Goal: Answer question/provide support: Share knowledge or assist other users

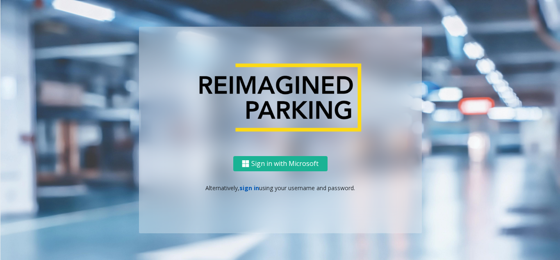
click at [246, 188] on link "sign in" at bounding box center [250, 188] width 20 height 8
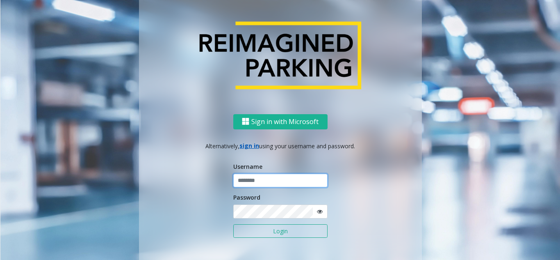
click at [249, 182] on input "text" at bounding box center [280, 180] width 94 height 14
type input "********"
click at [320, 210] on span at bounding box center [320, 211] width 15 height 14
click at [319, 211] on icon at bounding box center [320, 211] width 6 height 6
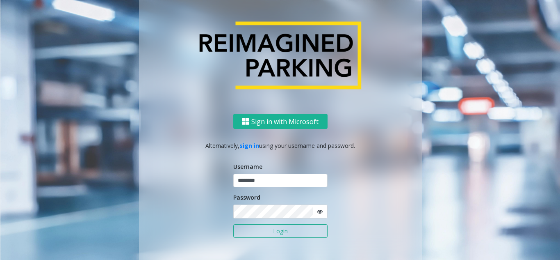
click at [291, 235] on button "Login" at bounding box center [280, 231] width 94 height 14
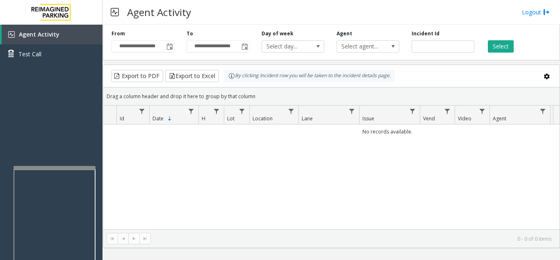
click at [52, 170] on div at bounding box center [55, 262] width 82 height 192
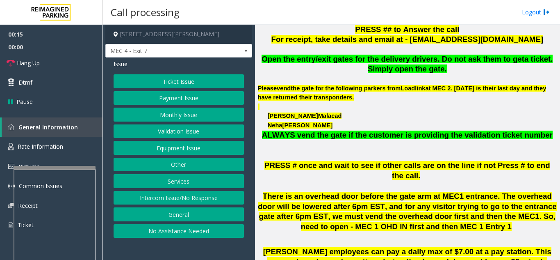
scroll to position [328, 0]
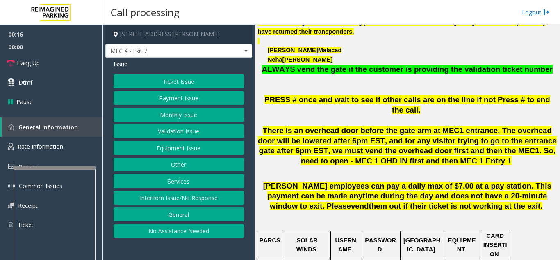
click at [170, 77] on button "Ticket Issue" at bounding box center [179, 81] width 130 height 14
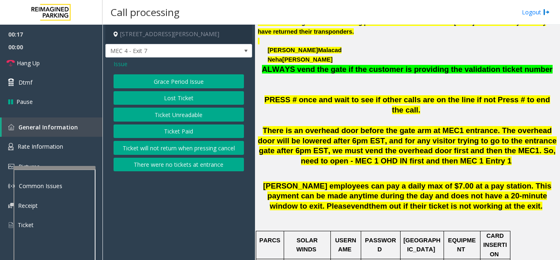
click at [176, 116] on button "Ticket Unreadable" at bounding box center [179, 114] width 130 height 14
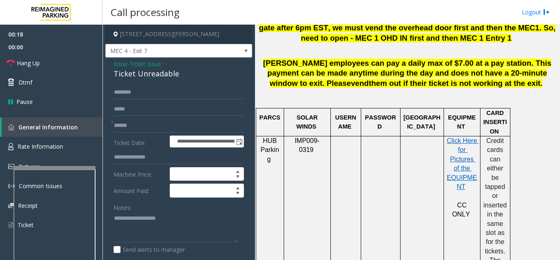
scroll to position [451, 0]
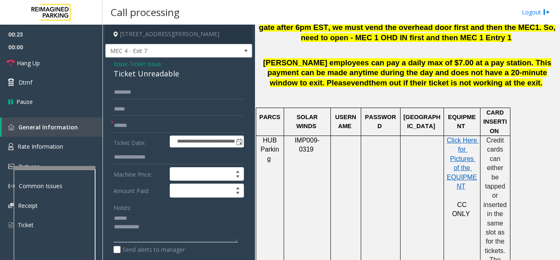
type textarea "**********"
click at [144, 123] on input "text" at bounding box center [179, 126] width 130 height 14
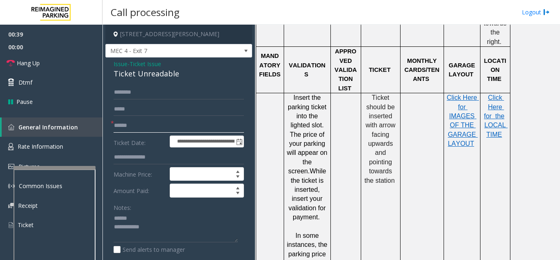
scroll to position [41, 0]
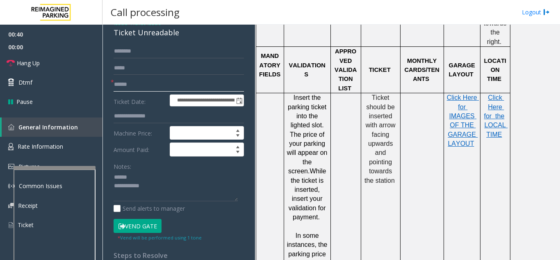
type input "******"
click at [141, 223] on button "Vend Gate" at bounding box center [138, 226] width 48 height 14
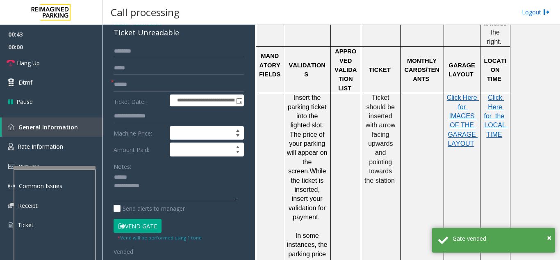
scroll to position [23, 0]
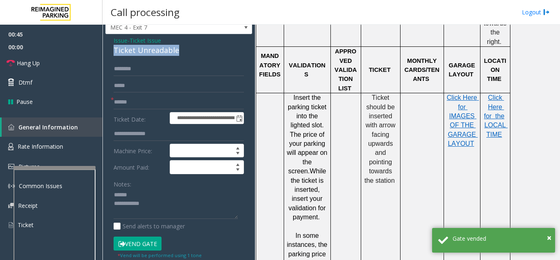
drag, startPoint x: 114, startPoint y: 50, endPoint x: 182, endPoint y: 55, distance: 67.8
click at [182, 55] on div "**********" at bounding box center [178, 241] width 147 height 415
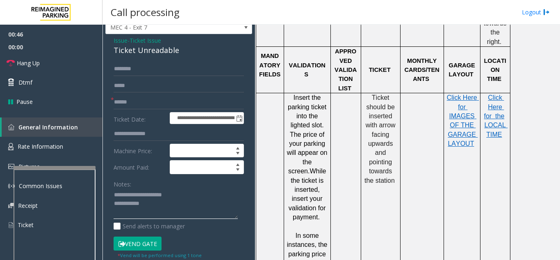
click at [174, 205] on textarea at bounding box center [176, 203] width 124 height 31
click at [64, 62] on link "Hang Up" at bounding box center [51, 62] width 103 height 19
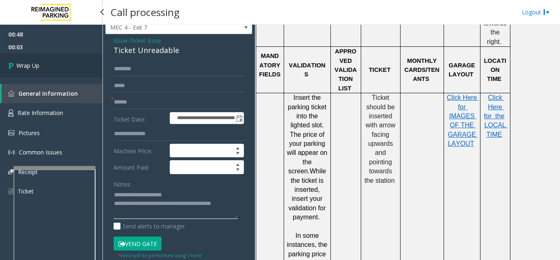
type textarea "**********"
click at [67, 69] on link "Wrap Up" at bounding box center [51, 65] width 103 height 24
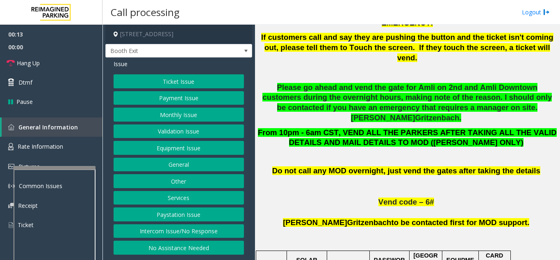
scroll to position [410, 0]
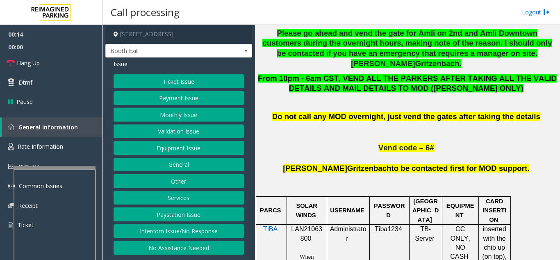
click at [198, 130] on button "Validation Issue" at bounding box center [179, 131] width 130 height 14
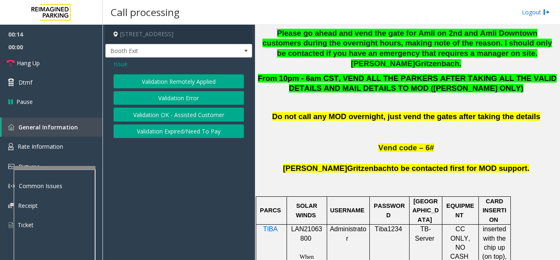
click at [189, 97] on button "Validation Error" at bounding box center [179, 98] width 130 height 14
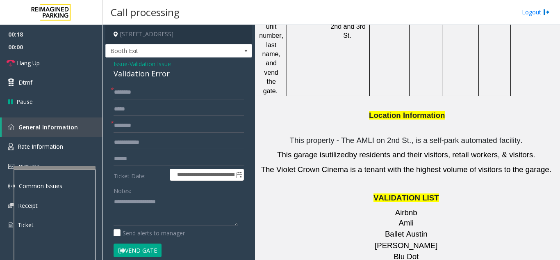
scroll to position [1066, 0]
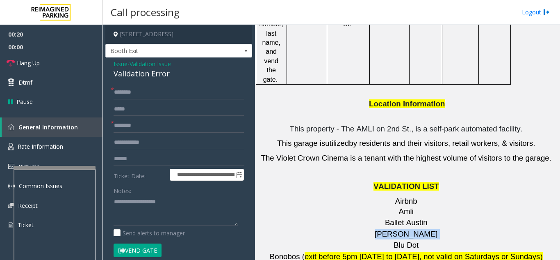
drag, startPoint x: 427, startPoint y: 139, endPoint x: 387, endPoint y: 139, distance: 40.2
click at [387, 229] on p "Barry's" at bounding box center [407, 234] width 299 height 10
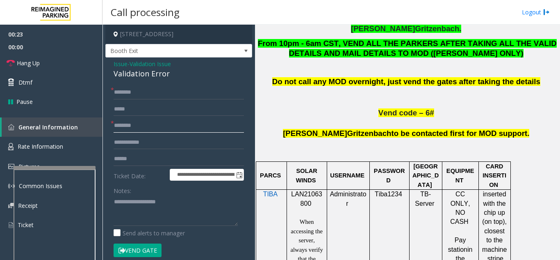
scroll to position [410, 0]
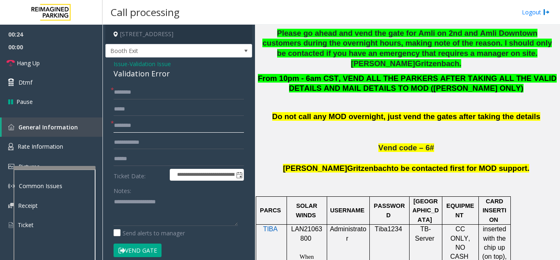
type input "*******"
drag, startPoint x: 308, startPoint y: 199, endPoint x: 290, endPoint y: 189, distance: 21.1
click at [290, 224] on p "LAN21063800" at bounding box center [307, 233] width 34 height 18
click at [148, 157] on input "text" at bounding box center [179, 159] width 130 height 14
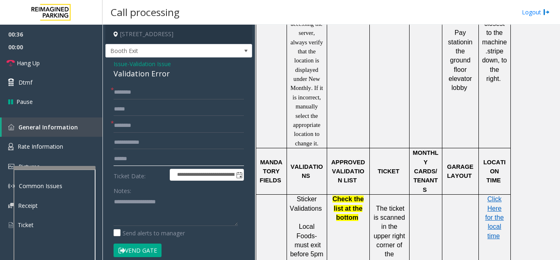
scroll to position [656, 0]
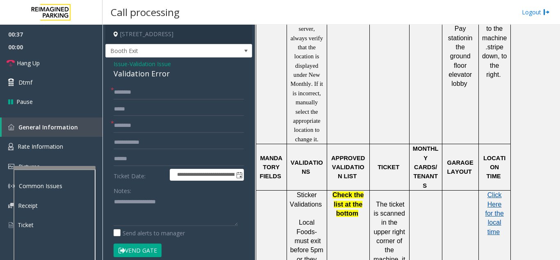
click at [496, 191] on span "Click Here for the local time" at bounding box center [494, 213] width 18 height 44
click at [172, 160] on input "text" at bounding box center [179, 159] width 130 height 14
type textarea "**********"
click at [158, 162] on input "text" at bounding box center [179, 159] width 130 height 14
type input "*********"
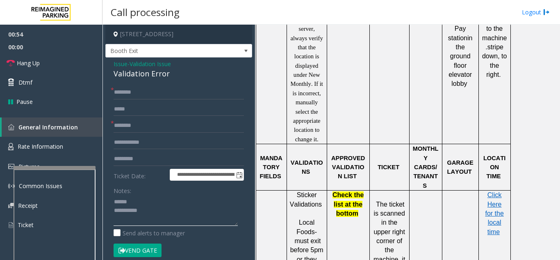
click at [156, 200] on textarea at bounding box center [176, 210] width 124 height 31
drag, startPoint x: 109, startPoint y: 72, endPoint x: 183, endPoint y: 73, distance: 74.7
click at [183, 73] on div "**********" at bounding box center [178, 231] width 147 height 349
type textarea "**********"
click at [137, 160] on input "*********" at bounding box center [179, 159] width 130 height 14
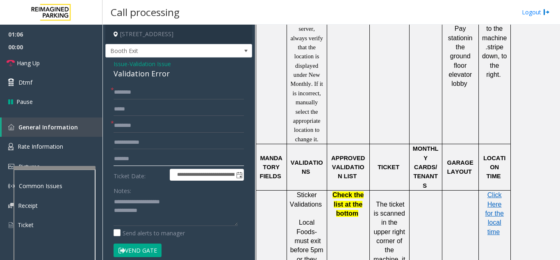
type input "*******"
click at [147, 140] on input "text" at bounding box center [179, 142] width 130 height 14
type input "********"
click at [162, 89] on input "text" at bounding box center [179, 92] width 130 height 14
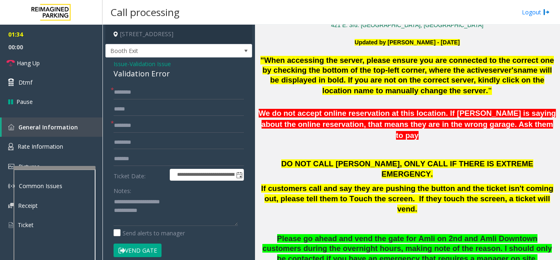
scroll to position [410, 0]
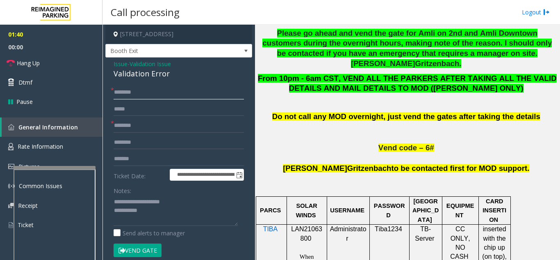
click at [157, 86] on input "text" at bounding box center [179, 92] width 130 height 14
type input "*****"
click at [141, 252] on button "Vend Gate" at bounding box center [138, 250] width 48 height 14
click at [37, 60] on span "Hang Up" at bounding box center [28, 63] width 23 height 9
click at [173, 212] on textarea at bounding box center [176, 210] width 124 height 31
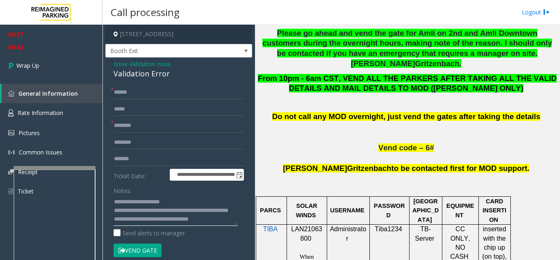
scroll to position [6, 0]
type textarea "**********"
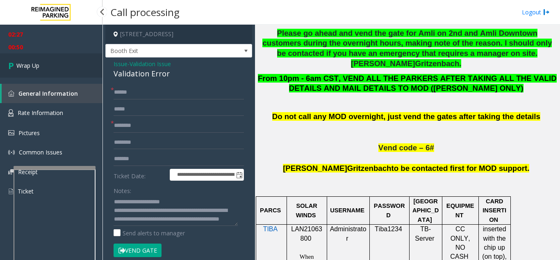
drag, startPoint x: 67, startPoint y: 74, endPoint x: 84, endPoint y: 62, distance: 21.3
click at [67, 74] on link "Wrap Up" at bounding box center [51, 65] width 103 height 24
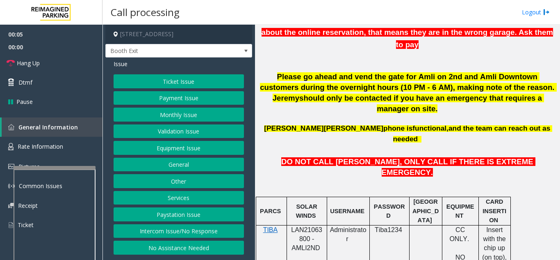
scroll to position [369, 0]
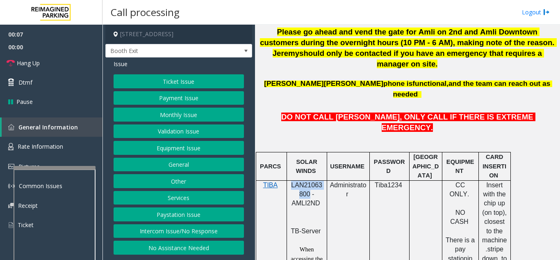
drag, startPoint x: 308, startPoint y: 151, endPoint x: 292, endPoint y: 143, distance: 17.6
click at [292, 181] on span "LAN21063800 - AMLI2ND" at bounding box center [306, 193] width 31 height 25
copy span "LAN21063800"
click at [204, 132] on button "Validation Issue" at bounding box center [179, 131] width 130 height 14
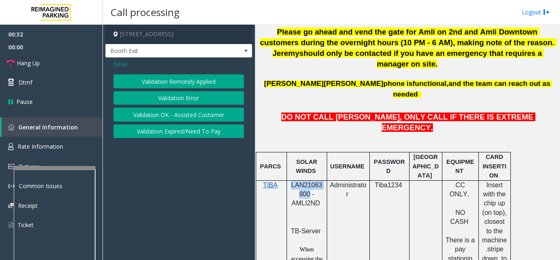
click at [212, 100] on button "Validation Error" at bounding box center [179, 98] width 130 height 14
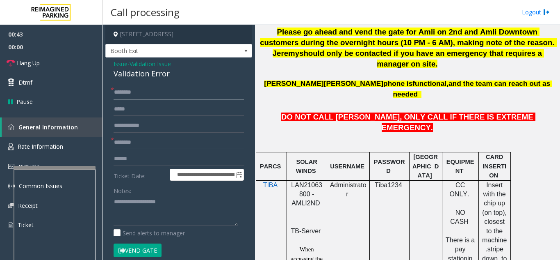
click at [140, 91] on input "text" at bounding box center [179, 92] width 130 height 14
type input "******"
click at [135, 157] on input "text" at bounding box center [179, 159] width 130 height 14
type input "*******"
click at [58, 68] on link "Hang Up" at bounding box center [51, 62] width 103 height 19
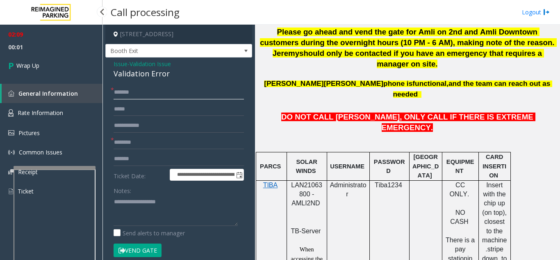
drag, startPoint x: 149, startPoint y: 92, endPoint x: 79, endPoint y: 98, distance: 70.4
click at [79, 94] on app-root "**********" at bounding box center [280, 130] width 560 height 260
click at [135, 95] on input "text" at bounding box center [179, 92] width 130 height 14
type input "**"
click at [154, 144] on input "text" at bounding box center [179, 142] width 130 height 14
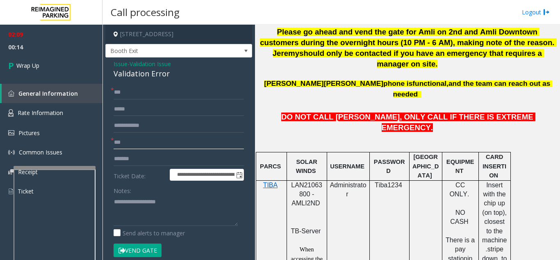
type input "**"
click at [145, 198] on textarea at bounding box center [176, 210] width 124 height 31
drag, startPoint x: 108, startPoint y: 72, endPoint x: 169, endPoint y: 72, distance: 61.5
click at [185, 70] on div "**********" at bounding box center [178, 231] width 147 height 349
click at [175, 217] on textarea at bounding box center [176, 210] width 124 height 31
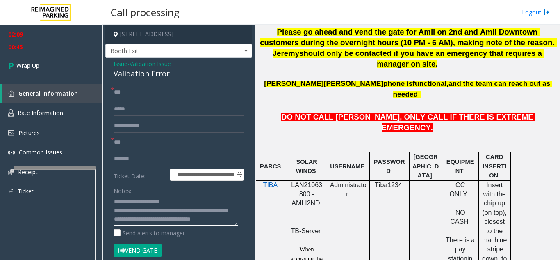
scroll to position [6, 0]
type textarea "**********"
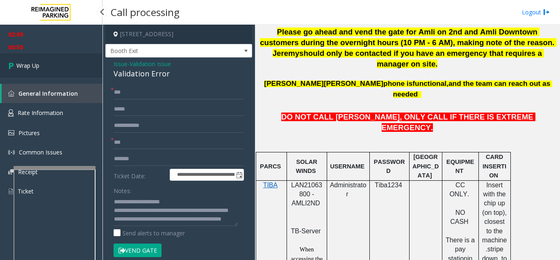
click at [58, 64] on link "Wrap Up" at bounding box center [51, 65] width 103 height 24
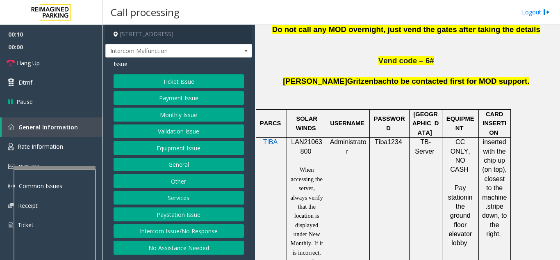
scroll to position [492, 0]
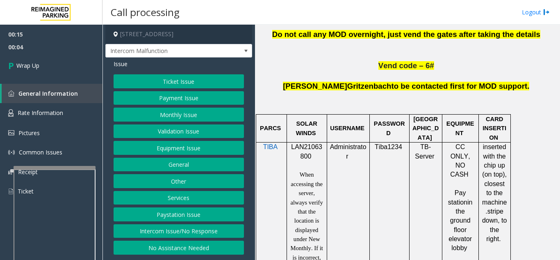
drag, startPoint x: 219, startPoint y: 233, endPoint x: 221, endPoint y: 221, distance: 11.6
click at [221, 230] on button "Intercom Issue/No Response" at bounding box center [179, 231] width 130 height 14
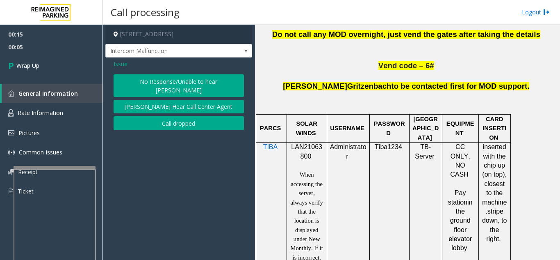
click at [187, 121] on button "Call dropped" at bounding box center [179, 123] width 130 height 14
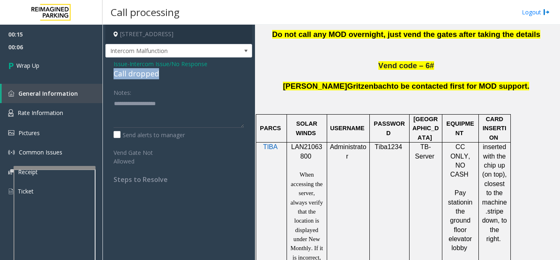
drag, startPoint x: 106, startPoint y: 70, endPoint x: 165, endPoint y: 73, distance: 59.5
click at [165, 73] on div "Issue - Intercom Issue/No Response Call dropped Notes: Send alerts to manager V…" at bounding box center [178, 124] width 147 height 134
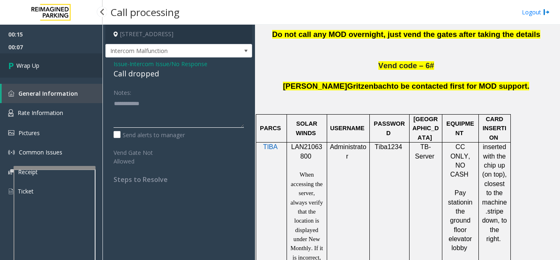
type textarea "**********"
click at [76, 77] on link "Wrap Up" at bounding box center [51, 65] width 103 height 24
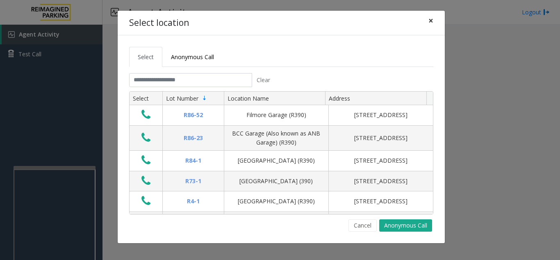
click at [424, 23] on button "×" at bounding box center [431, 21] width 16 height 20
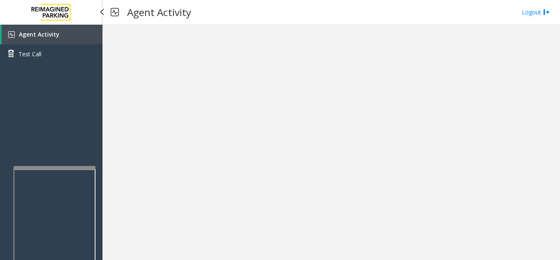
click at [51, 42] on link "Agent Activity" at bounding box center [52, 35] width 101 height 20
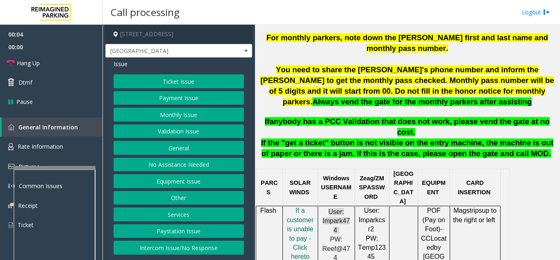
scroll to position [369, 0]
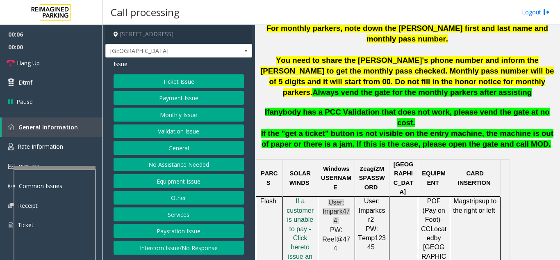
click at [292, 197] on span "f a customer is unable to pay - Click her" at bounding box center [300, 223] width 27 height 53
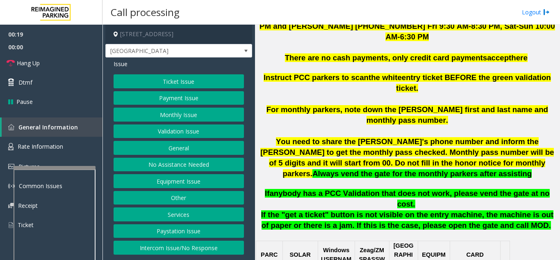
scroll to position [287, 0]
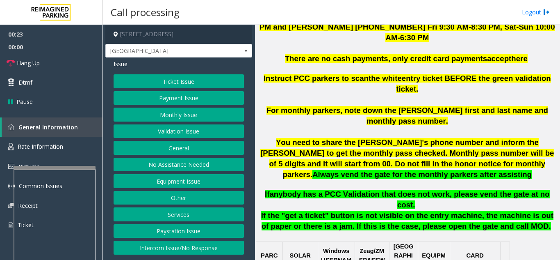
click at [176, 118] on button "Monthly Issue" at bounding box center [179, 114] width 130 height 14
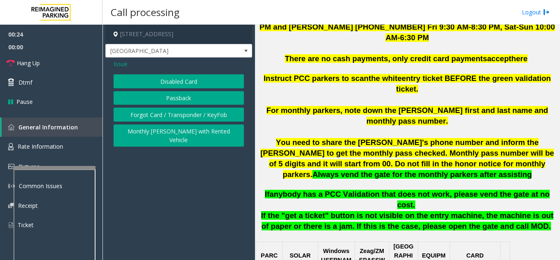
click at [178, 101] on button "Passback" at bounding box center [179, 98] width 130 height 14
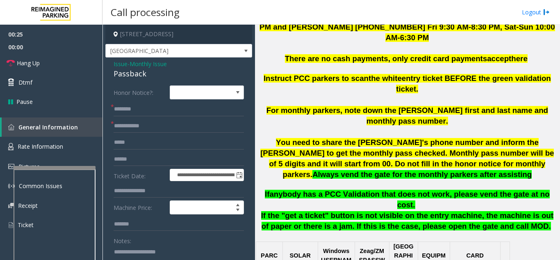
click at [120, 62] on span "Issue" at bounding box center [121, 63] width 14 height 9
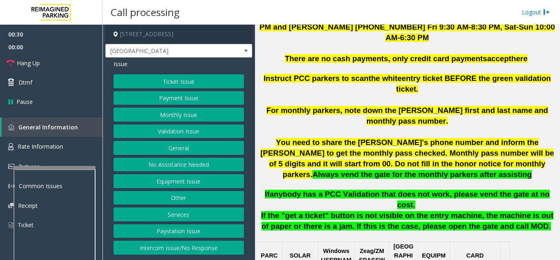
click at [189, 119] on button "Monthly Issue" at bounding box center [179, 114] width 130 height 14
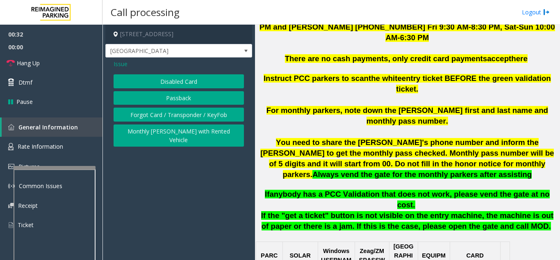
click at [184, 84] on button "Disabled Card" at bounding box center [179, 81] width 130 height 14
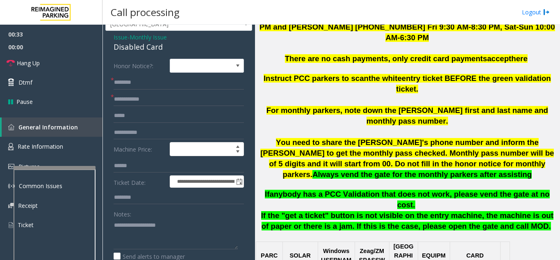
scroll to position [41, 0]
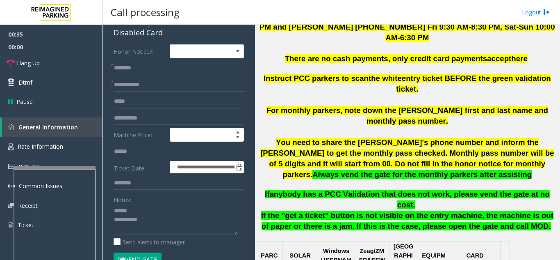
click at [141, 203] on div "Notes:" at bounding box center [179, 213] width 130 height 42
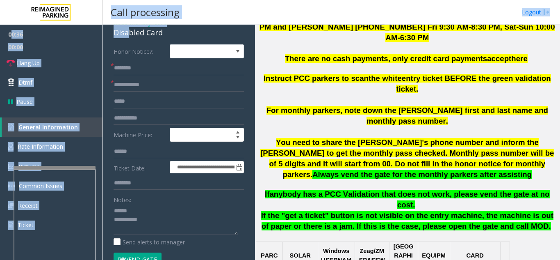
drag, startPoint x: 100, startPoint y: 27, endPoint x: 129, endPoint y: 34, distance: 29.9
click at [129, 34] on app-root "**********" at bounding box center [280, 130] width 560 height 260
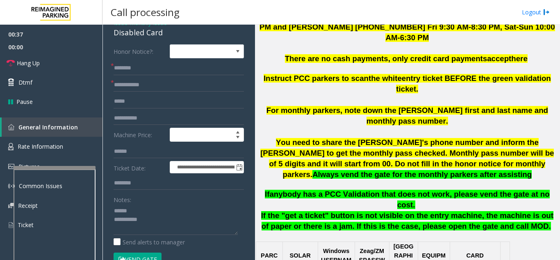
drag, startPoint x: 112, startPoint y: 34, endPoint x: 169, endPoint y: 37, distance: 56.7
type textarea "**********"
click at [152, 88] on input "text" at bounding box center [179, 85] width 130 height 14
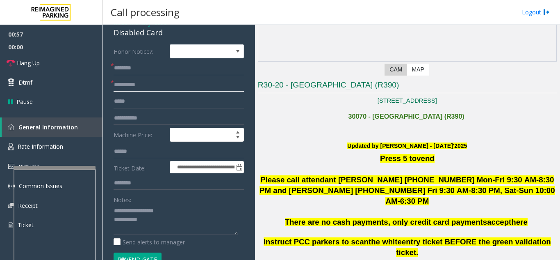
scroll to position [123, 0]
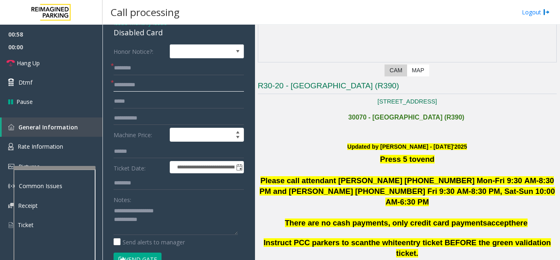
type input "**********"
click at [138, 71] on input "text" at bounding box center [179, 68] width 130 height 14
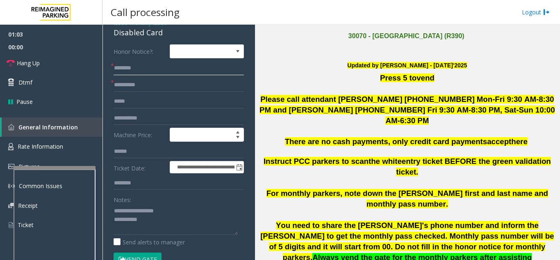
scroll to position [205, 0]
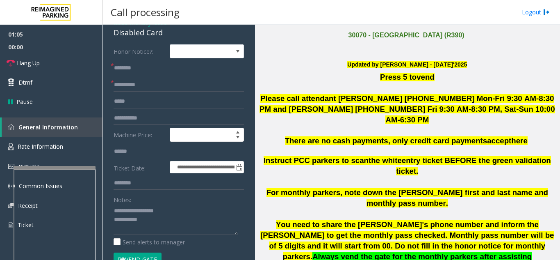
click at [149, 71] on input "text" at bounding box center [179, 68] width 130 height 14
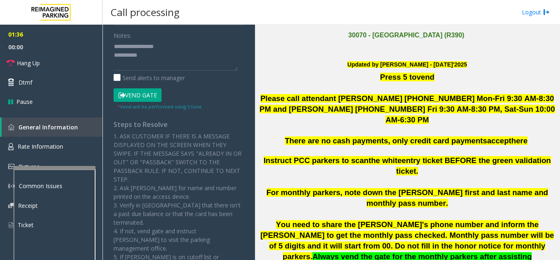
type input "*****"
drag, startPoint x: 141, startPoint y: 96, endPoint x: 155, endPoint y: 70, distance: 29.2
click at [141, 96] on button "Vend Gate" at bounding box center [138, 95] width 48 height 14
click at [164, 60] on textarea at bounding box center [176, 55] width 124 height 31
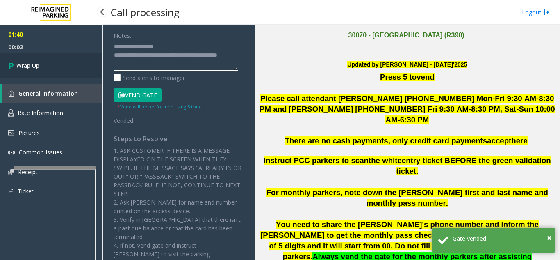
type textarea "**********"
click at [41, 64] on link "Wrap Up" at bounding box center [51, 65] width 103 height 24
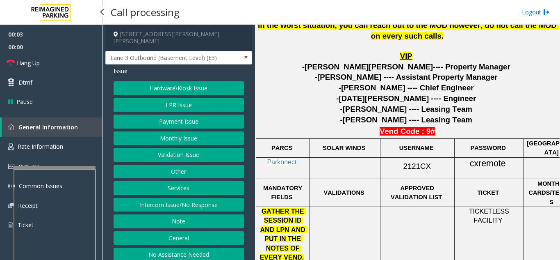
scroll to position [369, 0]
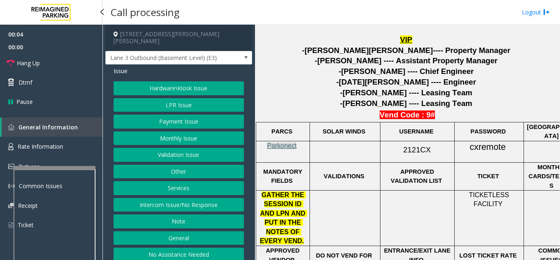
click at [290, 142] on span "Parkonect" at bounding box center [282, 145] width 30 height 7
click at [185, 199] on button "Intercom Issue/No Response" at bounding box center [179, 205] width 130 height 14
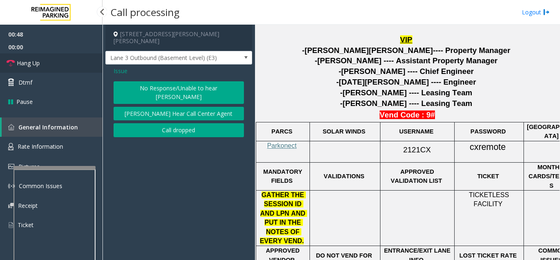
click at [74, 64] on link "Hang Up" at bounding box center [51, 62] width 103 height 19
click at [181, 85] on button "No Response/Unable to hear [PERSON_NAME]" at bounding box center [179, 92] width 130 height 23
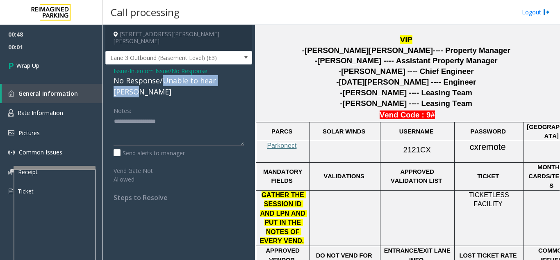
drag, startPoint x: 162, startPoint y: 75, endPoint x: 230, endPoint y: 75, distance: 68.9
click at [238, 75] on div "No Response/Unable to hear [PERSON_NAME]" at bounding box center [179, 86] width 130 height 22
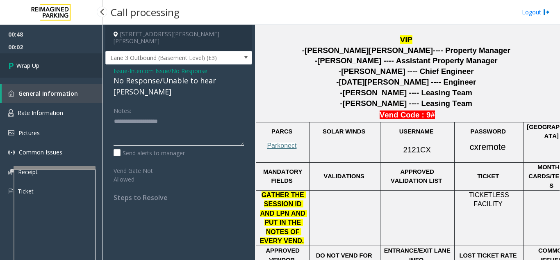
type textarea "**********"
click at [44, 67] on link "Wrap Up" at bounding box center [51, 65] width 103 height 24
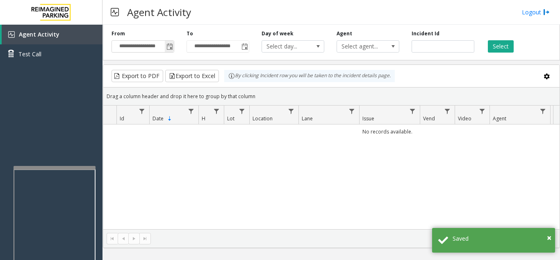
click at [171, 48] on span "Toggle popup" at bounding box center [170, 46] width 7 height 7
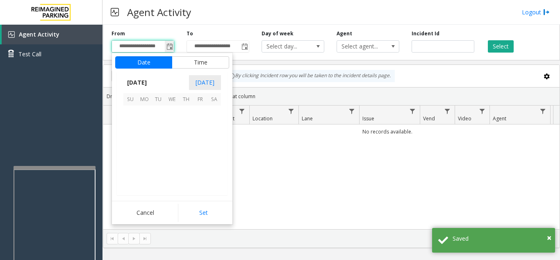
scroll to position [147290, 0]
click at [146, 128] on span "6" at bounding box center [144, 126] width 14 height 14
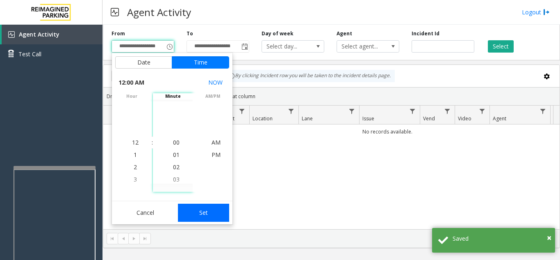
click at [196, 211] on button "Set" at bounding box center [204, 212] width 52 height 18
type input "**********"
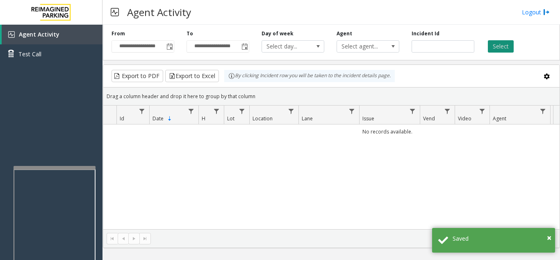
click at [500, 50] on button "Select" at bounding box center [501, 46] width 26 height 12
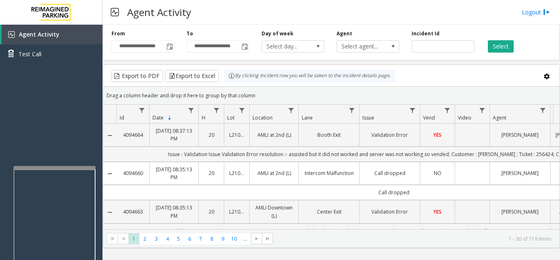
scroll to position [164, 0]
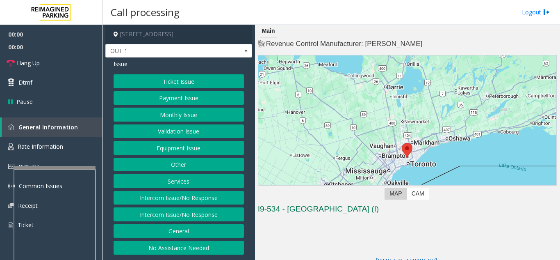
click at [365, 4] on div "Call processing Logout" at bounding box center [332, 12] width 458 height 25
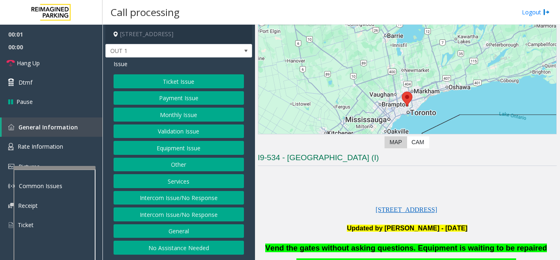
scroll to position [164, 0]
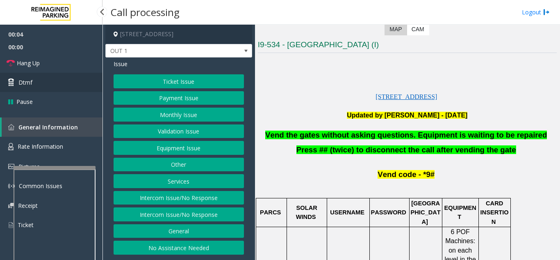
click at [36, 84] on link "Dtmf" at bounding box center [51, 82] width 103 height 19
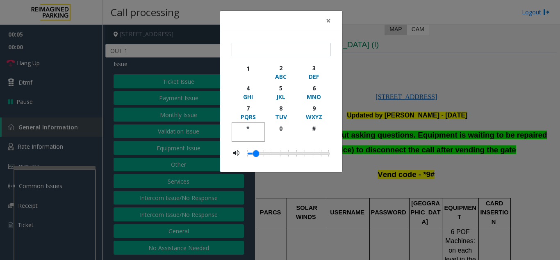
click at [251, 126] on div "*" at bounding box center [248, 128] width 23 height 9
click at [313, 107] on div "9" at bounding box center [314, 108] width 23 height 9
click at [321, 137] on div "button" at bounding box center [314, 135] width 23 height 7
type input "***"
click at [326, 20] on span "×" at bounding box center [328, 20] width 5 height 11
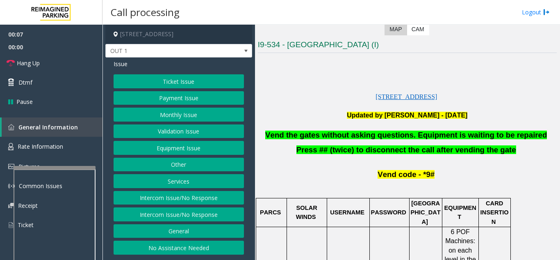
click at [189, 155] on div "Ticket Issue Payment Issue Monthly Issue Validation Issue Equipment Issue Other…" at bounding box center [179, 164] width 130 height 180
click at [189, 153] on button "Equipment Issue" at bounding box center [179, 148] width 130 height 14
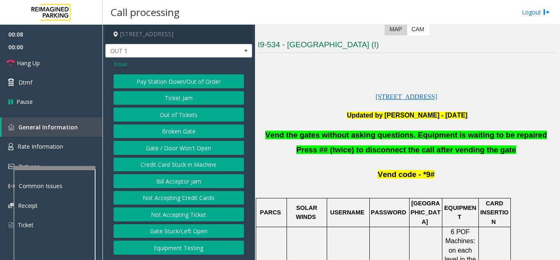
click at [189, 152] on button "Gate / Door Won't Open" at bounding box center [179, 148] width 130 height 14
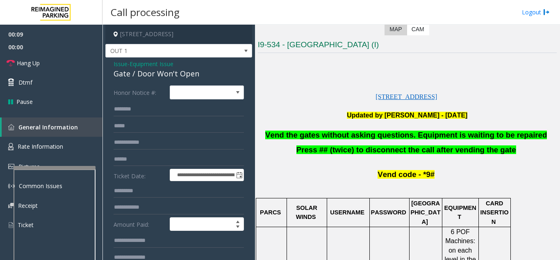
scroll to position [41, 0]
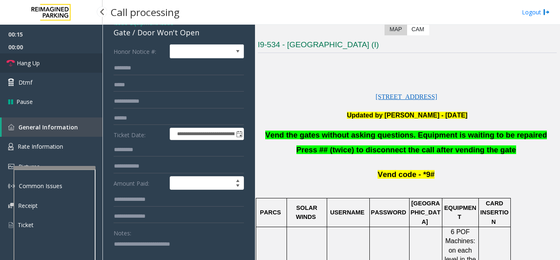
type textarea "**********"
click at [85, 71] on link "Hang Up" at bounding box center [51, 62] width 103 height 19
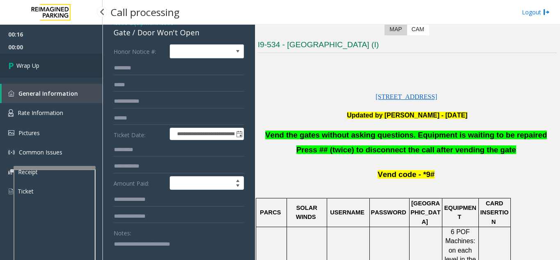
click at [56, 61] on link "Wrap Up" at bounding box center [51, 65] width 103 height 24
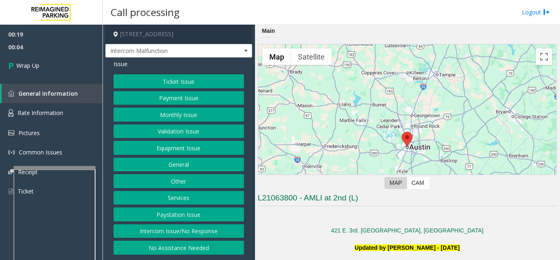
click at [195, 229] on button "Intercom Issue/No Response" at bounding box center [179, 231] width 130 height 14
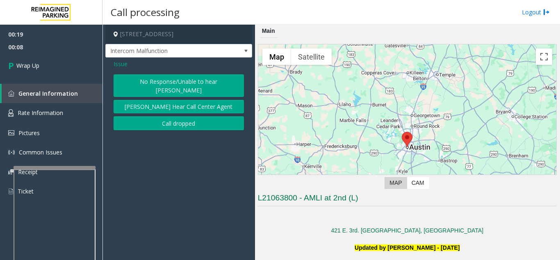
click at [185, 116] on button "Call dropped" at bounding box center [179, 123] width 130 height 14
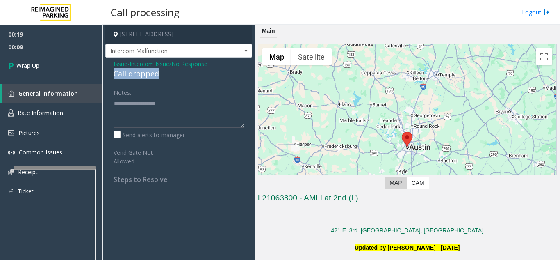
drag, startPoint x: 110, startPoint y: 72, endPoint x: 169, endPoint y: 70, distance: 59.1
click at [169, 70] on div "Issue - Intercom Issue/No Response Call dropped Notes: Send alerts to manager V…" at bounding box center [178, 124] width 147 height 134
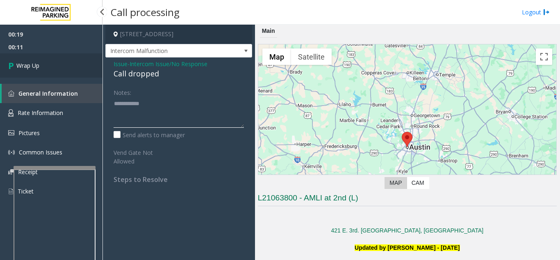
type textarea "**********"
click at [65, 71] on link "Wrap Up" at bounding box center [51, 65] width 103 height 24
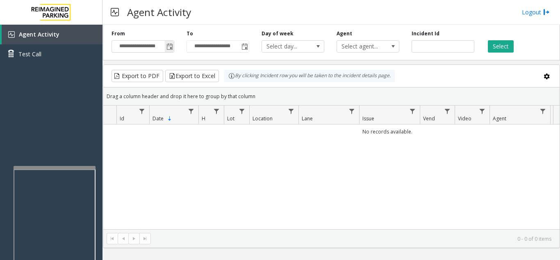
click at [172, 49] on span "Toggle popup" at bounding box center [170, 46] width 7 height 7
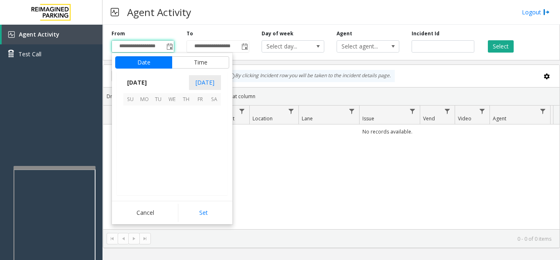
scroll to position [147290, 0]
click at [145, 126] on span "6" at bounding box center [144, 126] width 14 height 14
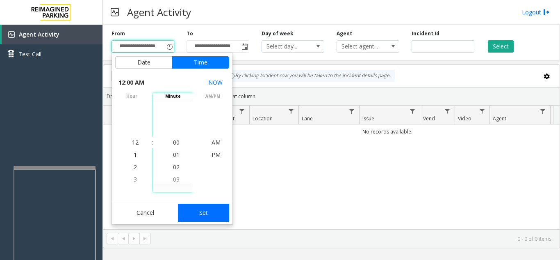
click at [196, 211] on button "Set" at bounding box center [204, 212] width 52 height 18
type input "**********"
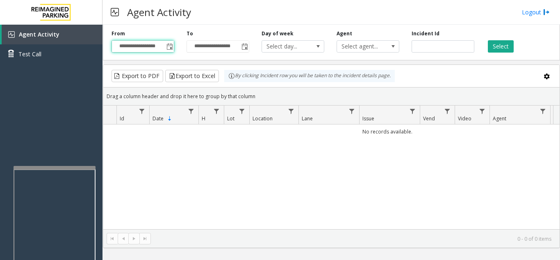
click at [509, 39] on div "Select" at bounding box center [518, 41] width 75 height 23
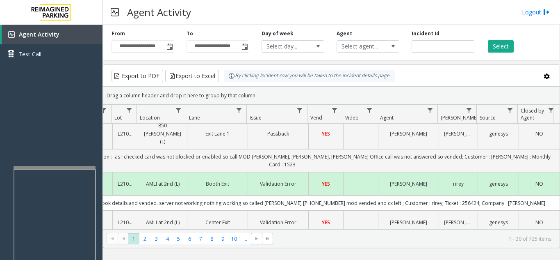
scroll to position [205, 107]
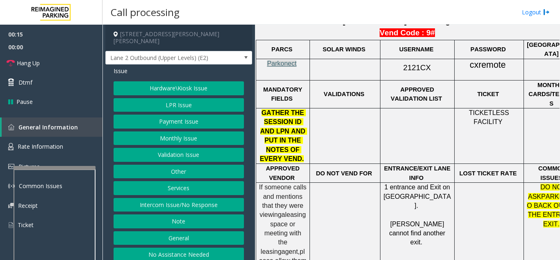
click at [283, 60] on span "Parkonect" at bounding box center [282, 63] width 30 height 7
click at [172, 98] on button "LPR Issue" at bounding box center [179, 105] width 130 height 14
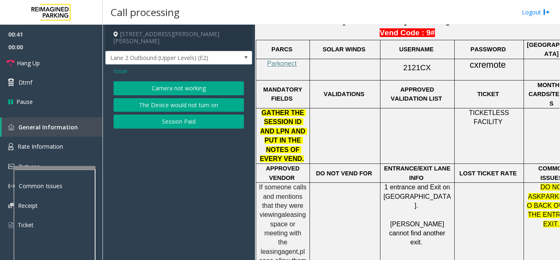
click at [173, 81] on button "Camera not working" at bounding box center [179, 88] width 130 height 14
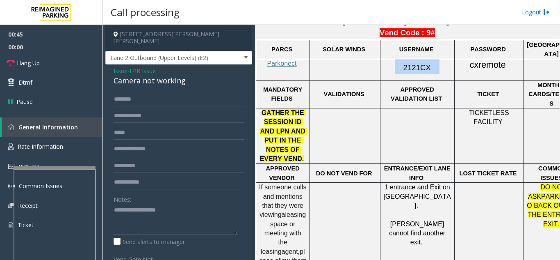
drag, startPoint x: 436, startPoint y: 59, endPoint x: 393, endPoint y: 59, distance: 43.1
click at [393, 59] on p "2121CX" at bounding box center [417, 66] width 68 height 15
copy p "2121CX"
click at [171, 110] on input "text" at bounding box center [179, 116] width 130 height 14
type input "*****"
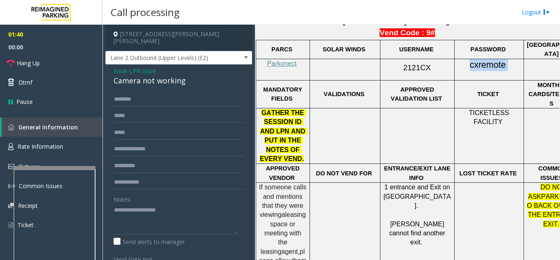
drag, startPoint x: 511, startPoint y: 52, endPoint x: 469, endPoint y: 53, distance: 41.5
click at [469, 59] on p "cxremote" at bounding box center [489, 65] width 63 height 12
copy p "cxremote"
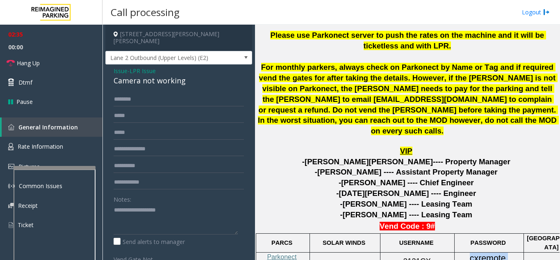
scroll to position [259, 0]
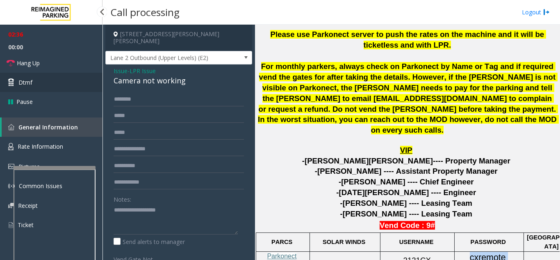
click at [31, 82] on span "Dtmf" at bounding box center [25, 82] width 14 height 9
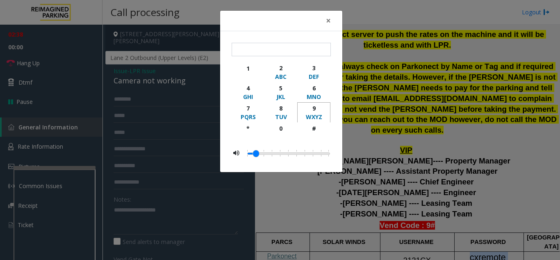
drag, startPoint x: 312, startPoint y: 106, endPoint x: 313, endPoint y: 120, distance: 14.4
click at [312, 106] on div "9" at bounding box center [314, 108] width 23 height 9
click at [313, 125] on div "1 2 ABC 3 DEF 4 GHI 5 JKL 6 MNO 7 PQRS 8 TUV 9 WXYZ * 0 #" at bounding box center [281, 102] width 99 height 80
click at [319, 135] on div "button" at bounding box center [314, 135] width 23 height 7
type input "**"
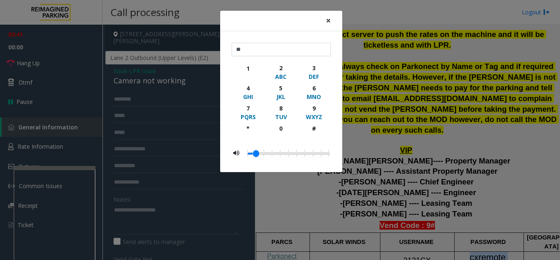
click at [328, 20] on span "×" at bounding box center [328, 20] width 5 height 11
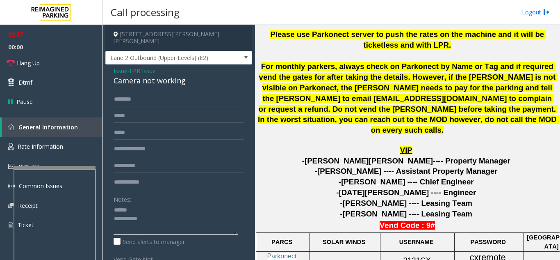
click at [141, 208] on textarea at bounding box center [176, 218] width 124 height 31
click at [143, 203] on textarea at bounding box center [176, 218] width 124 height 31
click at [57, 60] on link "Hang Up" at bounding box center [51, 62] width 103 height 19
drag, startPoint x: 110, startPoint y: 74, endPoint x: 198, endPoint y: 75, distance: 87.4
click at [198, 75] on div "Issue - LPR Issue Camera not working ***** Notes: Send alerts to manager Vend G…" at bounding box center [178, 212] width 147 height 297
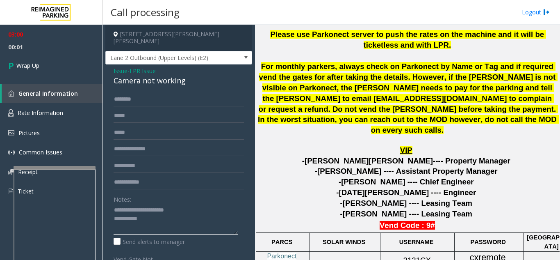
click at [174, 212] on textarea at bounding box center [176, 218] width 124 height 31
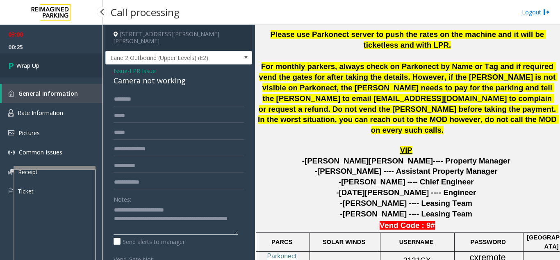
type textarea "**********"
click at [38, 61] on link "Wrap Up" at bounding box center [51, 65] width 103 height 24
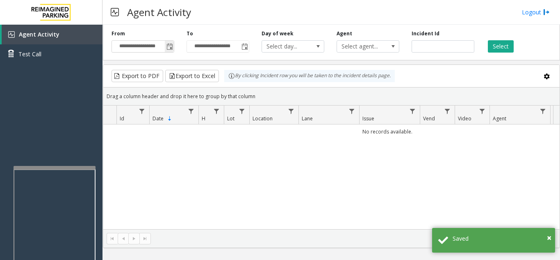
click at [167, 47] on span "Toggle popup" at bounding box center [170, 46] width 7 height 7
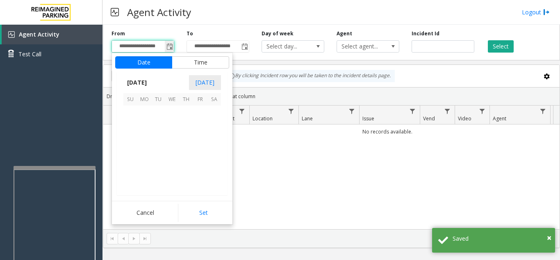
scroll to position [147290, 0]
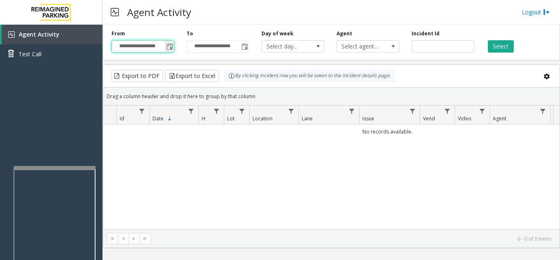
click at [171, 48] on span "Toggle popup" at bounding box center [170, 46] width 7 height 7
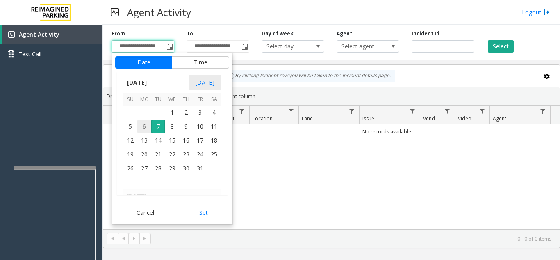
click at [146, 129] on span "6" at bounding box center [144, 126] width 14 height 14
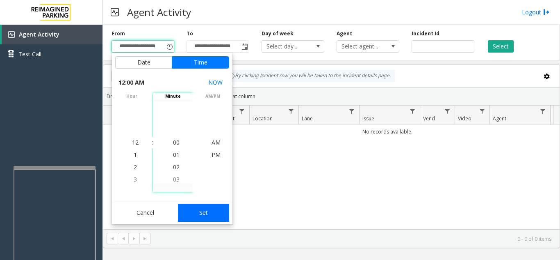
click at [193, 216] on button "Set" at bounding box center [204, 212] width 52 height 18
type input "**********"
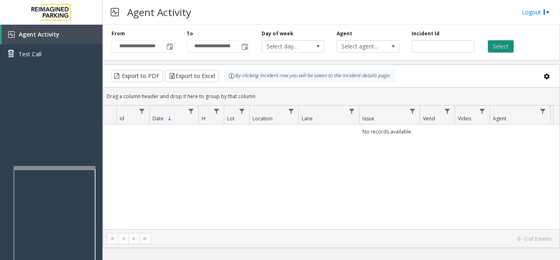
click at [503, 43] on button "Select" at bounding box center [501, 46] width 26 height 12
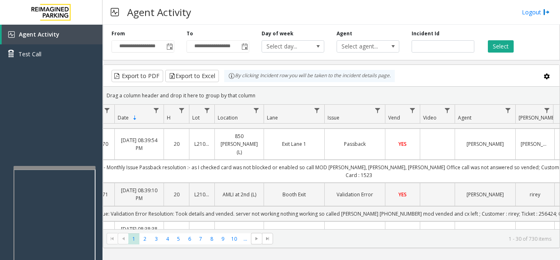
scroll to position [410, 16]
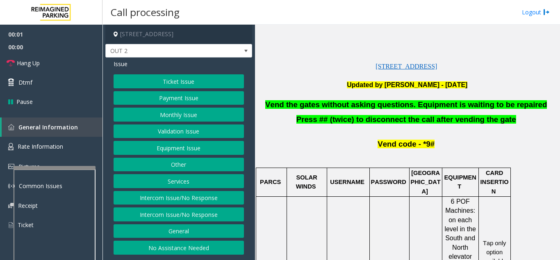
scroll to position [205, 0]
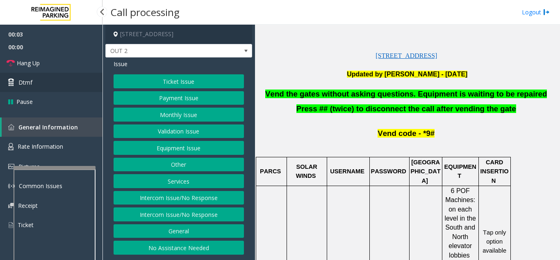
click at [50, 88] on link "Dtmf" at bounding box center [51, 82] width 103 height 19
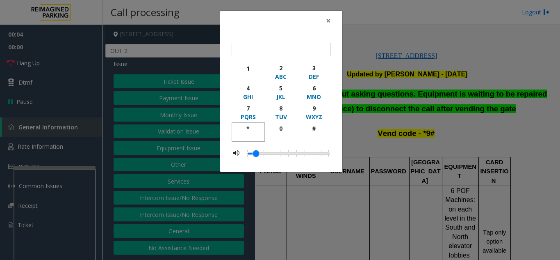
click at [250, 128] on div "*" at bounding box center [248, 128] width 23 height 9
drag, startPoint x: 314, startPoint y: 107, endPoint x: 312, endPoint y: 117, distance: 9.7
click at [314, 109] on div "9" at bounding box center [314, 108] width 23 height 9
click at [311, 125] on div "#" at bounding box center [314, 128] width 23 height 9
type input "***"
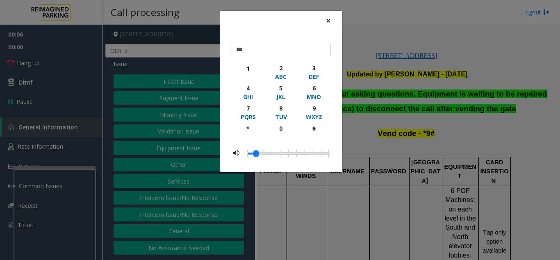
click at [327, 21] on span "×" at bounding box center [328, 20] width 5 height 11
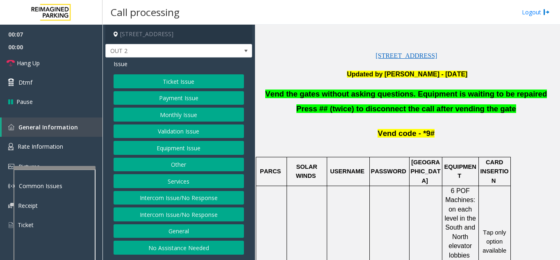
click at [201, 145] on button "Equipment Issue" at bounding box center [179, 148] width 130 height 14
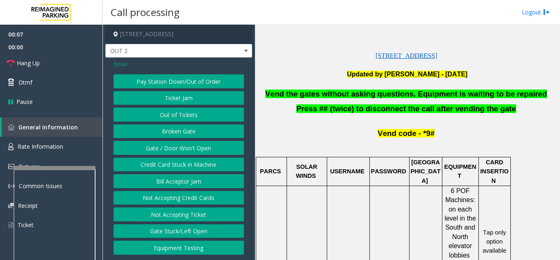
click at [199, 150] on button "Gate / Door Won't Open" at bounding box center [179, 148] width 130 height 14
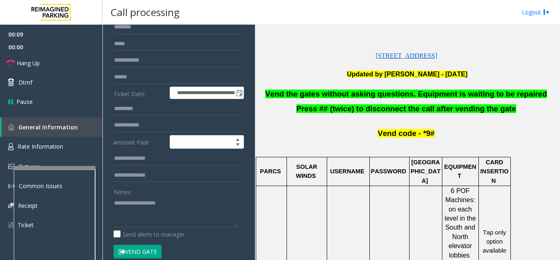
scroll to position [41, 0]
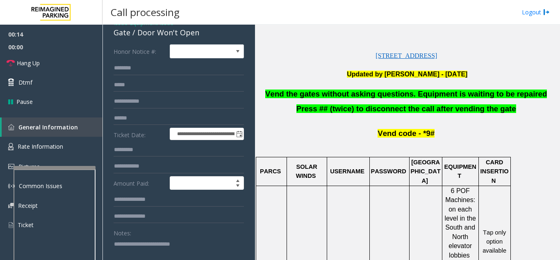
type textarea "**********"
click at [210, 235] on div "Notes:" at bounding box center [179, 247] width 130 height 42
click at [62, 88] on link "Dtmf" at bounding box center [51, 82] width 103 height 19
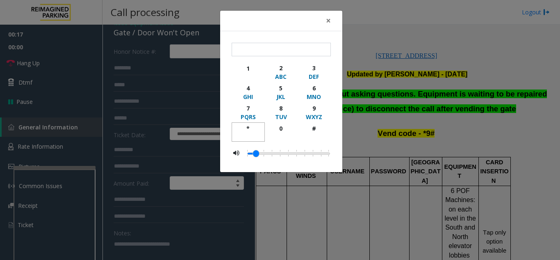
drag, startPoint x: 248, startPoint y: 124, endPoint x: 286, endPoint y: 122, distance: 38.2
click at [249, 124] on div "*" at bounding box center [248, 128] width 23 height 9
click at [317, 110] on div "9" at bounding box center [314, 108] width 23 height 9
drag, startPoint x: 313, startPoint y: 128, endPoint x: 316, endPoint y: 124, distance: 4.8
click at [313, 128] on div "#" at bounding box center [314, 128] width 23 height 9
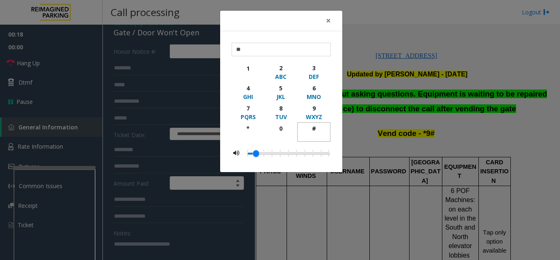
type input "***"
click at [325, 18] on button "×" at bounding box center [328, 21] width 16 height 20
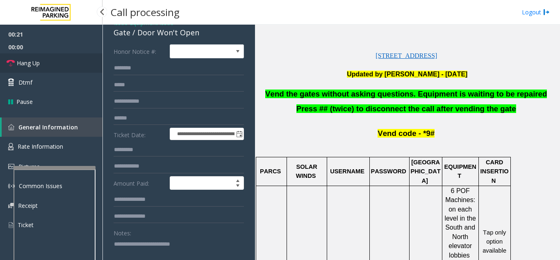
click at [59, 59] on link "Hang Up" at bounding box center [51, 62] width 103 height 19
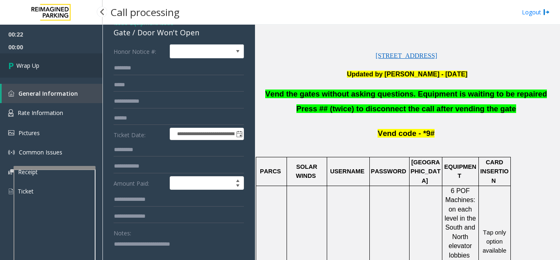
click at [62, 71] on link "Wrap Up" at bounding box center [51, 65] width 103 height 24
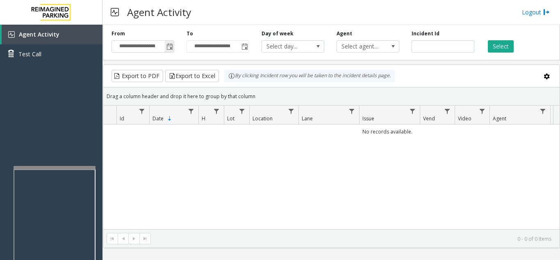
click at [171, 45] on span "Toggle popup" at bounding box center [170, 46] width 7 height 7
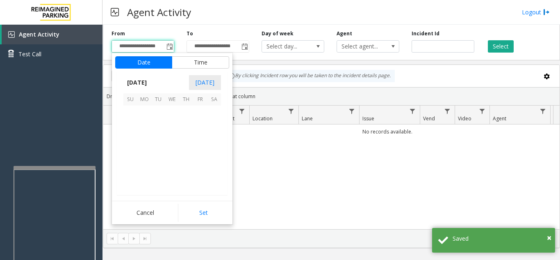
scroll to position [147290, 0]
click at [147, 125] on span "6" at bounding box center [144, 126] width 14 height 14
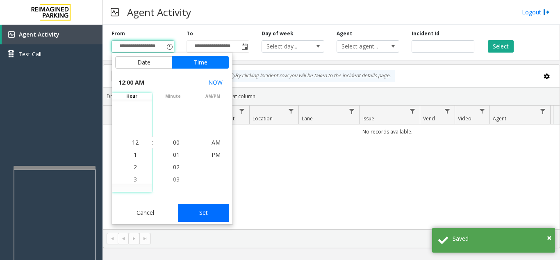
click at [214, 210] on button "Set" at bounding box center [204, 212] width 52 height 18
type input "**********"
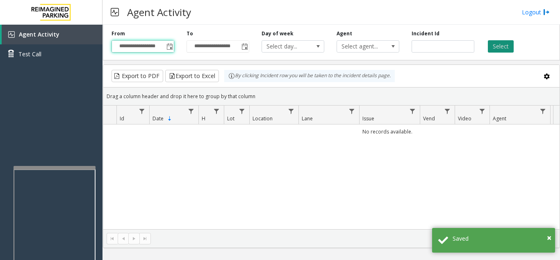
click at [497, 48] on button "Select" at bounding box center [501, 46] width 26 height 12
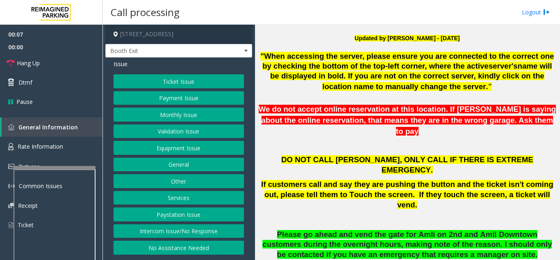
scroll to position [287, 0]
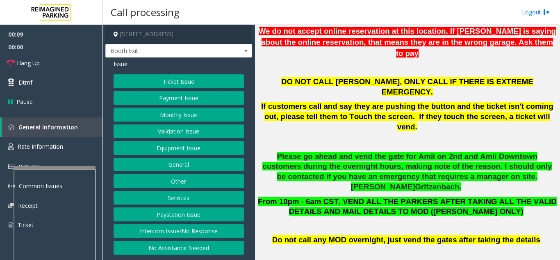
click at [180, 133] on button "Validation Issue" at bounding box center [179, 131] width 130 height 14
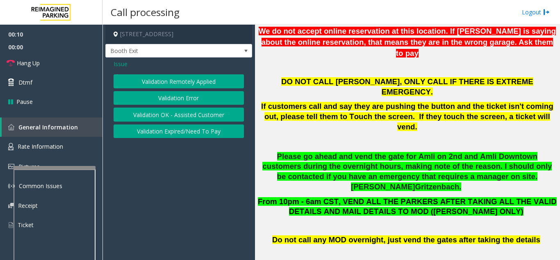
click at [181, 105] on div "Validation Remotely Applied Validation Error Validation OK - Assisted Customer …" at bounding box center [179, 106] width 130 height 64
click at [184, 101] on button "Validation Error" at bounding box center [179, 98] width 130 height 14
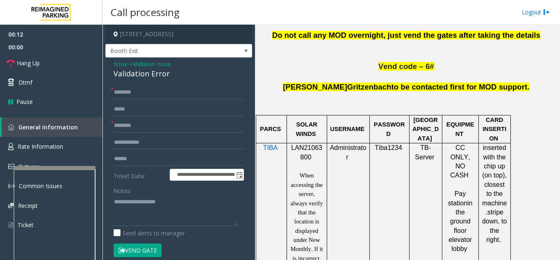
scroll to position [492, 0]
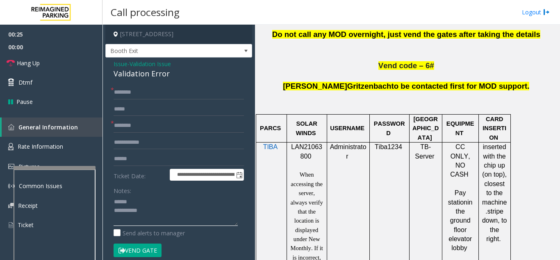
click at [150, 201] on textarea at bounding box center [176, 210] width 124 height 31
drag, startPoint x: 105, startPoint y: 73, endPoint x: 181, endPoint y: 72, distance: 75.9
click at [181, 72] on app-call-processing-form "**********" at bounding box center [179, 142] width 153 height 235
type textarea "**********"
click at [143, 127] on input "text" at bounding box center [179, 126] width 130 height 14
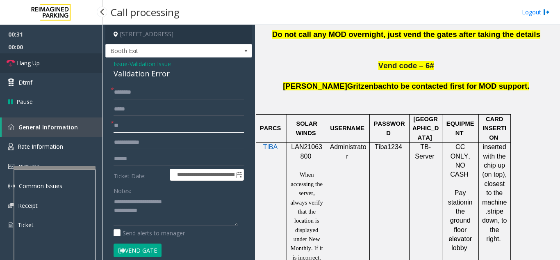
type input "**"
click at [72, 63] on link "Hang Up" at bounding box center [51, 62] width 103 height 19
click at [154, 85] on input "text" at bounding box center [179, 92] width 130 height 14
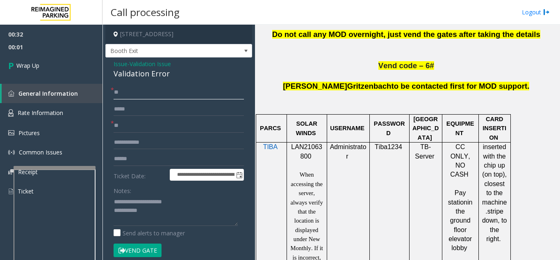
type input "**"
click at [183, 210] on textarea at bounding box center [176, 210] width 124 height 31
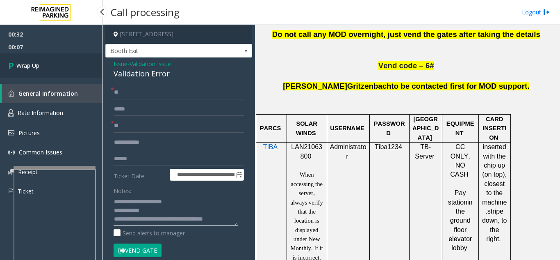
type textarea "**********"
click at [46, 66] on link "Wrap Up" at bounding box center [51, 65] width 103 height 24
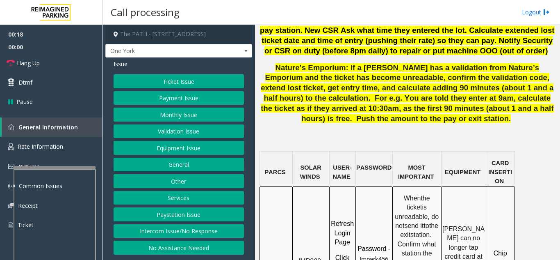
scroll to position [656, 0]
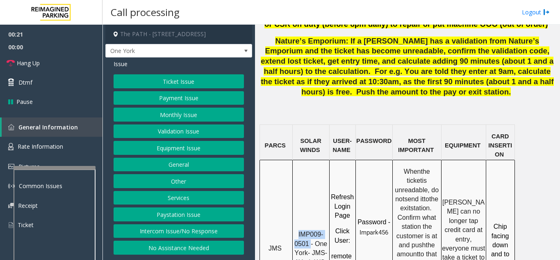
drag, startPoint x: 311, startPoint y: 158, endPoint x: 298, endPoint y: 151, distance: 15.1
click at [298, 230] on p "IMP009-0501 - One York- JMS-1York-WS" at bounding box center [311, 248] width 36 height 37
copy span "IMP009-0501"
click at [160, 78] on button "Ticket Issue" at bounding box center [179, 81] width 130 height 14
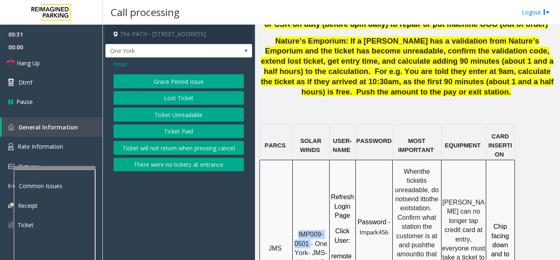
click at [167, 111] on button "Ticket Unreadable" at bounding box center [179, 114] width 130 height 14
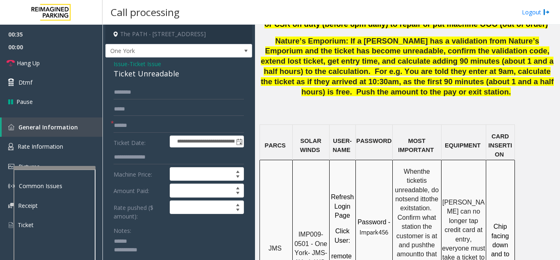
click at [139, 239] on textarea at bounding box center [176, 250] width 124 height 31
drag, startPoint x: 113, startPoint y: 75, endPoint x: 191, endPoint y: 77, distance: 78.3
click at [192, 242] on textarea at bounding box center [176, 250] width 124 height 31
type textarea "**********"
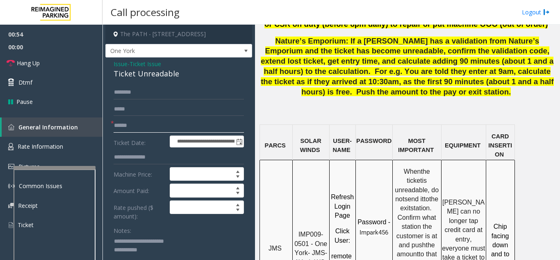
click at [180, 127] on input "text" at bounding box center [179, 126] width 130 height 14
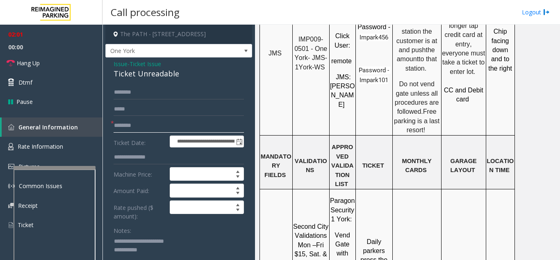
scroll to position [820, 0]
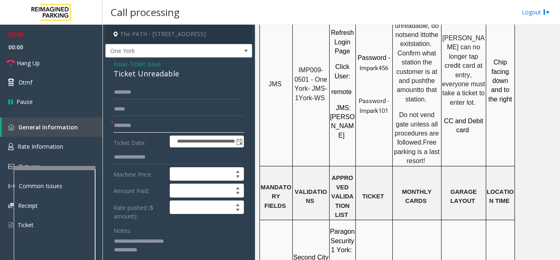
type input "********"
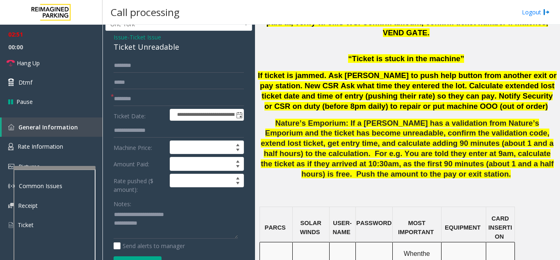
scroll to position [41, 0]
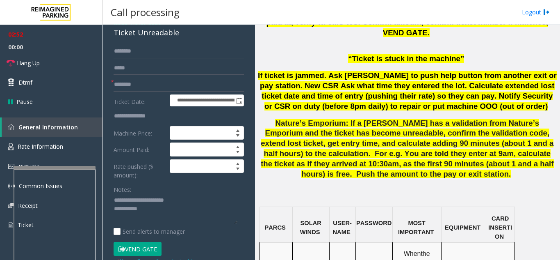
click at [167, 208] on textarea at bounding box center [176, 209] width 124 height 31
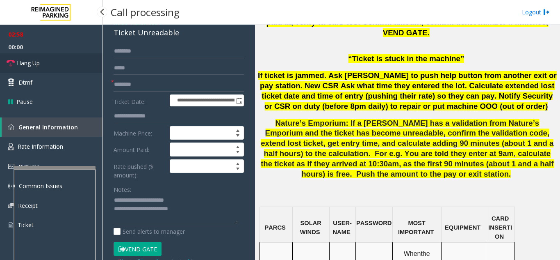
click at [43, 59] on link "Hang Up" at bounding box center [51, 62] width 103 height 19
click at [210, 209] on textarea at bounding box center [176, 209] width 124 height 31
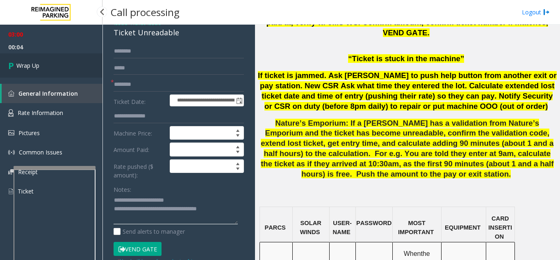
type textarea "**********"
click at [64, 68] on link "Wrap Up" at bounding box center [51, 65] width 103 height 24
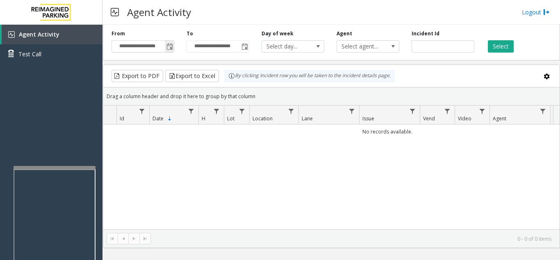
click at [169, 46] on span "Toggle popup" at bounding box center [170, 46] width 7 height 7
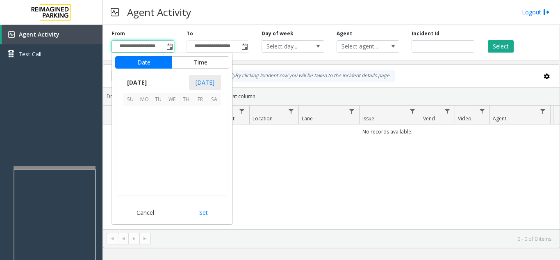
scroll to position [147290, 0]
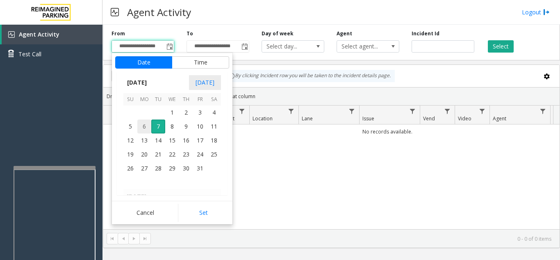
click at [145, 128] on span "6" at bounding box center [144, 126] width 14 height 14
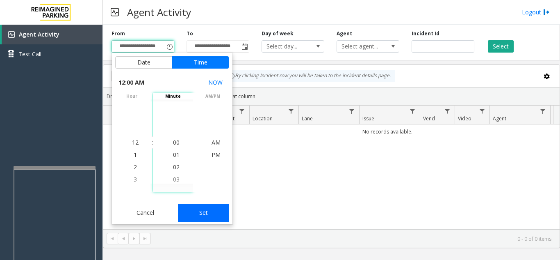
click at [203, 206] on button "Set" at bounding box center [204, 212] width 52 height 18
type input "**********"
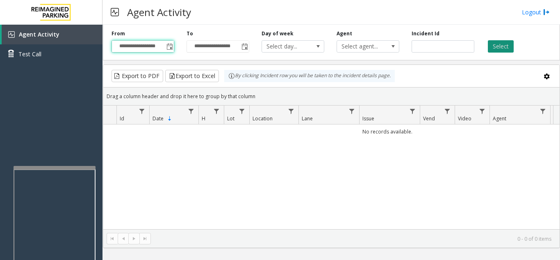
click at [497, 50] on button "Select" at bounding box center [501, 46] width 26 height 12
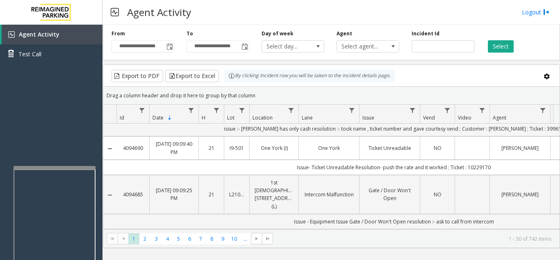
scroll to position [82, 0]
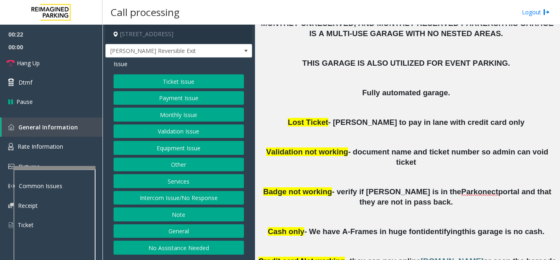
scroll to position [328, 0]
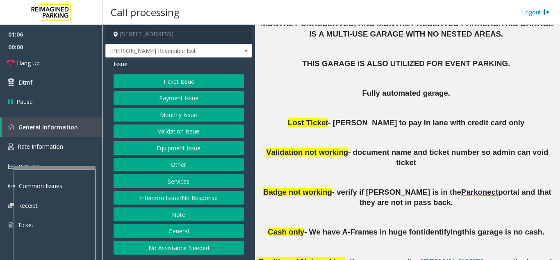
click at [161, 147] on button "Equipment Issue" at bounding box center [179, 148] width 130 height 14
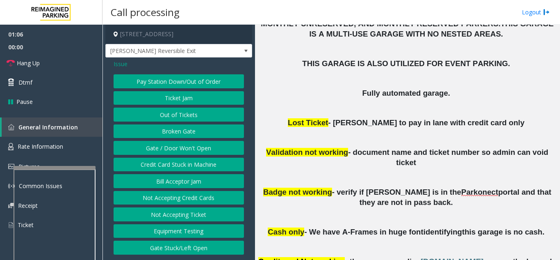
click at [161, 147] on button "Gate / Door Won't Open" at bounding box center [179, 148] width 130 height 14
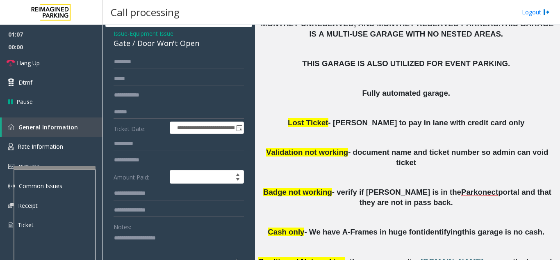
scroll to position [82, 0]
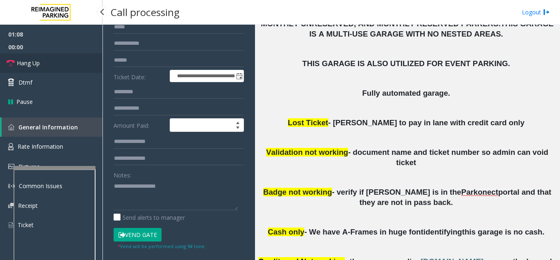
click at [51, 63] on link "Hang Up" at bounding box center [51, 62] width 103 height 19
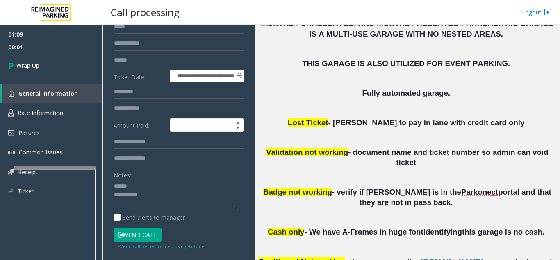
click at [168, 186] on textarea at bounding box center [176, 194] width 124 height 31
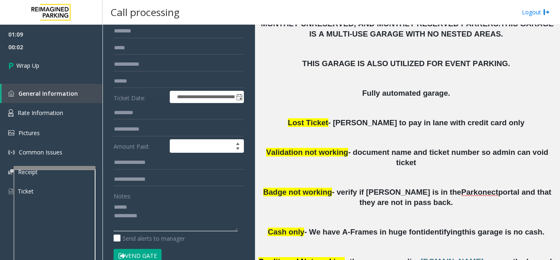
scroll to position [41, 0]
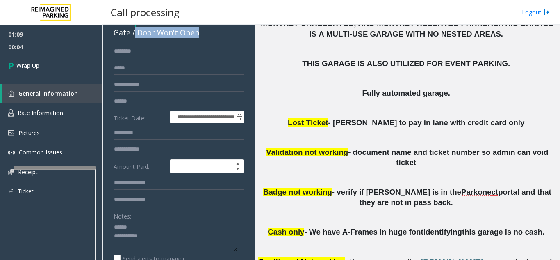
drag, startPoint x: 134, startPoint y: 34, endPoint x: 207, endPoint y: 37, distance: 73.4
click at [207, 37] on div "Gate / Door Won't Open" at bounding box center [179, 32] width 130 height 11
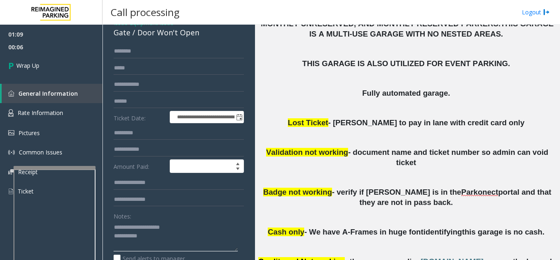
click at [178, 236] on textarea at bounding box center [176, 235] width 124 height 31
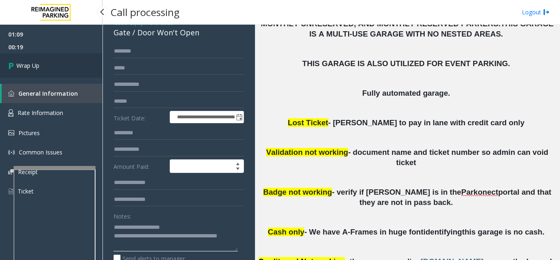
type textarea "**********"
click at [67, 61] on link "Wrap Up" at bounding box center [51, 65] width 103 height 24
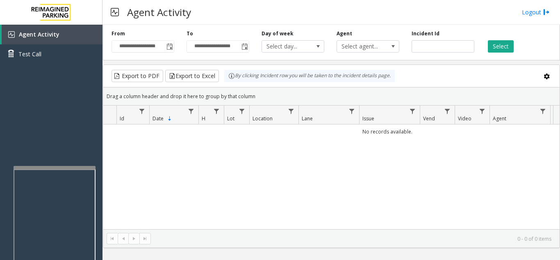
click at [360, 205] on div "No records available." at bounding box center [331, 176] width 456 height 105
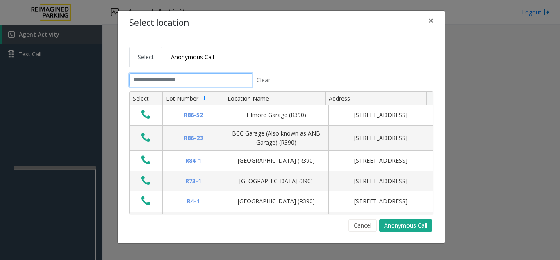
click at [198, 78] on input "text" at bounding box center [190, 80] width 123 height 14
click at [171, 80] on input "text" at bounding box center [190, 80] width 123 height 14
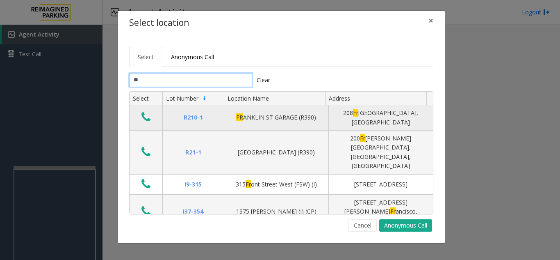
type input "**"
click at [149, 122] on icon "Data table" at bounding box center [145, 116] width 9 height 11
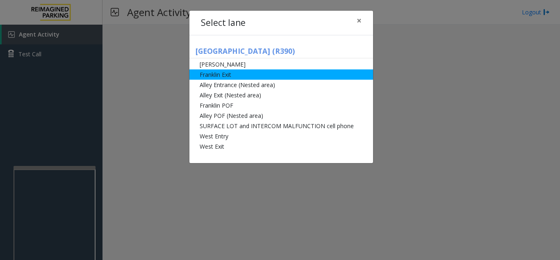
click at [269, 69] on li "Franklin Exit" at bounding box center [281, 74] width 184 height 10
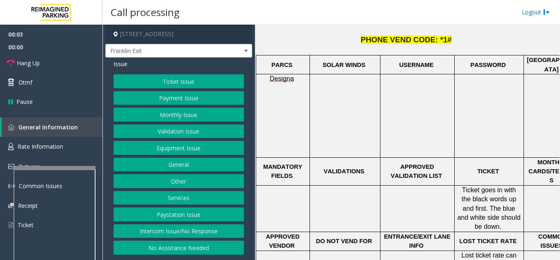
scroll to position [287, 0]
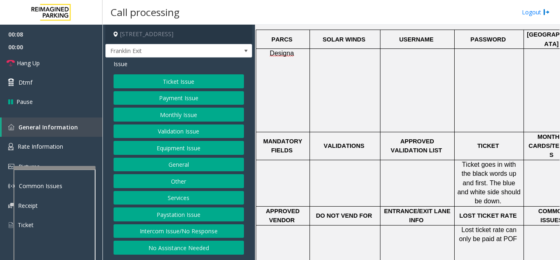
click at [178, 85] on button "Ticket Issue" at bounding box center [179, 81] width 130 height 14
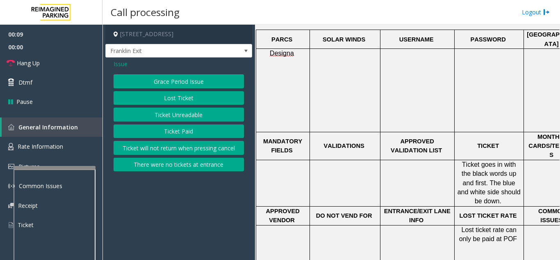
click at [187, 116] on button "Ticket Unreadable" at bounding box center [179, 114] width 130 height 14
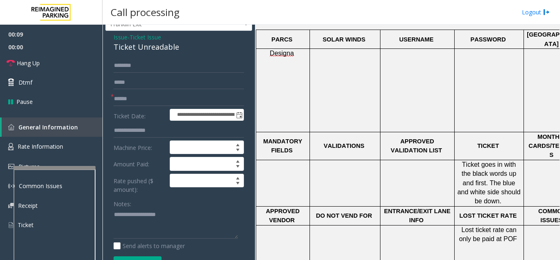
scroll to position [41, 0]
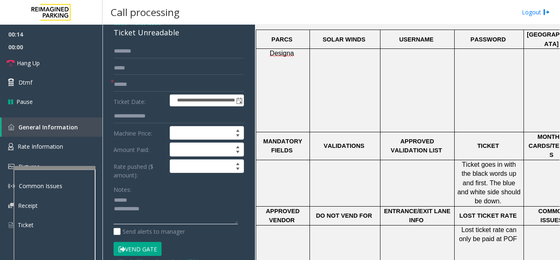
click at [149, 202] on textarea at bounding box center [176, 209] width 124 height 31
type textarea "**********"
click at [163, 82] on input "text" at bounding box center [179, 85] width 130 height 14
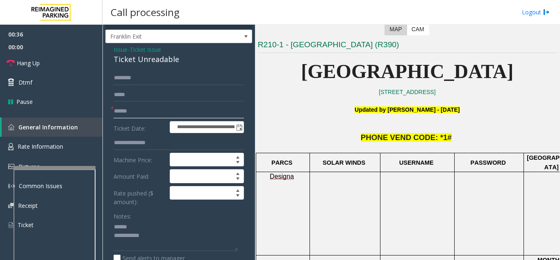
scroll to position [0, 0]
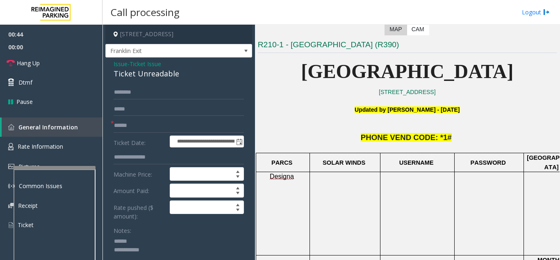
click at [121, 65] on span "Issue" at bounding box center [121, 63] width 14 height 9
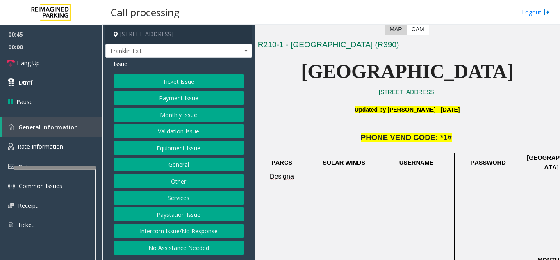
click at [169, 147] on button "Equipment Issue" at bounding box center [179, 148] width 130 height 14
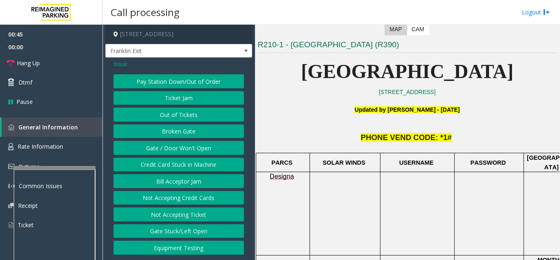
click at [169, 147] on button "Gate / Door Won't Open" at bounding box center [179, 148] width 130 height 14
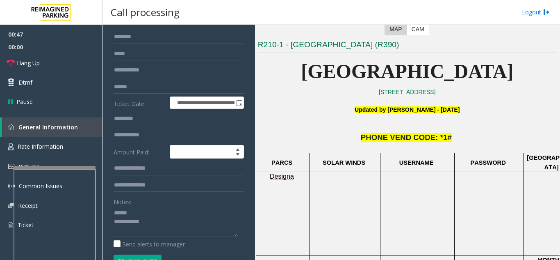
scroll to position [41, 0]
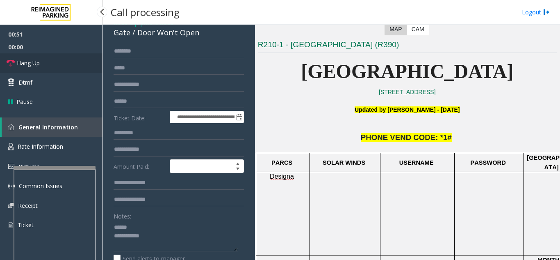
click at [75, 64] on link "Hang Up" at bounding box center [51, 62] width 103 height 19
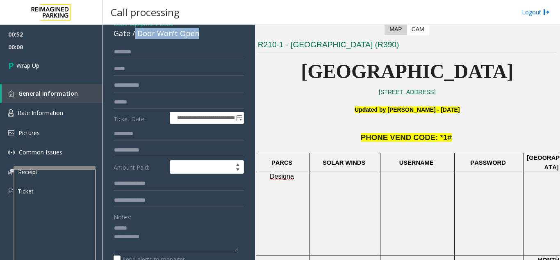
drag, startPoint x: 135, startPoint y: 32, endPoint x: 210, endPoint y: 34, distance: 74.2
click at [210, 34] on div "Gate / Door Won't Open" at bounding box center [179, 33] width 130 height 11
click at [168, 237] on textarea at bounding box center [176, 236] width 124 height 31
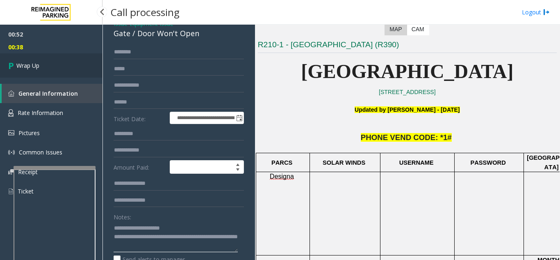
type textarea "**********"
click at [29, 74] on link "Wrap Up" at bounding box center [51, 65] width 103 height 24
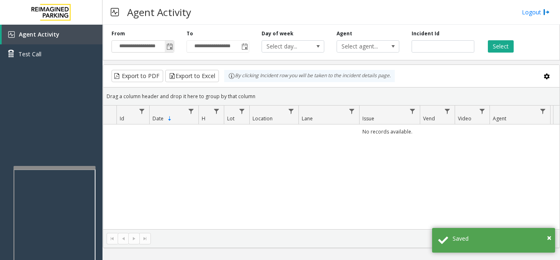
click at [169, 45] on span "Toggle popup" at bounding box center [170, 46] width 7 height 7
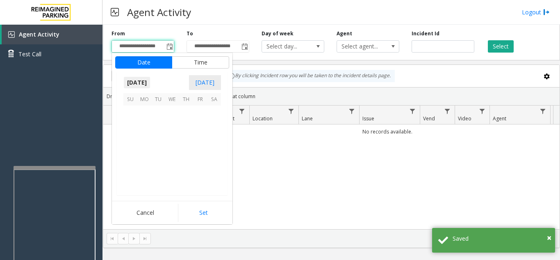
scroll to position [147290, 0]
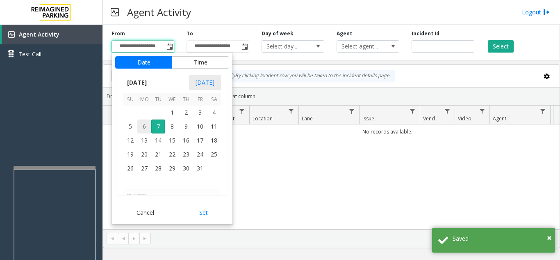
drag, startPoint x: 144, startPoint y: 126, endPoint x: 146, endPoint y: 141, distance: 15.4
click at [144, 126] on span "6" at bounding box center [144, 126] width 14 height 14
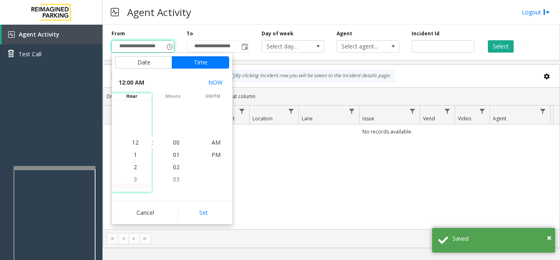
drag, startPoint x: 191, startPoint y: 214, endPoint x: 195, endPoint y: 210, distance: 6.1
click at [192, 212] on button "Set" at bounding box center [204, 212] width 52 height 18
type input "**********"
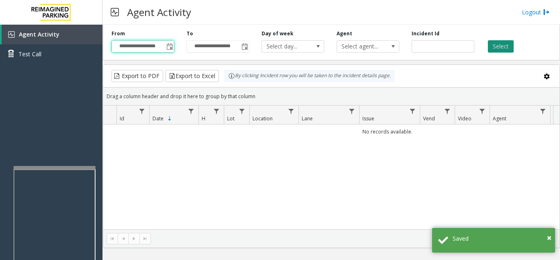
click at [498, 50] on button "Select" at bounding box center [501, 46] width 26 height 12
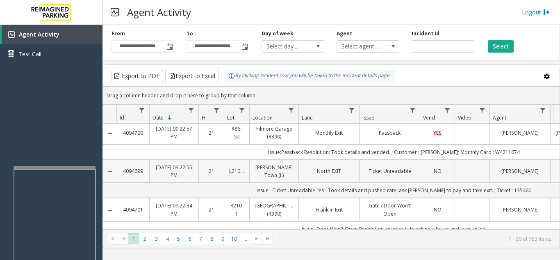
scroll to position [0, 0]
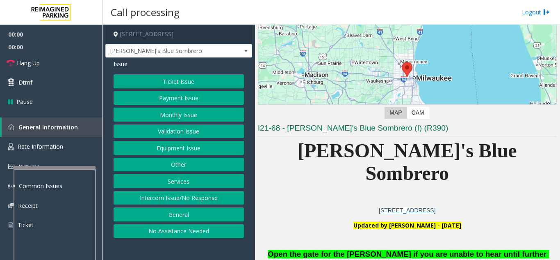
scroll to position [164, 0]
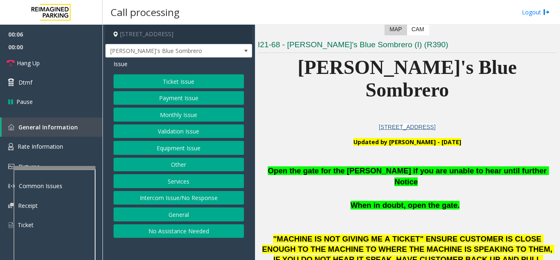
click at [182, 146] on button "Equipment Issue" at bounding box center [179, 148] width 130 height 14
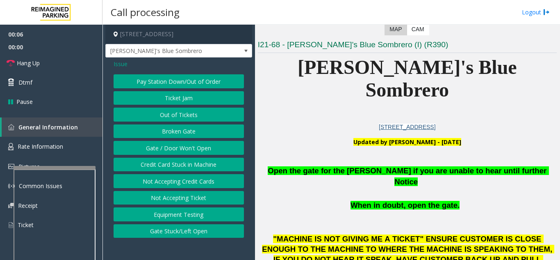
click at [182, 146] on button "Gate / Door Won't Open" at bounding box center [179, 148] width 130 height 14
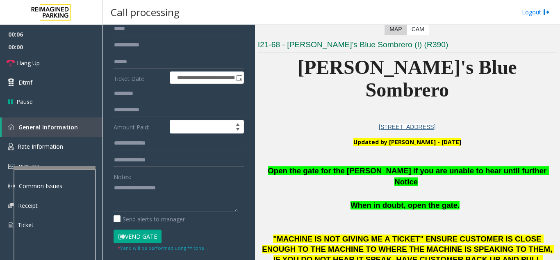
scroll to position [82, 0]
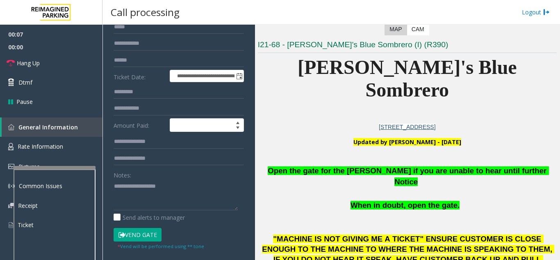
click at [142, 229] on button "Vend Gate" at bounding box center [138, 235] width 48 height 14
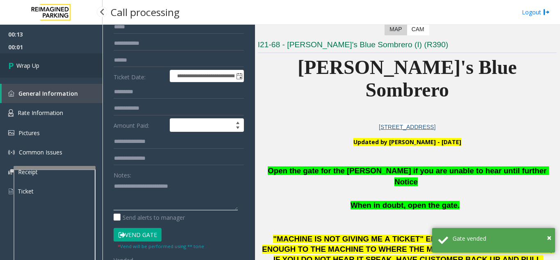
type textarea "**********"
click at [52, 65] on link "Wrap Up" at bounding box center [51, 65] width 103 height 24
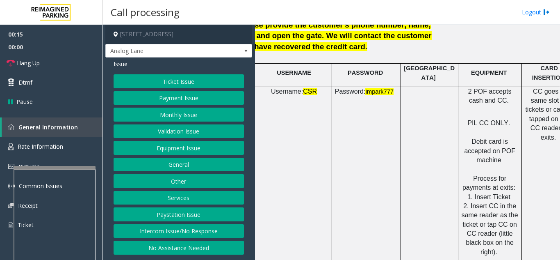
scroll to position [1148, 130]
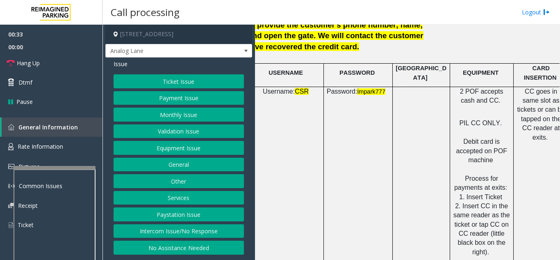
click at [161, 119] on button "Monthly Issue" at bounding box center [179, 114] width 130 height 14
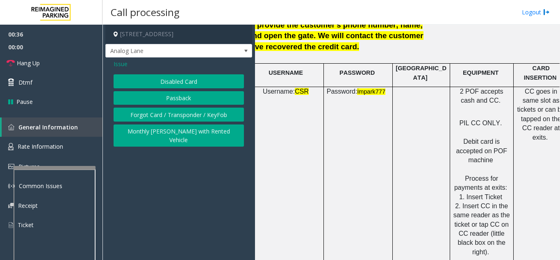
click at [146, 113] on button "Forgot Card / Transponder / KeyFob" at bounding box center [179, 114] width 130 height 14
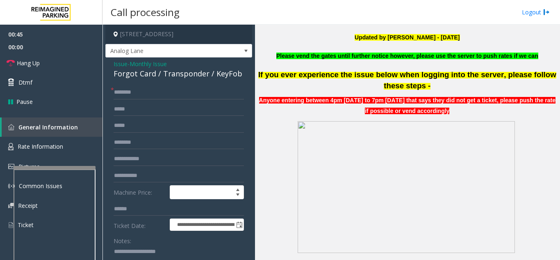
scroll to position [205, 0]
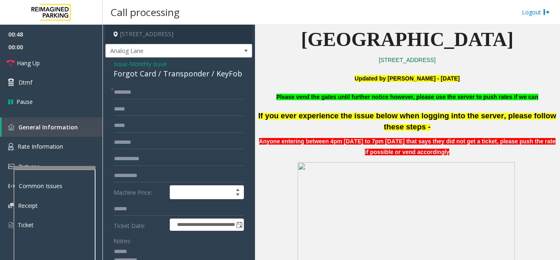
type textarea "**********"
click at [144, 96] on input "text" at bounding box center [179, 92] width 130 height 14
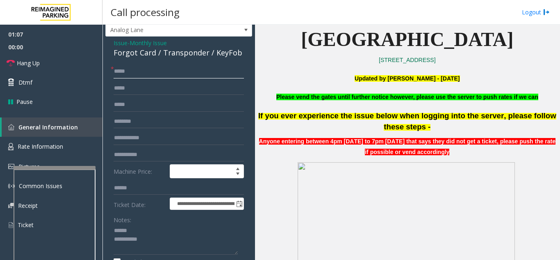
scroll to position [41, 0]
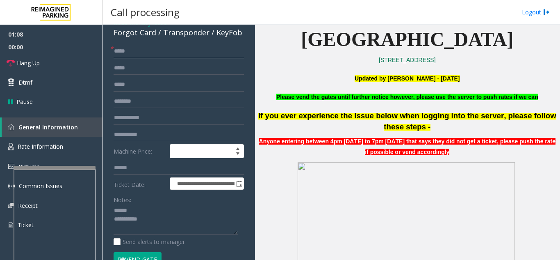
type input "****"
drag, startPoint x: 150, startPoint y: 256, endPoint x: 155, endPoint y: 171, distance: 85.5
click at [150, 256] on button "Vend Gate" at bounding box center [138, 259] width 48 height 14
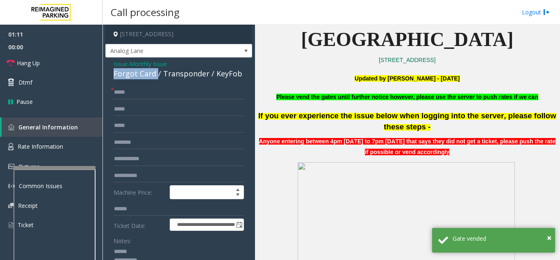
drag, startPoint x: 157, startPoint y: 72, endPoint x: 110, endPoint y: 73, distance: 47.6
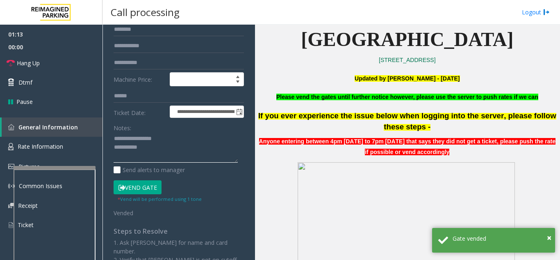
scroll to position [123, 0]
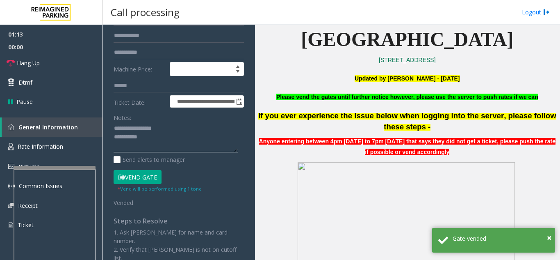
click at [173, 139] on textarea at bounding box center [176, 137] width 124 height 31
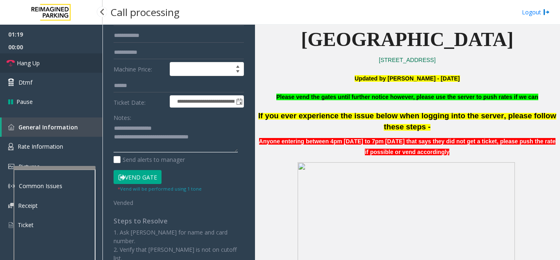
type textarea "**********"
click at [34, 63] on span "Hang Up" at bounding box center [28, 63] width 23 height 9
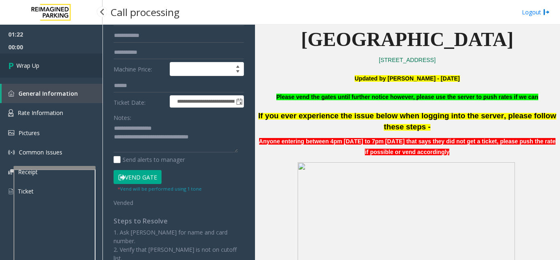
click at [49, 68] on link "Wrap Up" at bounding box center [51, 65] width 103 height 24
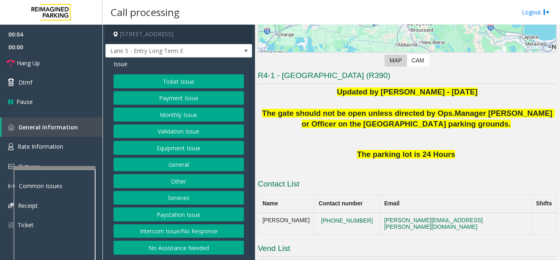
scroll to position [123, 0]
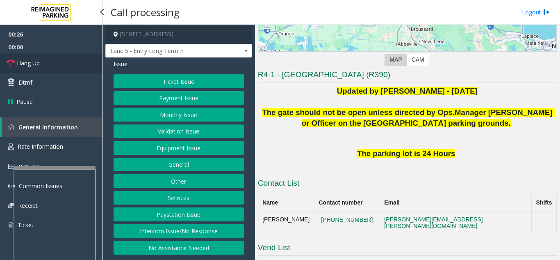
click at [39, 66] on span "Hang Up" at bounding box center [28, 63] width 23 height 9
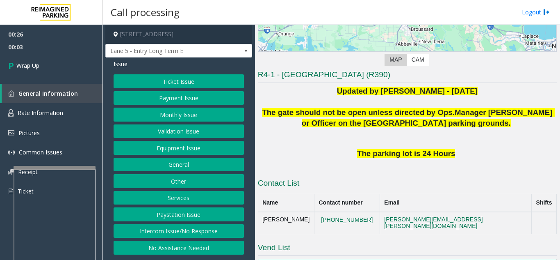
click at [162, 246] on button "No Assistance Needed" at bounding box center [179, 247] width 130 height 14
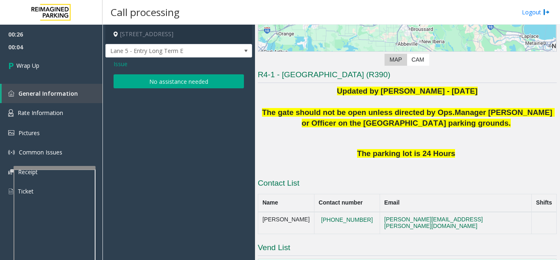
click at [127, 78] on button "No assistance needed" at bounding box center [179, 81] width 130 height 14
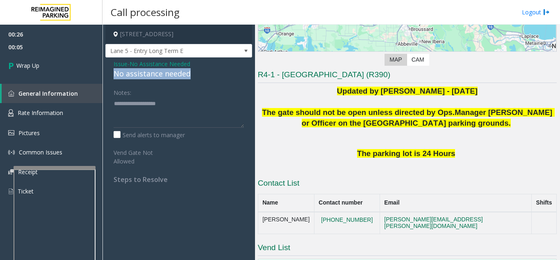
drag, startPoint x: 128, startPoint y: 75, endPoint x: 205, endPoint y: 77, distance: 76.7
click at [205, 77] on div "Issue - No Assistance Needed No assistance needed Notes: Send alerts to manager…" at bounding box center [178, 124] width 147 height 134
click at [121, 66] on span "Issue" at bounding box center [121, 63] width 14 height 9
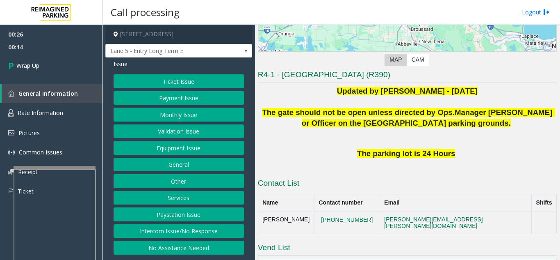
click at [175, 231] on button "Intercom Issue/No Response" at bounding box center [179, 231] width 130 height 14
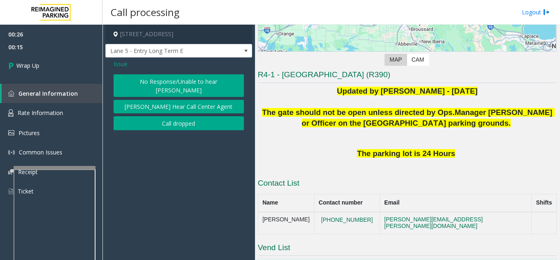
click at [125, 64] on span "Issue" at bounding box center [121, 63] width 14 height 9
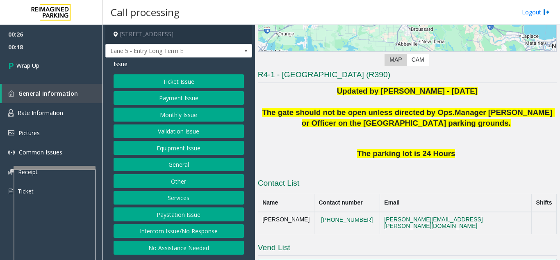
click at [171, 153] on button "Equipment Issue" at bounding box center [179, 148] width 130 height 14
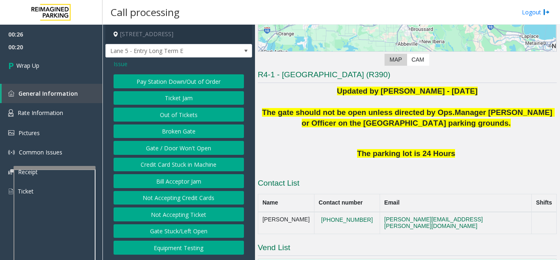
click at [192, 248] on button "Equipment Testing" at bounding box center [179, 247] width 130 height 14
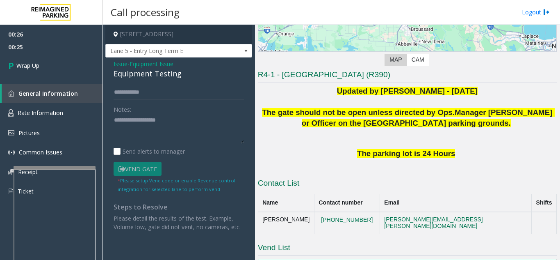
click at [122, 64] on span "Issue" at bounding box center [121, 63] width 14 height 9
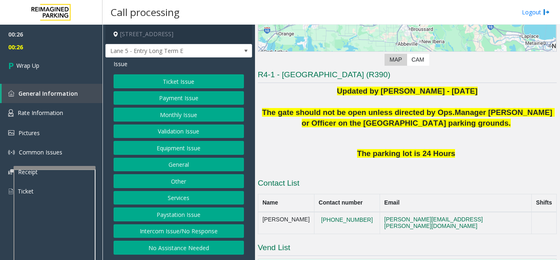
drag, startPoint x: 178, startPoint y: 246, endPoint x: 176, endPoint y: 234, distance: 12.9
click at [176, 240] on div "Ticket Issue Payment Issue Monthly Issue Validation Issue Equipment Issue Gener…" at bounding box center [179, 164] width 130 height 180
drag, startPoint x: 180, startPoint y: 250, endPoint x: 180, endPoint y: 236, distance: 14.4
click at [180, 250] on button "No Assistance Needed" at bounding box center [179, 247] width 130 height 14
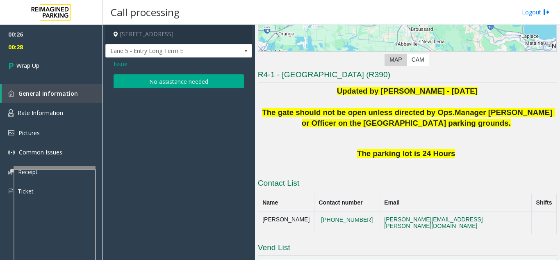
click at [146, 88] on button "No assistance needed" at bounding box center [179, 81] width 130 height 14
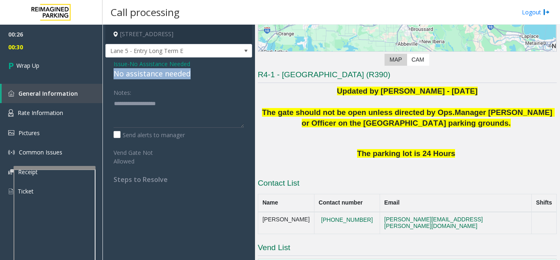
drag, startPoint x: 118, startPoint y: 74, endPoint x: 199, endPoint y: 73, distance: 80.8
click at [199, 73] on div "No assistance needed" at bounding box center [179, 73] width 130 height 11
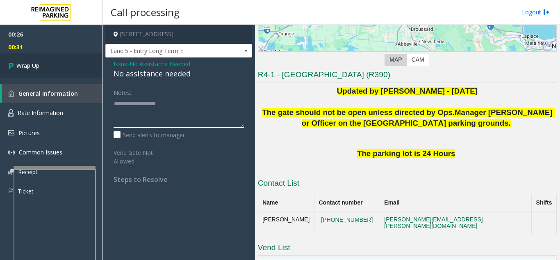
type textarea "**********"
click at [76, 75] on link "Wrap Up" at bounding box center [51, 65] width 103 height 24
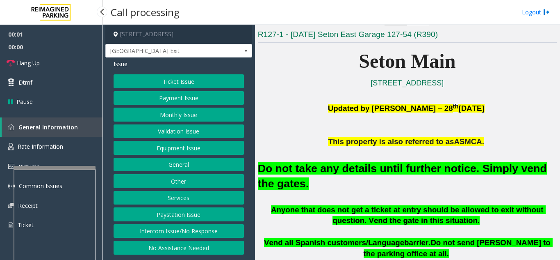
scroll to position [164, 0]
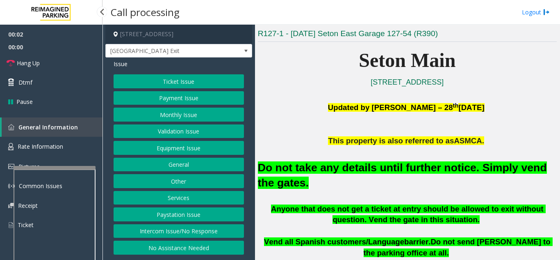
click at [194, 152] on button "Equipment Issue" at bounding box center [179, 148] width 130 height 14
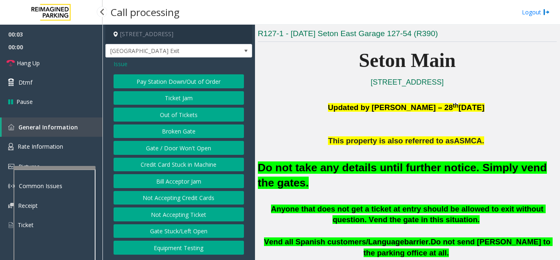
click at [194, 152] on button "Gate / Door Won't Open" at bounding box center [179, 148] width 130 height 14
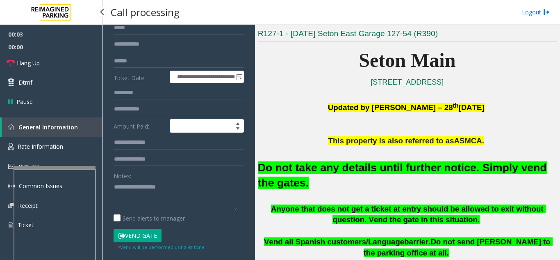
scroll to position [82, 0]
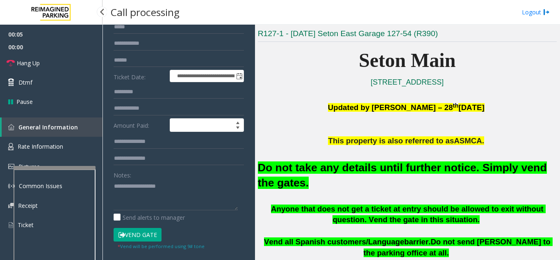
click at [128, 234] on button "Vend Gate" at bounding box center [138, 235] width 48 height 14
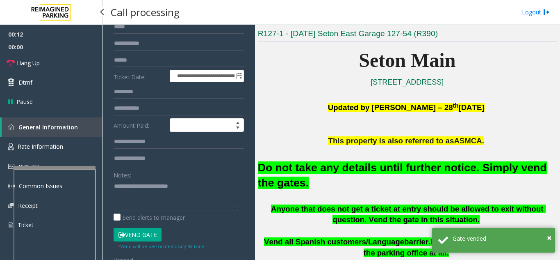
type textarea "**********"
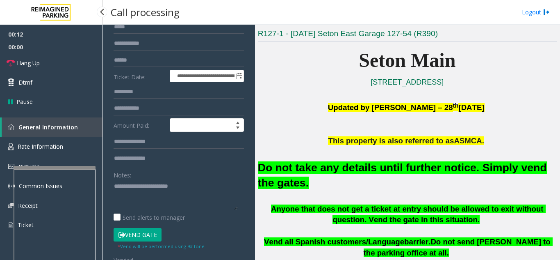
click at [193, 178] on div "Notes:" at bounding box center [179, 189] width 130 height 42
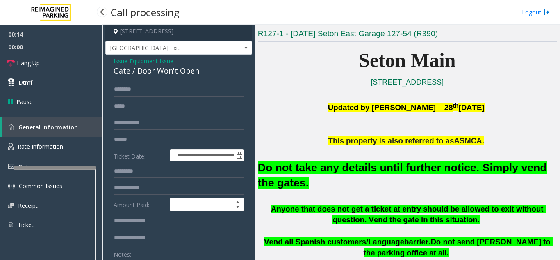
scroll to position [0, 0]
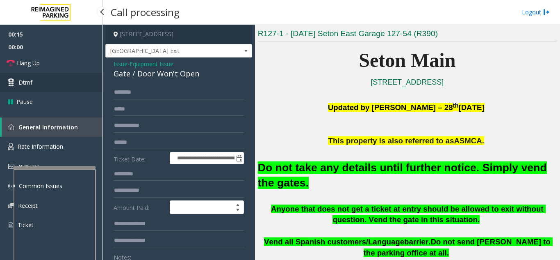
click at [68, 73] on link "Dtmf" at bounding box center [51, 82] width 103 height 19
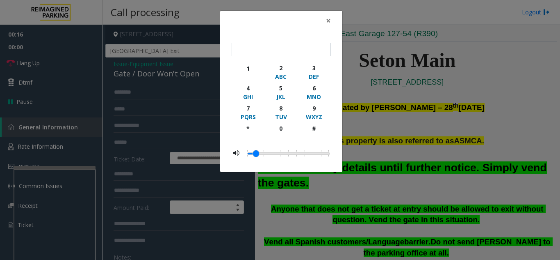
click at [66, 66] on div "× 1 2 ABC 3 DEF 4 GHI 5 JKL 6 MNO 7 PQRS 8 TUV 9 WXYZ * 0 #" at bounding box center [280, 130] width 560 height 260
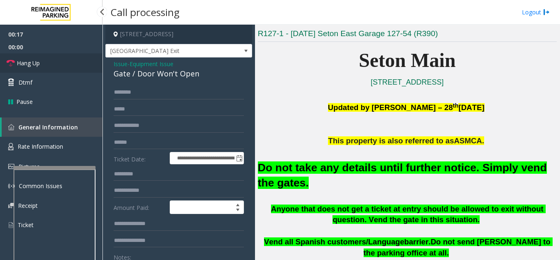
click at [64, 66] on link "Hang Up" at bounding box center [51, 62] width 103 height 19
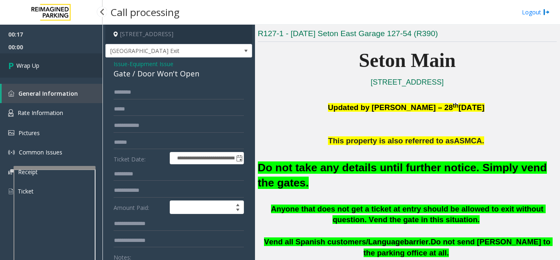
click at [84, 76] on link "Wrap Up" at bounding box center [51, 65] width 103 height 24
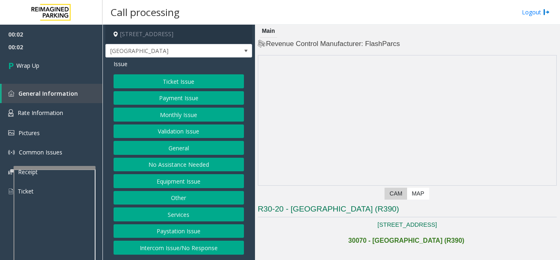
drag, startPoint x: 178, startPoint y: 250, endPoint x: 175, endPoint y: 234, distance: 16.3
click at [178, 249] on button "Intercom Issue/No Response" at bounding box center [179, 247] width 130 height 14
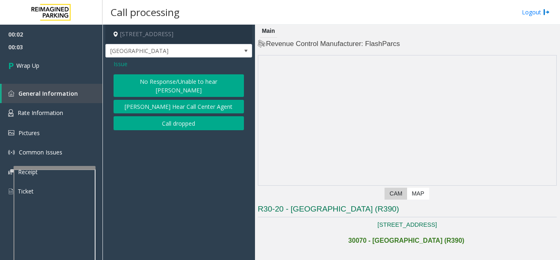
click at [179, 119] on button "Call dropped" at bounding box center [179, 123] width 130 height 14
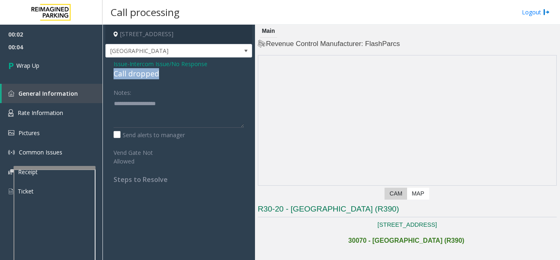
drag, startPoint x: 114, startPoint y: 75, endPoint x: 169, endPoint y: 75, distance: 54.5
click at [169, 75] on div "Issue - Intercom Issue/No Response Call dropped Notes: Send alerts to manager V…" at bounding box center [178, 124] width 147 height 134
type textarea "**********"
click at [50, 52] on span "00:06" at bounding box center [51, 47] width 103 height 13
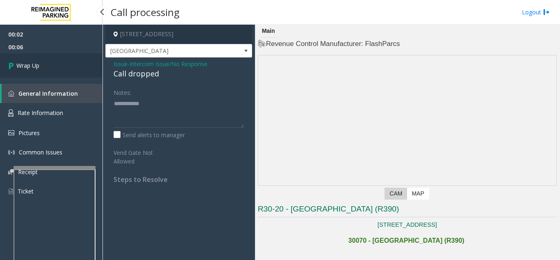
click at [75, 75] on link "Wrap Up" at bounding box center [51, 65] width 103 height 24
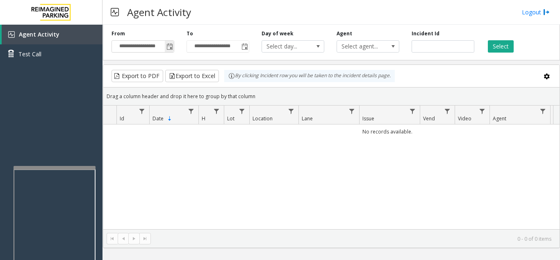
click at [169, 51] on span "Toggle popup" at bounding box center [169, 46] width 9 height 13
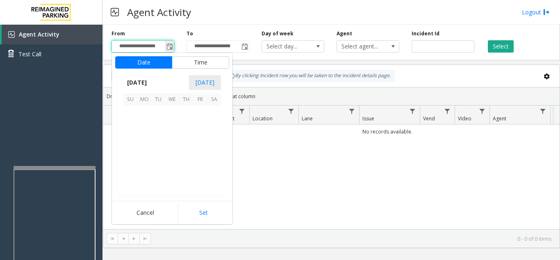
scroll to position [147290, 0]
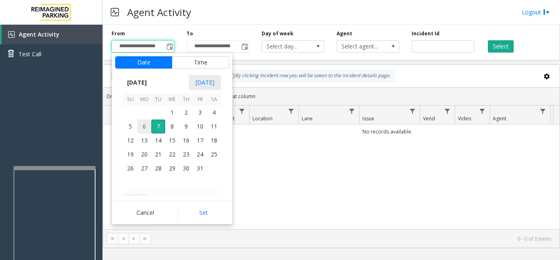
click at [144, 125] on span "6" at bounding box center [144, 126] width 14 height 14
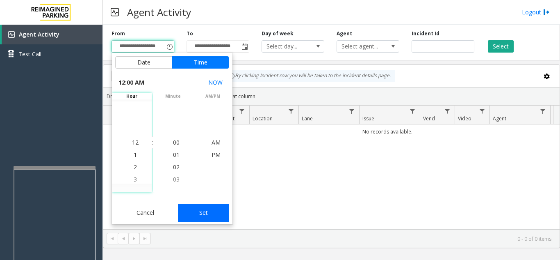
click at [210, 212] on button "Set" at bounding box center [204, 212] width 52 height 18
type input "**********"
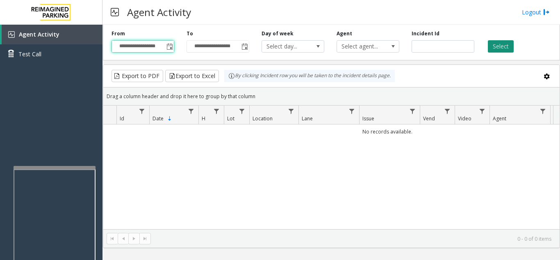
click at [496, 47] on button "Select" at bounding box center [501, 46] width 26 height 12
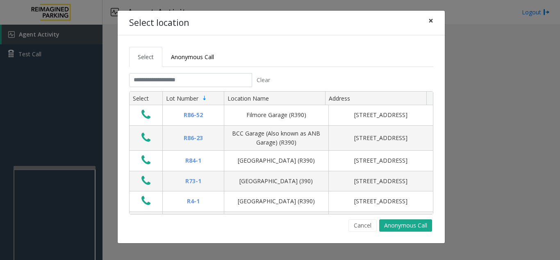
click at [432, 19] on span "×" at bounding box center [431, 20] width 5 height 11
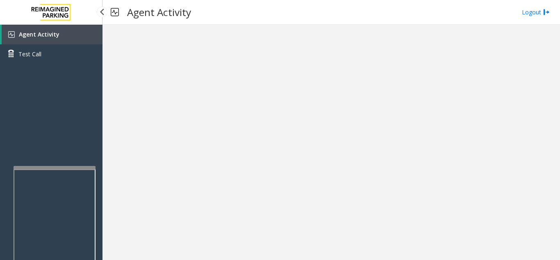
click at [97, 39] on link "Agent Activity" at bounding box center [52, 35] width 101 height 20
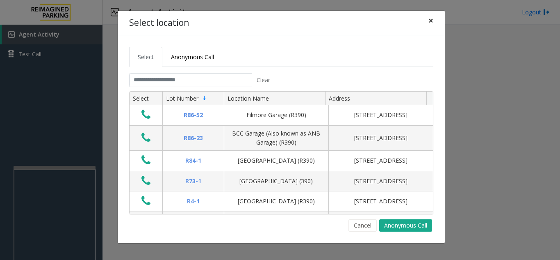
click at [430, 20] on span "×" at bounding box center [431, 20] width 5 height 11
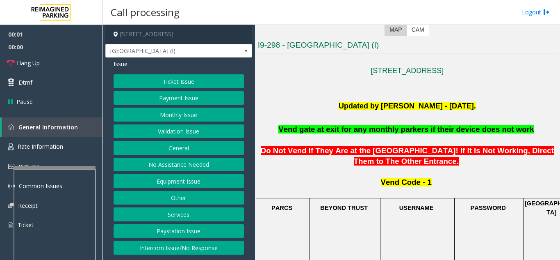
scroll to position [164, 0]
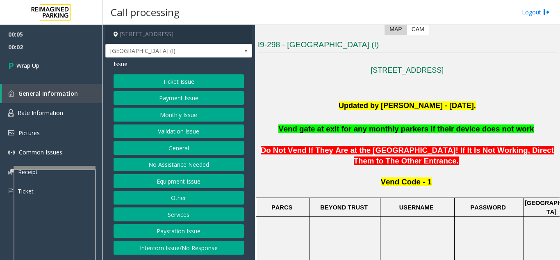
click at [192, 252] on button "Intercom Issue/No Response" at bounding box center [179, 247] width 130 height 14
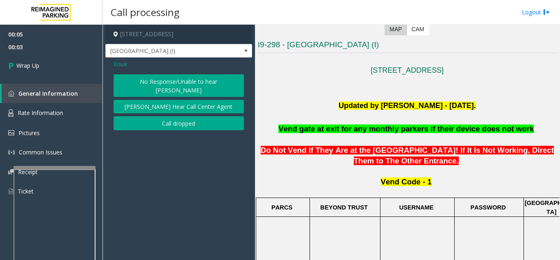
click at [174, 116] on button "Call dropped" at bounding box center [179, 123] width 130 height 14
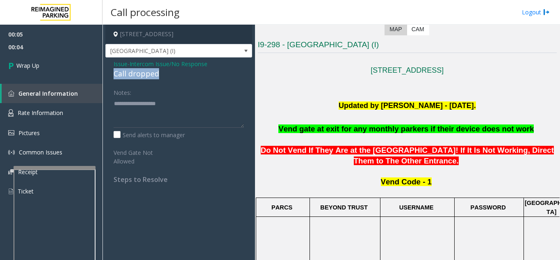
drag, startPoint x: 112, startPoint y: 74, endPoint x: 165, endPoint y: 77, distance: 53.8
click at [165, 77] on div "Issue - Intercom Issue/No Response Call dropped Notes: Send alerts to manager V…" at bounding box center [178, 124] width 147 height 134
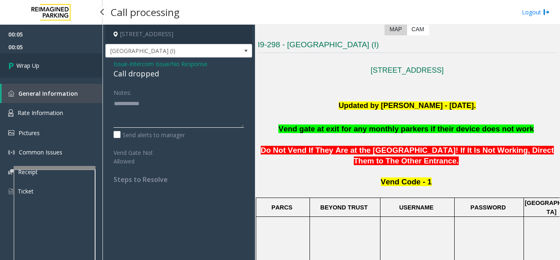
type textarea "**********"
click at [77, 71] on link "Wrap Up" at bounding box center [51, 65] width 103 height 24
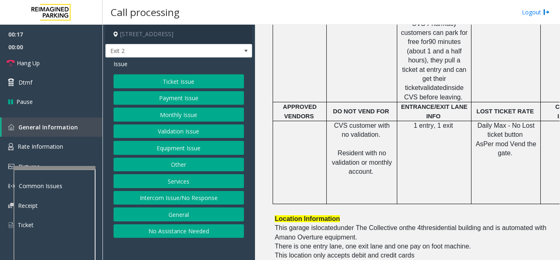
scroll to position [369, 0]
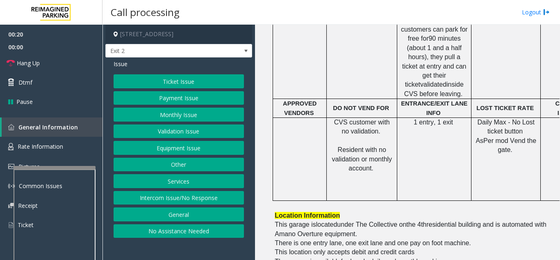
click at [207, 83] on button "Ticket Issue" at bounding box center [179, 81] width 130 height 14
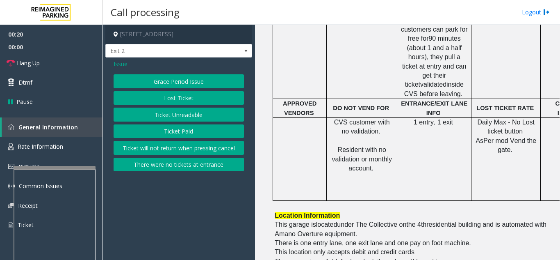
click at [198, 107] on div "Grace Period Issue Lost Ticket Ticket Unreadable Ticket Paid Ticket will not re…" at bounding box center [179, 122] width 130 height 97
click at [193, 115] on button "Ticket Unreadable" at bounding box center [179, 114] width 130 height 14
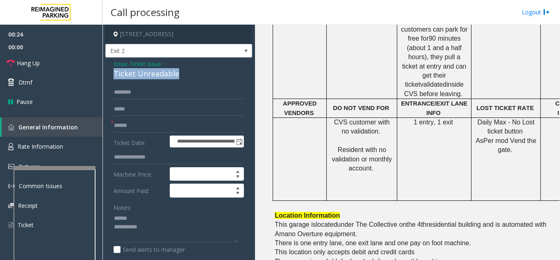
drag, startPoint x: 119, startPoint y: 75, endPoint x: 183, endPoint y: 75, distance: 64.4
click at [188, 75] on div "**********" at bounding box center [178, 261] width 147 height 409
type textarea "**********"
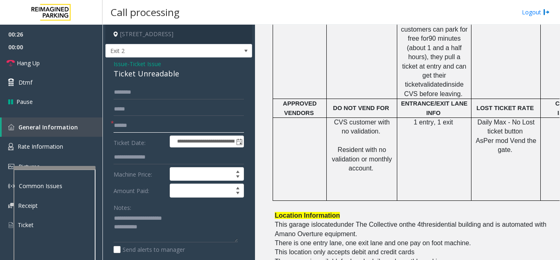
click at [157, 129] on input "text" at bounding box center [179, 126] width 130 height 14
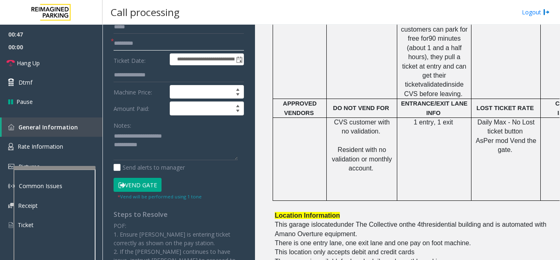
type input "*********"
click at [152, 187] on button "Vend Gate" at bounding box center [138, 185] width 48 height 14
click at [167, 151] on textarea at bounding box center [176, 145] width 124 height 31
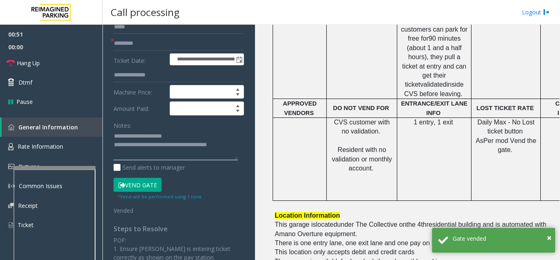
click at [194, 131] on textarea at bounding box center [176, 145] width 124 height 31
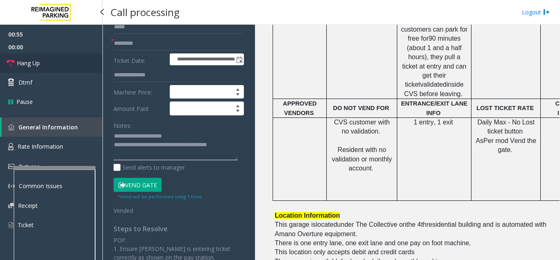
type textarea "**********"
click at [32, 71] on link "Hang Up" at bounding box center [51, 62] width 103 height 19
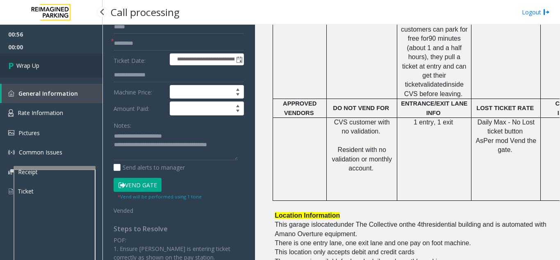
click at [64, 74] on link "Wrap Up" at bounding box center [51, 65] width 103 height 24
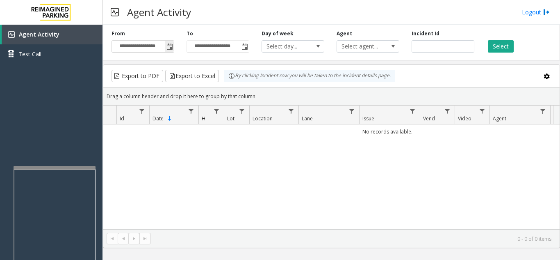
click at [172, 48] on span "Toggle popup" at bounding box center [170, 46] width 7 height 7
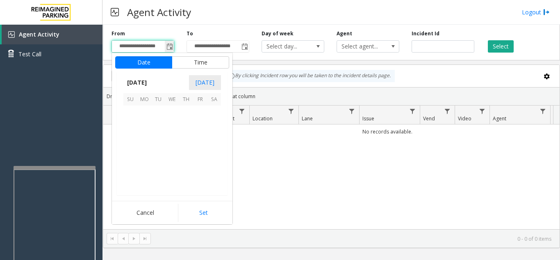
scroll to position [147290, 0]
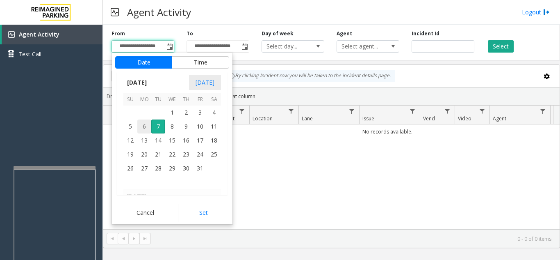
click at [144, 127] on span "6" at bounding box center [144, 126] width 14 height 14
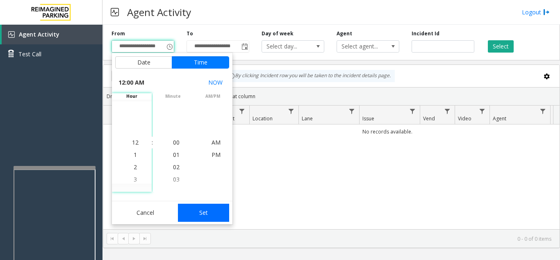
click at [211, 214] on button "Set" at bounding box center [204, 212] width 52 height 18
type input "**********"
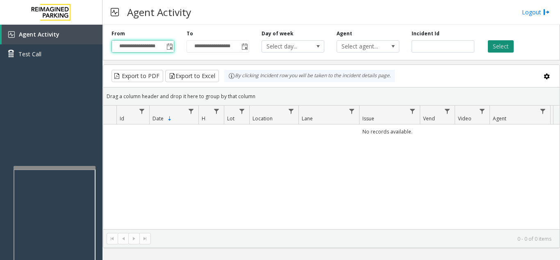
click at [508, 43] on button "Select" at bounding box center [501, 46] width 26 height 12
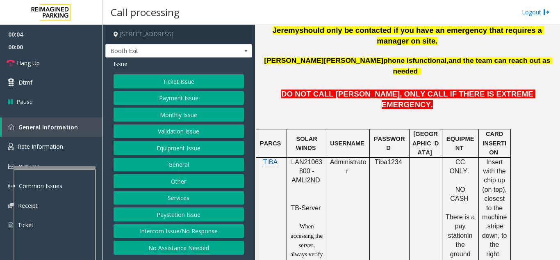
scroll to position [410, 0]
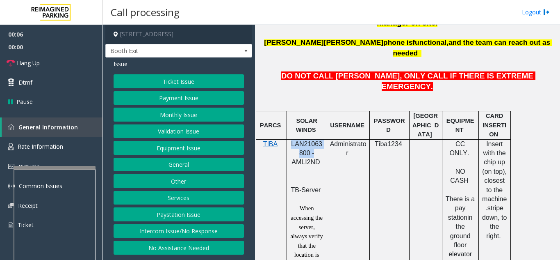
drag, startPoint x: 313, startPoint y: 110, endPoint x: 291, endPoint y: 103, distance: 22.6
click at [291, 139] on p "LAN21063800 - AMLI2ND" at bounding box center [307, 157] width 34 height 37
click at [327, 139] on div at bounding box center [327, 240] width 3 height 203
drag, startPoint x: 308, startPoint y: 109, endPoint x: 292, endPoint y: 103, distance: 16.5
click at [292, 140] on span "LAN21063800 - AMLI2ND" at bounding box center [306, 152] width 31 height 25
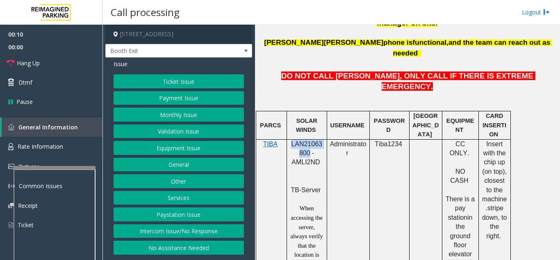
copy span "LAN21063800"
click at [177, 151] on button "Equipment Issue" at bounding box center [179, 148] width 130 height 14
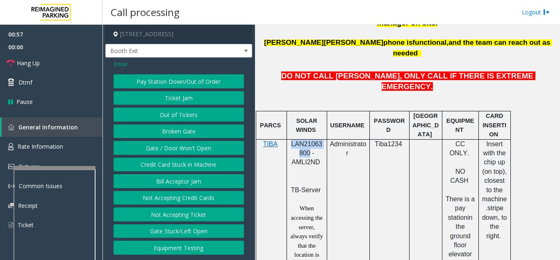
click at [177, 151] on button "Gate / Door Won't Open" at bounding box center [179, 148] width 130 height 14
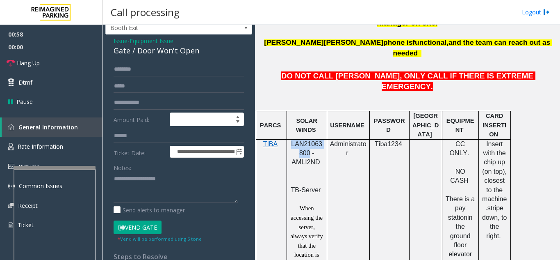
scroll to position [41, 0]
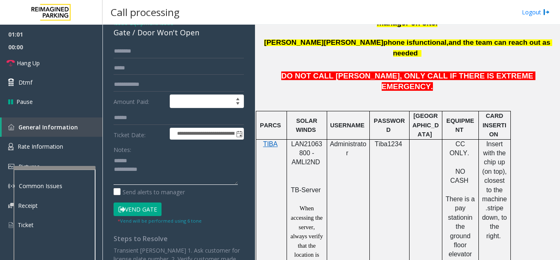
click at [146, 167] on textarea at bounding box center [176, 169] width 124 height 31
click at [146, 163] on textarea at bounding box center [176, 169] width 124 height 31
click at [58, 64] on link "Hang Up" at bounding box center [51, 62] width 103 height 19
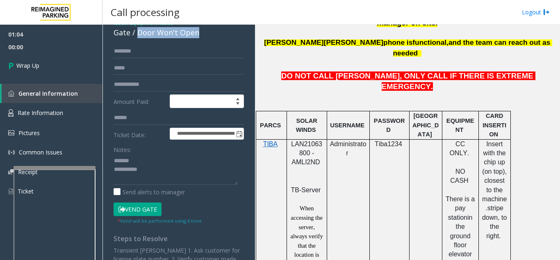
drag, startPoint x: 137, startPoint y: 34, endPoint x: 212, endPoint y: 34, distance: 75.1
click at [212, 34] on div "Gate / Door Won't Open" at bounding box center [179, 32] width 130 height 11
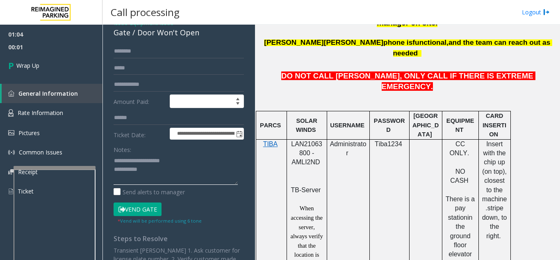
click at [196, 171] on textarea at bounding box center [176, 169] width 124 height 31
click at [232, 158] on textarea at bounding box center [176, 169] width 124 height 31
click at [196, 169] on textarea at bounding box center [176, 169] width 124 height 31
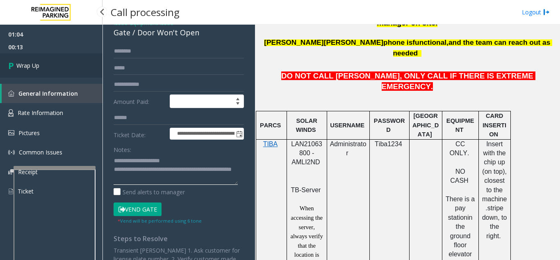
type textarea "**********"
click at [65, 70] on link "Wrap Up" at bounding box center [51, 65] width 103 height 24
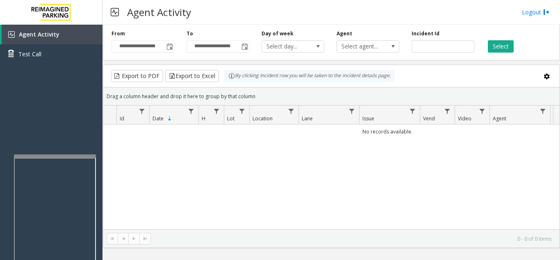
click at [51, 159] on div at bounding box center [55, 250] width 82 height 192
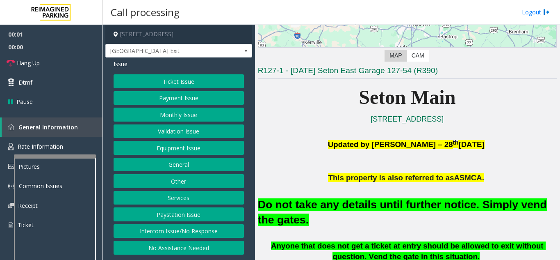
scroll to position [164, 0]
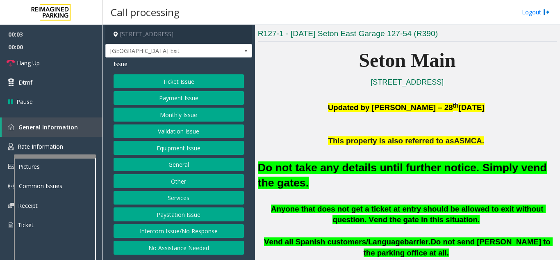
click at [169, 151] on button "Equipment Issue" at bounding box center [179, 148] width 130 height 14
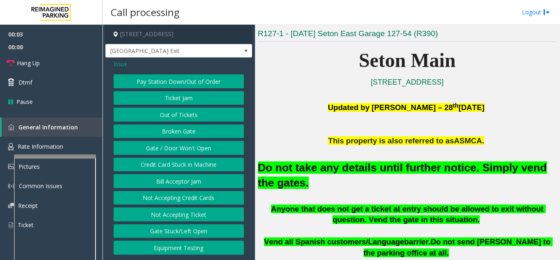
click at [169, 151] on button "Gate / Door Won't Open" at bounding box center [179, 148] width 130 height 14
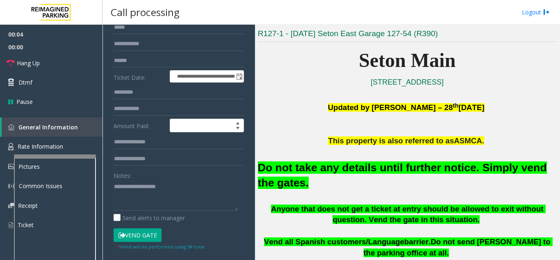
scroll to position [82, 0]
click at [148, 233] on button "Vend Gate" at bounding box center [138, 235] width 48 height 14
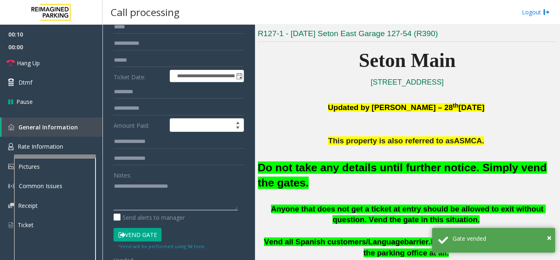
click at [210, 183] on textarea at bounding box center [176, 194] width 124 height 31
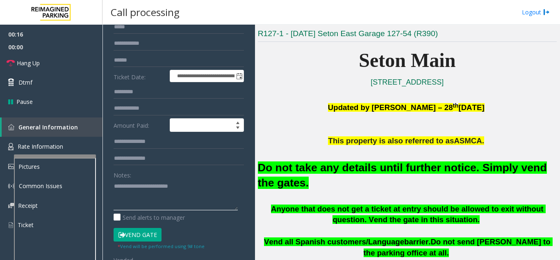
type textarea "**********"
click at [53, 65] on link "Hang Up" at bounding box center [51, 62] width 103 height 19
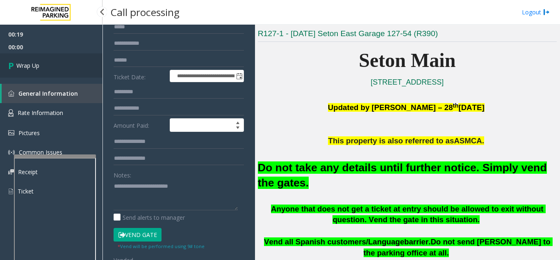
click at [62, 73] on link "Wrap Up" at bounding box center [51, 65] width 103 height 24
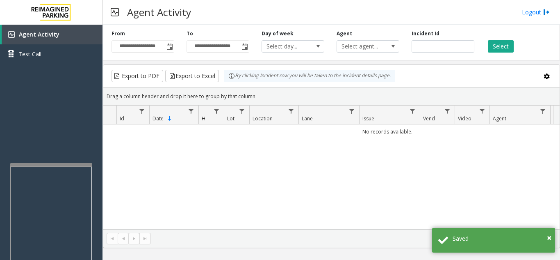
click at [63, 164] on div at bounding box center [51, 164] width 82 height 3
click at [169, 46] on span "Toggle popup" at bounding box center [170, 46] width 7 height 7
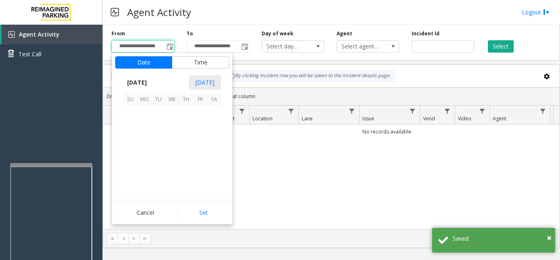
scroll to position [147290, 0]
click at [144, 125] on span "6" at bounding box center [144, 126] width 14 height 14
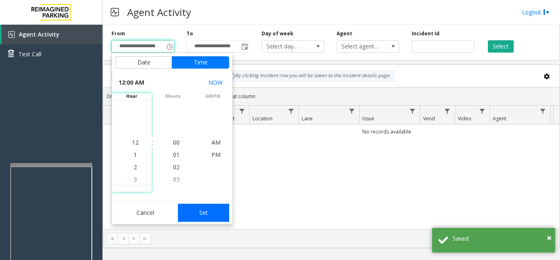
click at [219, 217] on button "Set" at bounding box center [204, 212] width 52 height 18
type input "**********"
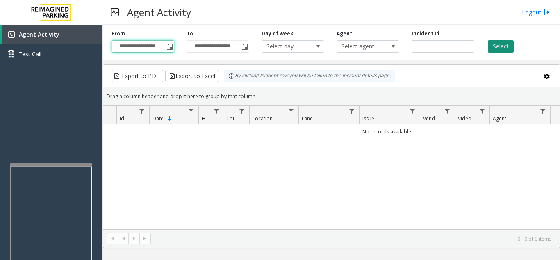
click at [504, 50] on button "Select" at bounding box center [501, 46] width 26 height 12
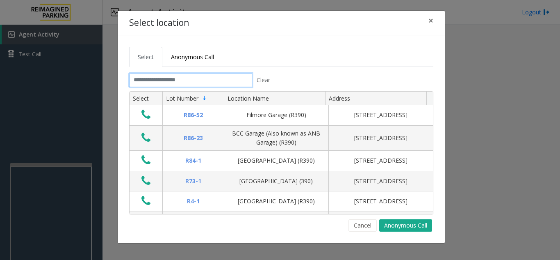
click at [201, 78] on input "text" at bounding box center [190, 80] width 123 height 14
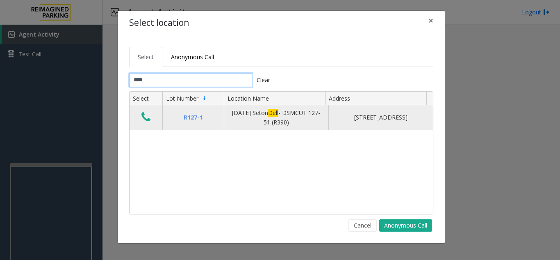
type input "****"
click at [144, 120] on icon "Data table" at bounding box center [145, 116] width 9 height 11
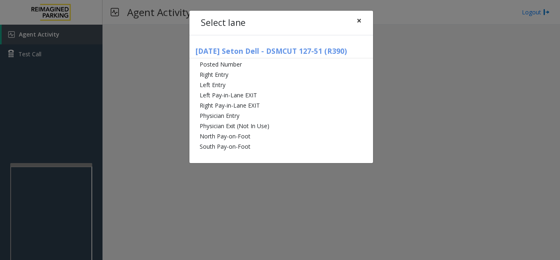
click at [357, 20] on span "×" at bounding box center [359, 20] width 5 height 11
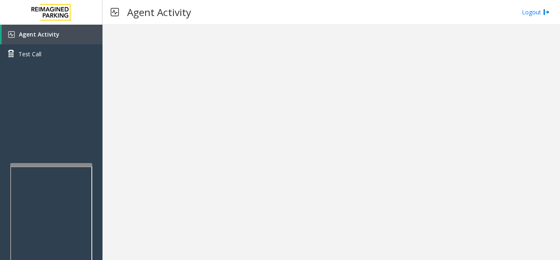
click at [60, 39] on link "Agent Activity" at bounding box center [52, 35] width 101 height 20
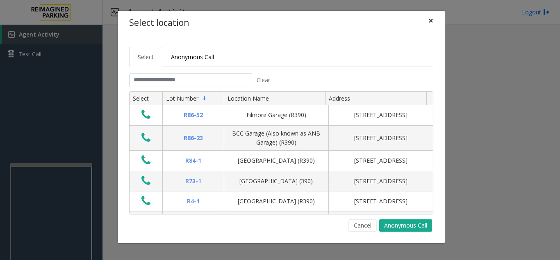
click at [430, 20] on span "×" at bounding box center [431, 20] width 5 height 11
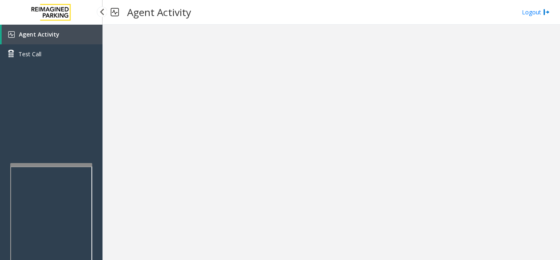
click at [92, 42] on link "Agent Activity" at bounding box center [52, 35] width 101 height 20
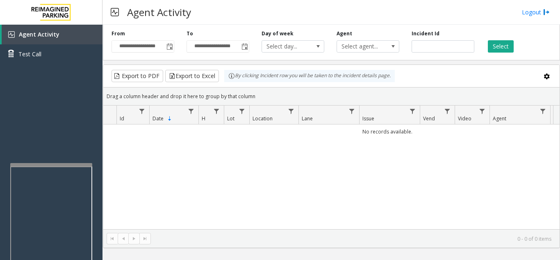
click at [465, 169] on div "No records available." at bounding box center [331, 176] width 456 height 105
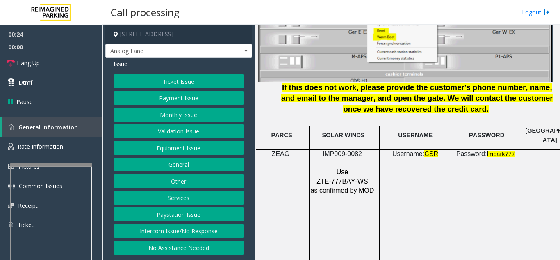
scroll to position [1189, 0]
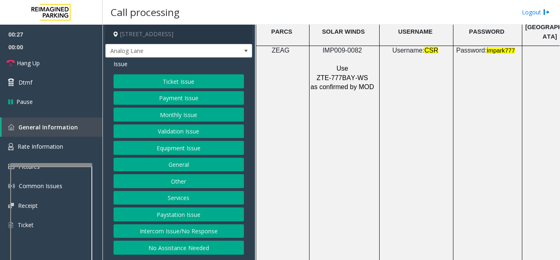
click at [162, 144] on button "Equipment Issue" at bounding box center [179, 148] width 130 height 14
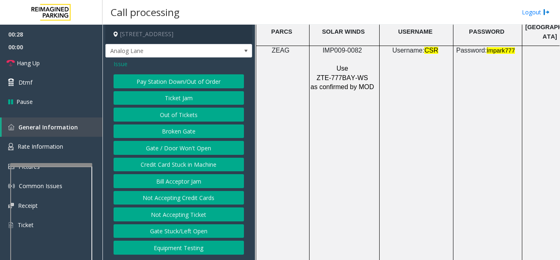
click at [162, 144] on button "Gate / Door Won't Open" at bounding box center [179, 148] width 130 height 14
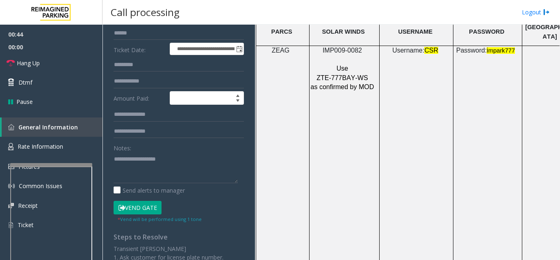
scroll to position [125, 0]
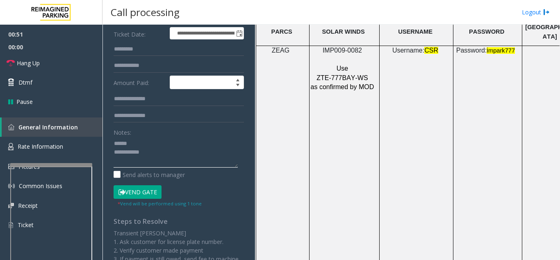
click at [167, 141] on textarea at bounding box center [176, 152] width 124 height 31
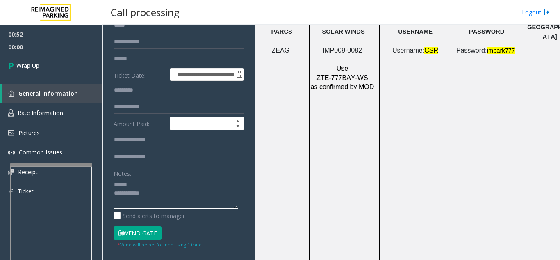
scroll to position [43, 0]
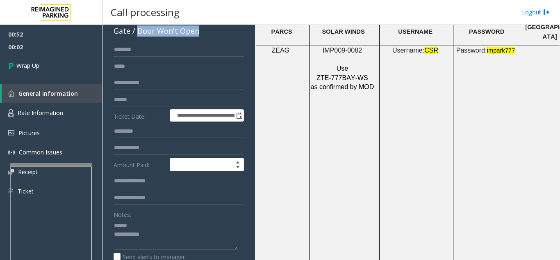
drag, startPoint x: 137, startPoint y: 34, endPoint x: 203, endPoint y: 38, distance: 66.2
click at [203, 38] on div "**********" at bounding box center [178, 227] width 147 height 424
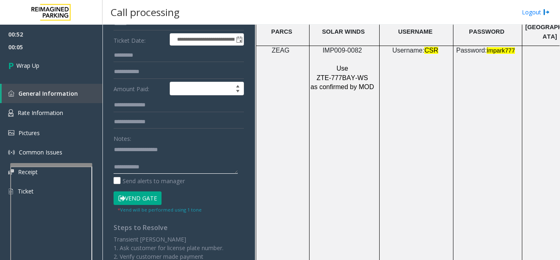
scroll to position [125, 0]
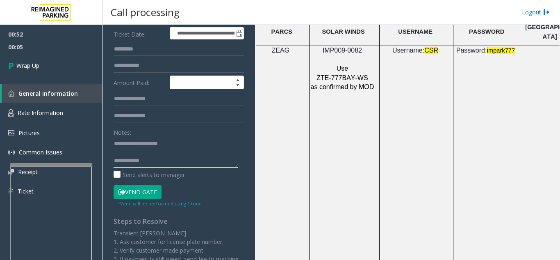
click at [188, 160] on textarea at bounding box center [176, 152] width 124 height 31
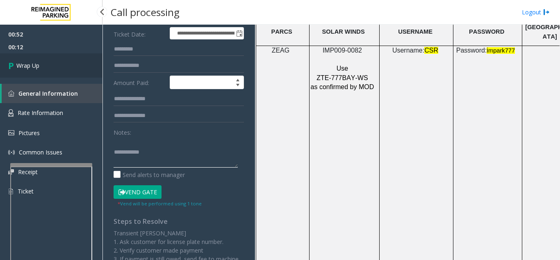
type textarea "**********"
click at [41, 71] on link "Wrap Up" at bounding box center [51, 65] width 103 height 24
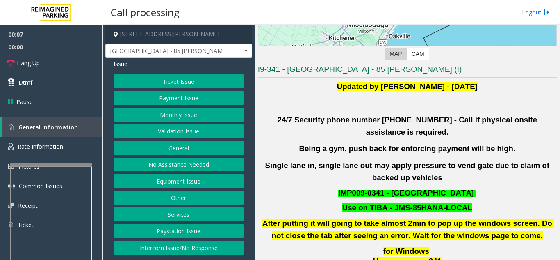
scroll to position [164, 0]
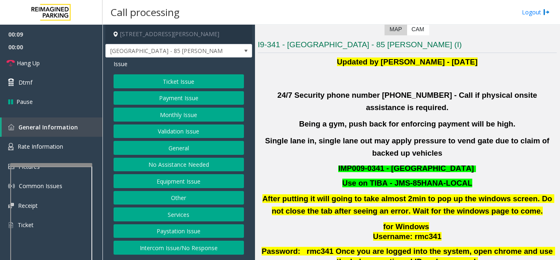
click at [169, 132] on button "Validation Issue" at bounding box center [179, 131] width 130 height 14
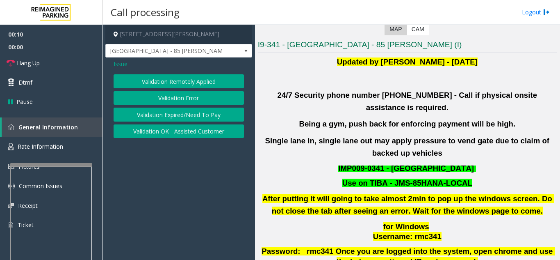
click at [176, 105] on div "Validation Remotely Applied Validation Error Validation Expired/Need To Pay Val…" at bounding box center [179, 106] width 130 height 64
click at [178, 103] on button "Validation Error" at bounding box center [179, 98] width 130 height 14
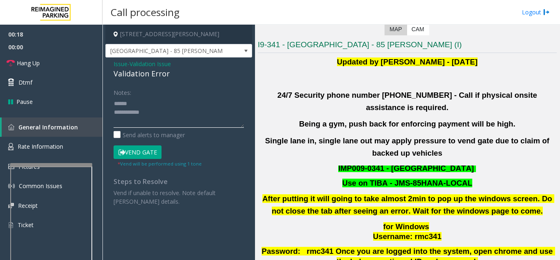
click at [155, 110] on textarea at bounding box center [179, 112] width 130 height 31
click at [193, 114] on textarea at bounding box center [179, 112] width 130 height 31
click at [179, 104] on textarea at bounding box center [179, 112] width 130 height 31
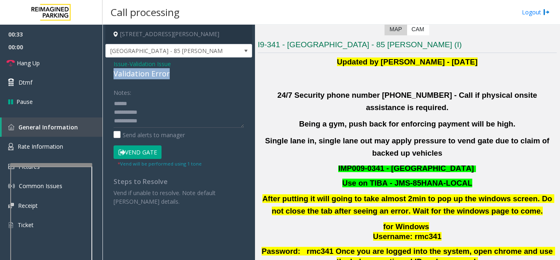
drag, startPoint x: 139, startPoint y: 78, endPoint x: 182, endPoint y: 76, distance: 42.7
click at [182, 76] on div "Issue - Validation Issue Validation Error Notes: Send alerts to manager Vend Ga…" at bounding box center [178, 135] width 147 height 156
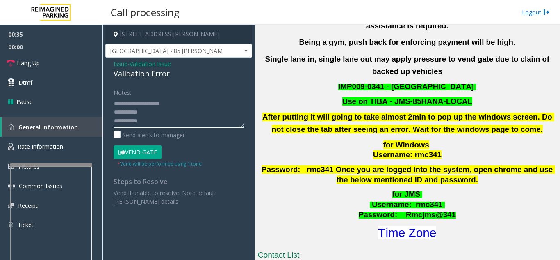
scroll to position [246, 0]
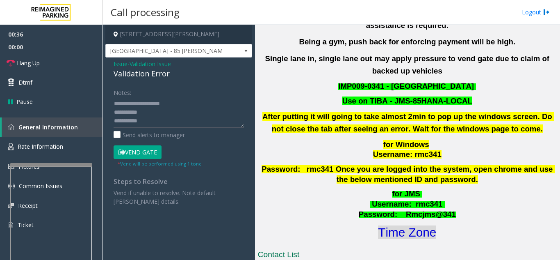
click at [400, 225] on font "Time Zone" at bounding box center [407, 232] width 58 height 14
click at [142, 114] on textarea at bounding box center [179, 112] width 130 height 31
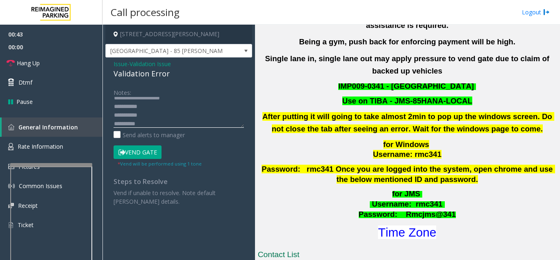
scroll to position [0, 0]
click at [204, 101] on textarea at bounding box center [179, 112] width 130 height 31
click at [174, 112] on textarea at bounding box center [179, 112] width 130 height 31
click at [153, 153] on button "Vend Gate" at bounding box center [138, 152] width 48 height 14
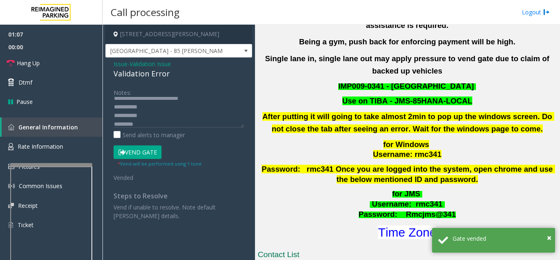
scroll to position [0, 0]
click at [180, 111] on textarea at bounding box center [179, 112] width 130 height 31
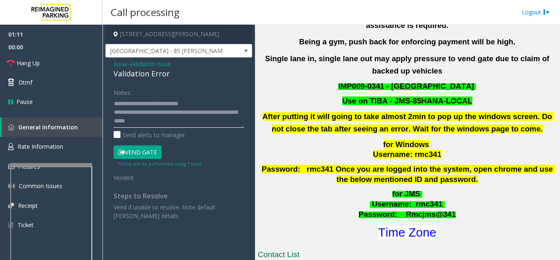
type textarea "**********"
click at [168, 91] on div "Notes:" at bounding box center [179, 106] width 130 height 42
click at [55, 58] on link "Hang Up" at bounding box center [51, 62] width 103 height 19
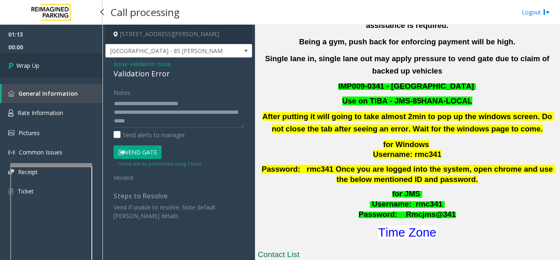
click at [64, 74] on link "Wrap Up" at bounding box center [51, 65] width 103 height 24
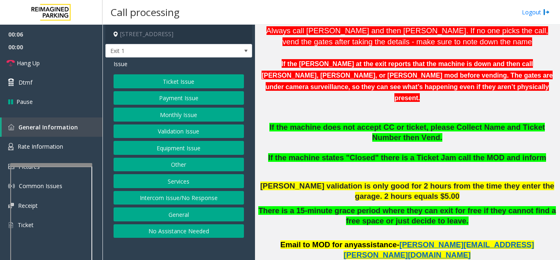
scroll to position [287, 0]
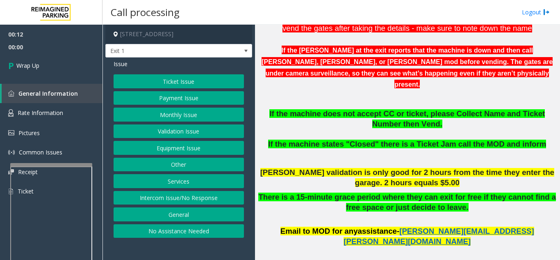
click at [172, 201] on button "Intercom Issue/No Response" at bounding box center [179, 198] width 130 height 14
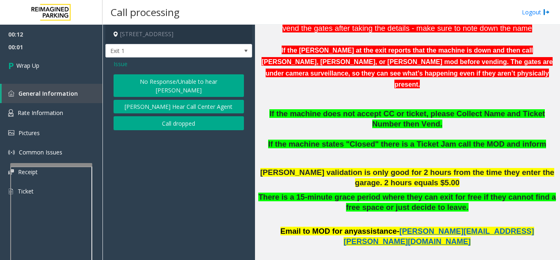
click at [172, 117] on button "Call dropped" at bounding box center [179, 123] width 130 height 14
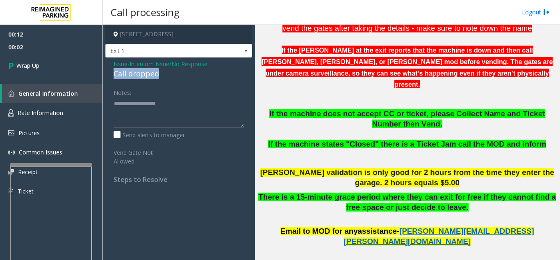
drag, startPoint x: 111, startPoint y: 73, endPoint x: 201, endPoint y: 74, distance: 89.8
click at [201, 74] on div "Issue - Intercom Issue/No Response Call dropped Notes: Send alerts to manager V…" at bounding box center [178, 124] width 147 height 134
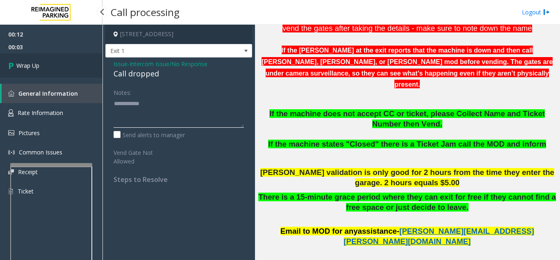
type textarea "**********"
click at [71, 73] on link "Wrap Up" at bounding box center [51, 65] width 103 height 24
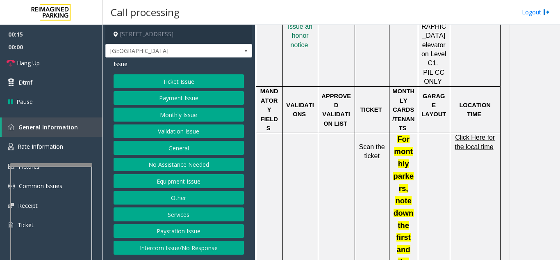
scroll to position [615, 0]
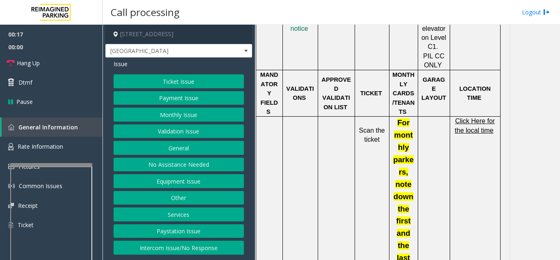
click at [156, 87] on button "Ticket Issue" at bounding box center [179, 81] width 130 height 14
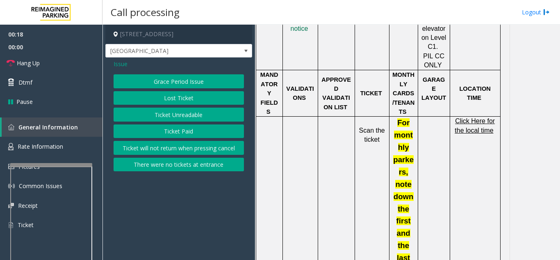
click at [170, 120] on button "Ticket Unreadable" at bounding box center [179, 114] width 130 height 14
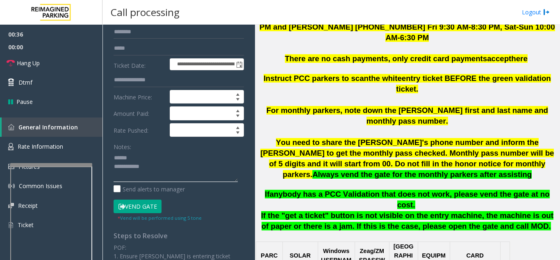
scroll to position [49, 0]
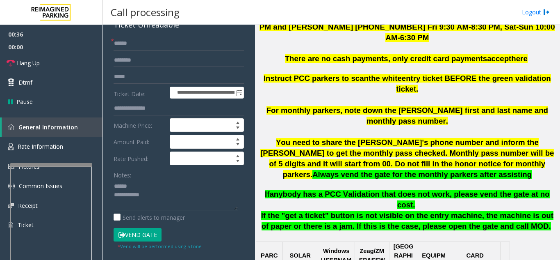
click at [146, 188] on textarea at bounding box center [176, 194] width 124 height 31
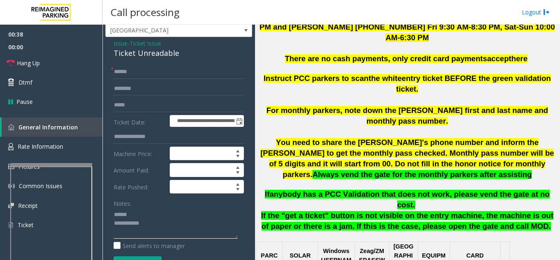
scroll to position [8, 0]
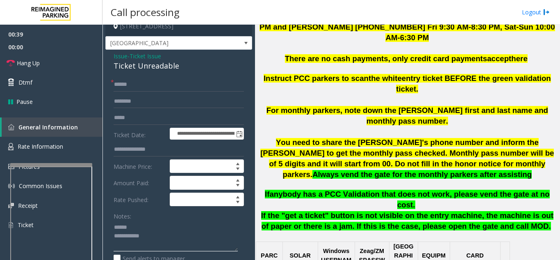
type textarea "**********"
drag, startPoint x: 118, startPoint y: 66, endPoint x: 192, endPoint y: 68, distance: 73.8
click at [121, 55] on span "Issue" at bounding box center [121, 56] width 14 height 9
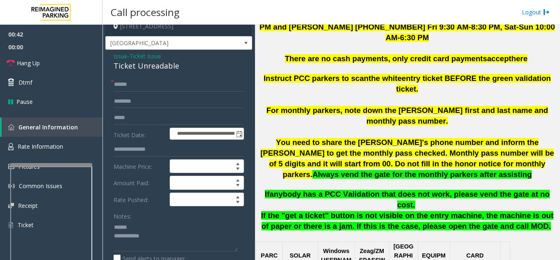
scroll to position [0, 0]
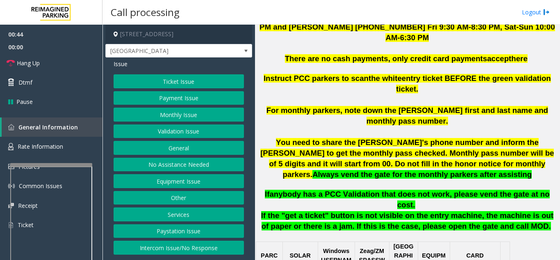
click at [182, 128] on button "Validation Issue" at bounding box center [179, 131] width 130 height 14
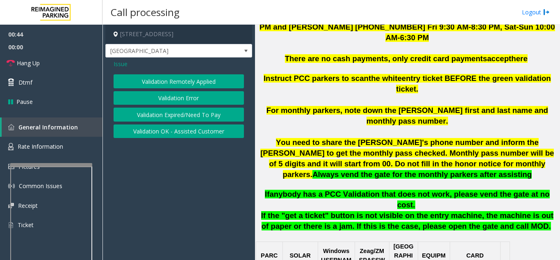
click at [182, 98] on button "Validation Error" at bounding box center [179, 98] width 130 height 14
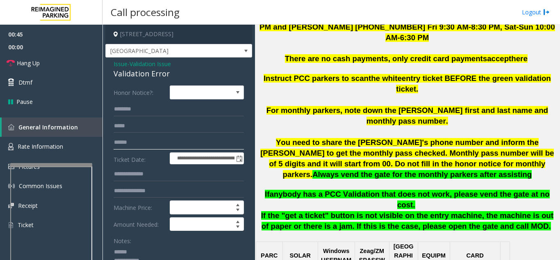
click at [170, 144] on input "text" at bounding box center [179, 142] width 130 height 14
type input "*"
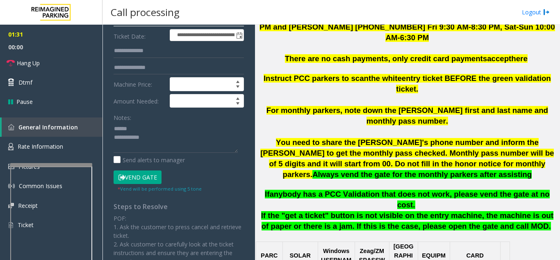
type input "*********"
drag, startPoint x: 153, startPoint y: 173, endPoint x: 147, endPoint y: 169, distance: 7.6
click at [153, 173] on button "Vend Gate" at bounding box center [138, 177] width 48 height 14
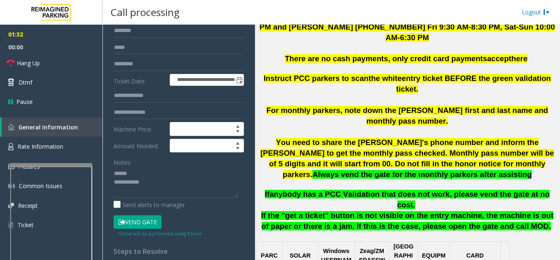
scroll to position [0, 0]
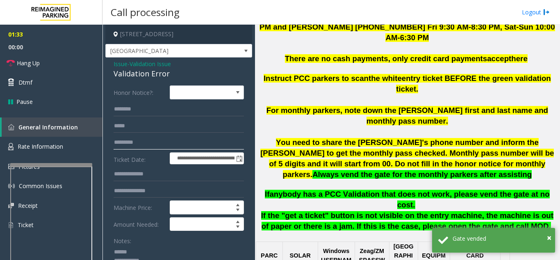
click at [114, 145] on input "*********" at bounding box center [179, 142] width 130 height 14
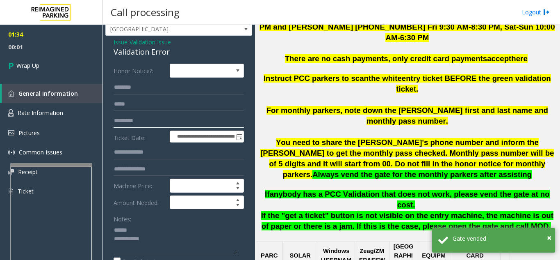
scroll to position [41, 0]
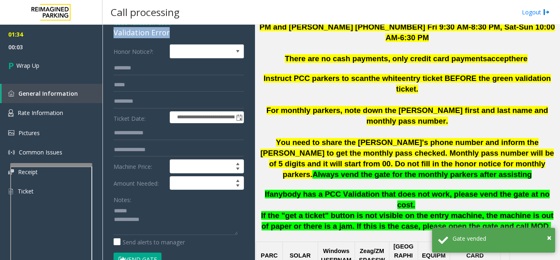
drag, startPoint x: 107, startPoint y: 32, endPoint x: 159, endPoint y: 34, distance: 51.3
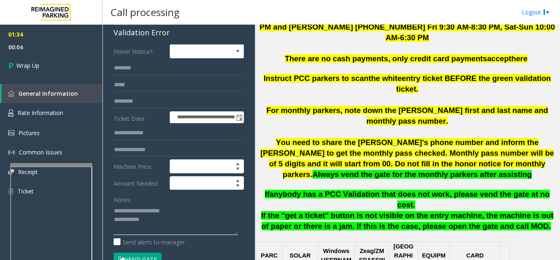
click at [195, 209] on textarea at bounding box center [176, 219] width 124 height 31
click at [188, 221] on textarea at bounding box center [176, 219] width 124 height 31
type textarea "**********"
click at [146, 200] on div "Notes:" at bounding box center [179, 213] width 130 height 42
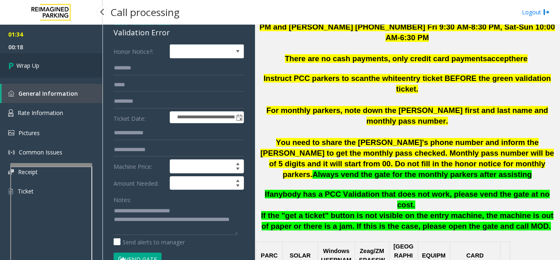
click at [60, 74] on link "Wrap Up" at bounding box center [51, 65] width 103 height 24
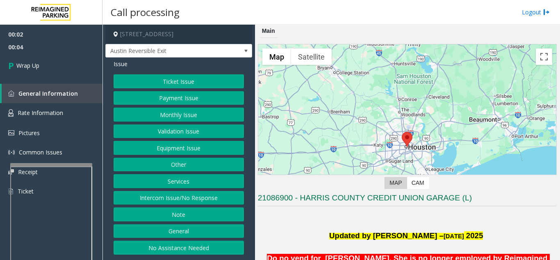
click at [201, 201] on button "Intercom Issue/No Response" at bounding box center [179, 198] width 130 height 14
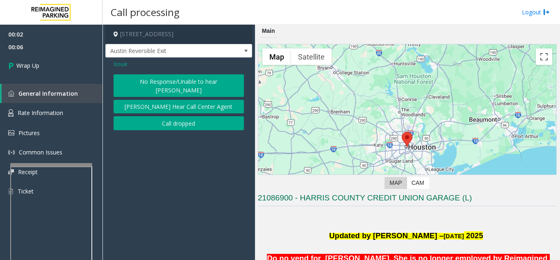
click at [190, 116] on button "Call dropped" at bounding box center [179, 123] width 130 height 14
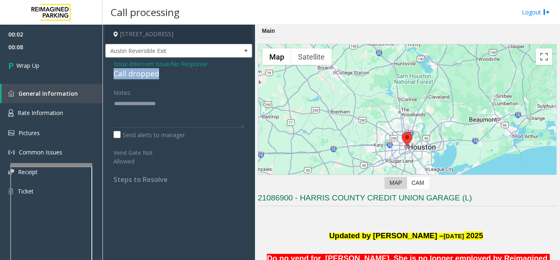
drag, startPoint x: 167, startPoint y: 76, endPoint x: 113, endPoint y: 79, distance: 54.2
click at [113, 79] on div "Issue - Intercom Issue/No Response Call dropped Notes: Send alerts to manager V…" at bounding box center [178, 124] width 147 height 134
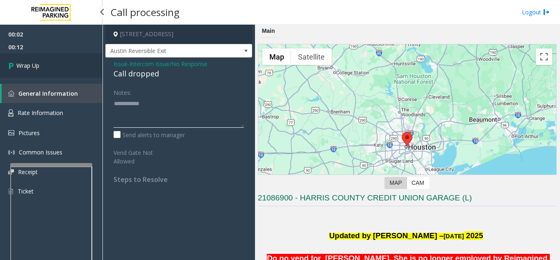
type textarea "**********"
click at [81, 73] on link "Wrap Up" at bounding box center [51, 65] width 103 height 24
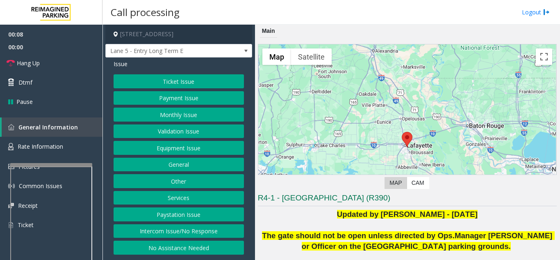
click at [166, 236] on button "Intercom Issue/No Response" at bounding box center [179, 231] width 130 height 14
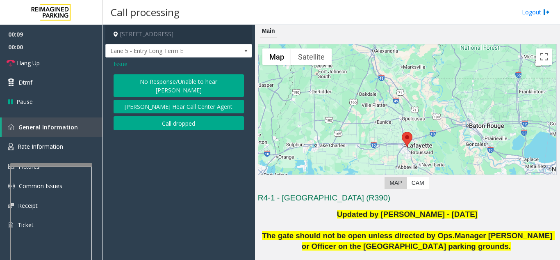
click at [169, 89] on div "No Response/Unable to hear [PERSON_NAME] Cannot Hear Call Center Agent Call dro…" at bounding box center [179, 102] width 130 height 56
click at [126, 84] on button "No Response/Unable to hear [PERSON_NAME]" at bounding box center [179, 85] width 130 height 23
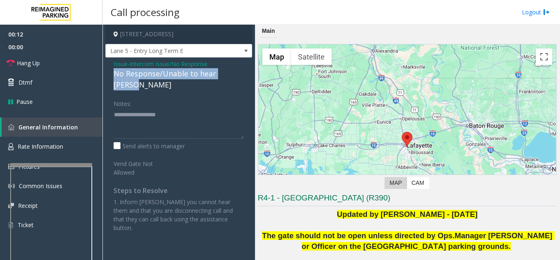
drag, startPoint x: 109, startPoint y: 75, endPoint x: 226, endPoint y: 74, distance: 117.7
click at [251, 73] on div "Issue - Intercom Issue/No Response No Response/Unable to hear [PERSON_NAME] Not…" at bounding box center [178, 148] width 147 height 183
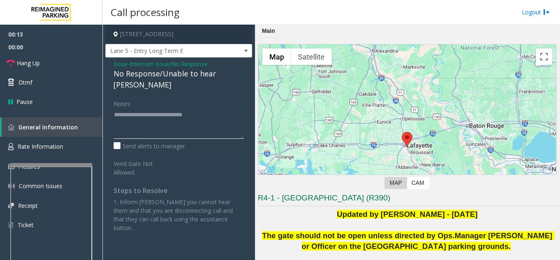
click at [234, 112] on textarea at bounding box center [179, 123] width 130 height 31
type textarea "**********"
click at [80, 71] on link "Hang Up" at bounding box center [51, 62] width 103 height 19
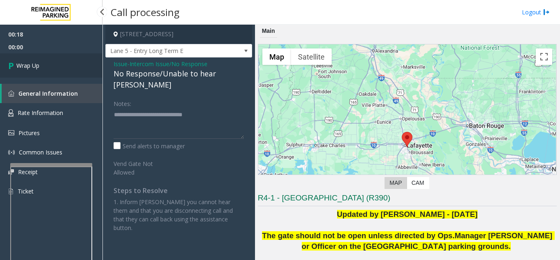
click at [77, 74] on link "Wrap Up" at bounding box center [51, 65] width 103 height 24
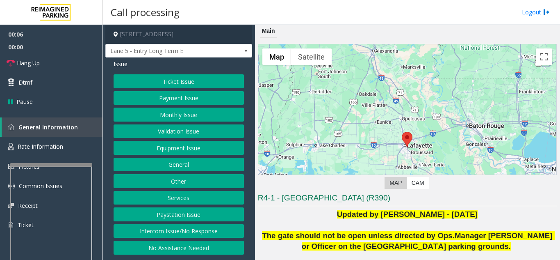
click at [182, 228] on button "Intercom Issue/No Response" at bounding box center [179, 231] width 130 height 14
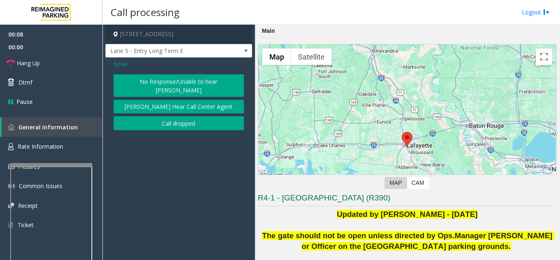
click at [188, 76] on button "No Response/Unable to hear [PERSON_NAME]" at bounding box center [179, 85] width 130 height 23
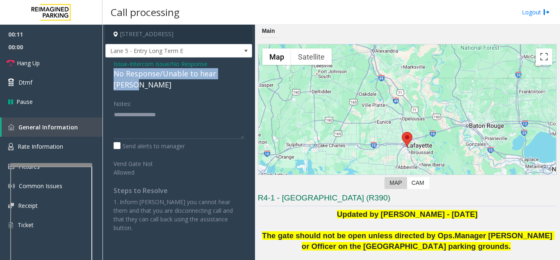
drag, startPoint x: 116, startPoint y: 73, endPoint x: 248, endPoint y: 77, distance: 132.1
click at [248, 77] on div "Issue - Intercom Issue/No Response No Response/Unable to hear [PERSON_NAME] Not…" at bounding box center [178, 148] width 147 height 183
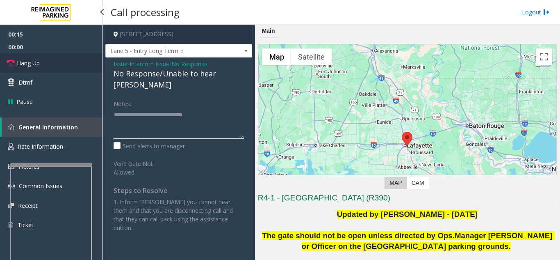
type textarea "**********"
click at [50, 66] on link "Hang Up" at bounding box center [51, 62] width 103 height 19
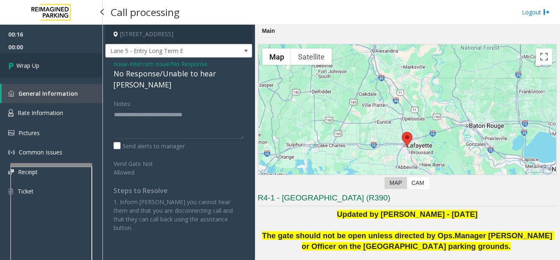
click at [50, 71] on link "Wrap Up" at bounding box center [51, 65] width 103 height 24
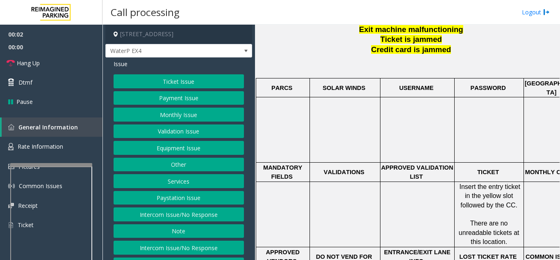
scroll to position [328, 0]
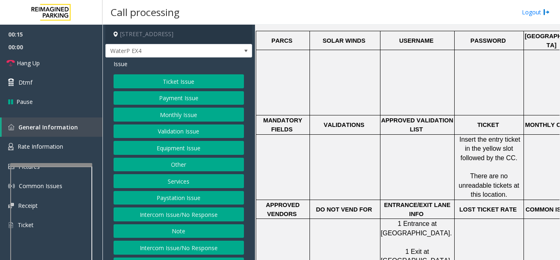
click at [164, 79] on button "Ticket Issue" at bounding box center [179, 81] width 130 height 14
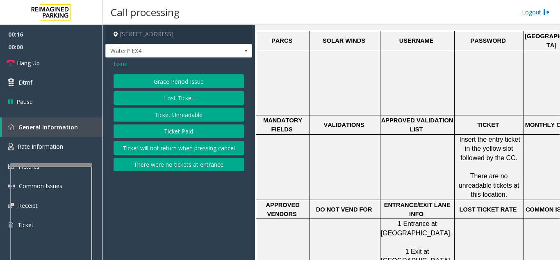
click at [172, 121] on button "Ticket Unreadable" at bounding box center [179, 114] width 130 height 14
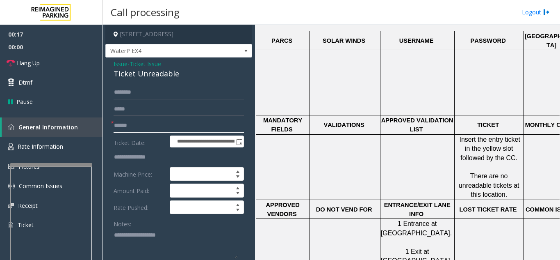
click at [172, 121] on input "text" at bounding box center [179, 126] width 130 height 14
type input "***"
click at [145, 235] on textarea at bounding box center [176, 243] width 124 height 31
click at [148, 231] on textarea at bounding box center [176, 243] width 124 height 31
type textarea "**********"
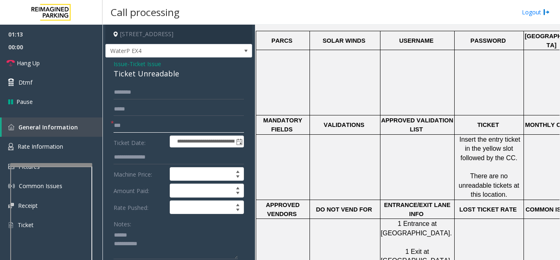
click at [149, 126] on input "***" at bounding box center [179, 126] width 130 height 14
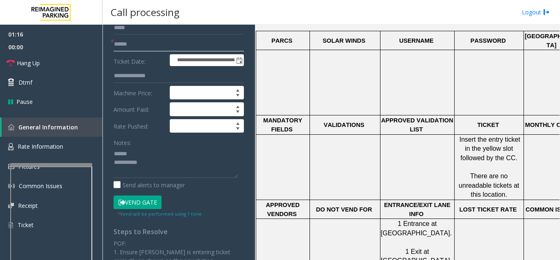
scroll to position [82, 0]
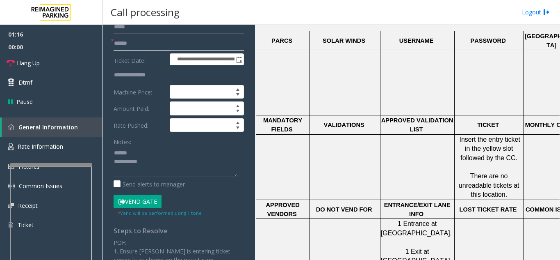
type input "******"
click at [141, 204] on button "Vend Gate" at bounding box center [138, 201] width 48 height 14
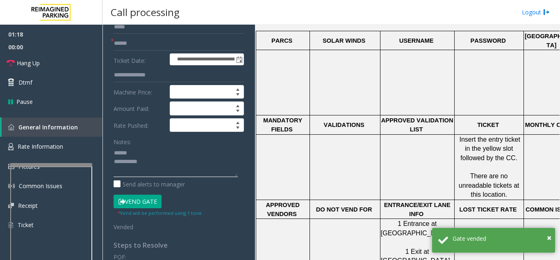
click at [156, 153] on textarea at bounding box center [176, 161] width 124 height 31
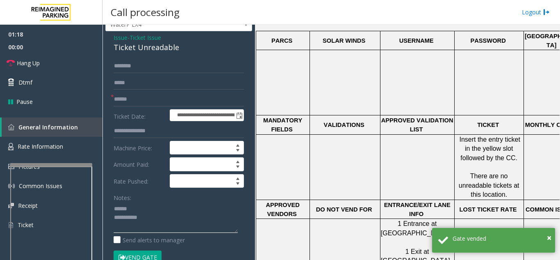
scroll to position [0, 0]
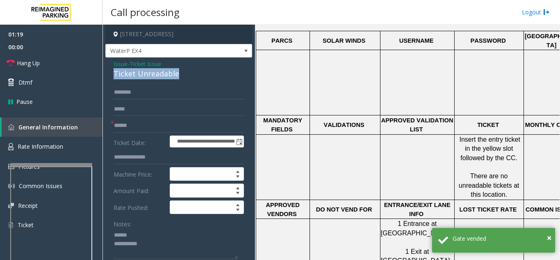
drag, startPoint x: 141, startPoint y: 80, endPoint x: 190, endPoint y: 79, distance: 48.4
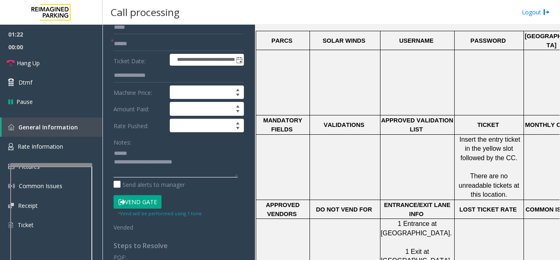
scroll to position [82, 0]
click at [168, 164] on textarea at bounding box center [176, 161] width 124 height 31
type textarea "**********"
click at [152, 134] on form "**********" at bounding box center [179, 117] width 130 height 228
click at [47, 42] on span "00:00" at bounding box center [51, 47] width 103 height 13
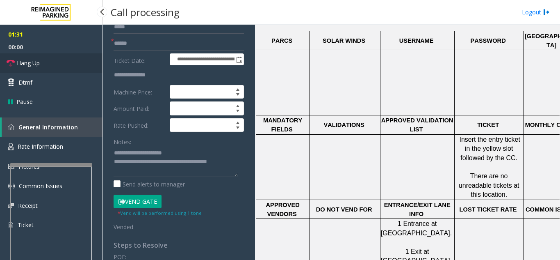
click at [45, 62] on link "Hang Up" at bounding box center [51, 62] width 103 height 19
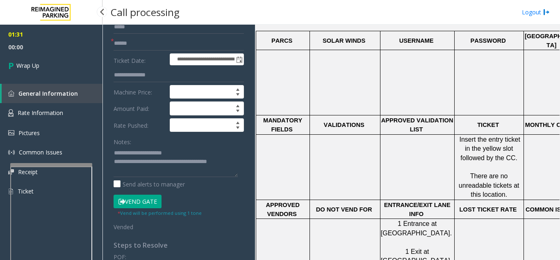
click at [61, 78] on div "01:31 00:00 Wrap Up General Information Rate Information Pictures Common Issues…" at bounding box center [51, 116] width 103 height 183
click at [66, 66] on link "Wrap Up" at bounding box center [51, 65] width 103 height 24
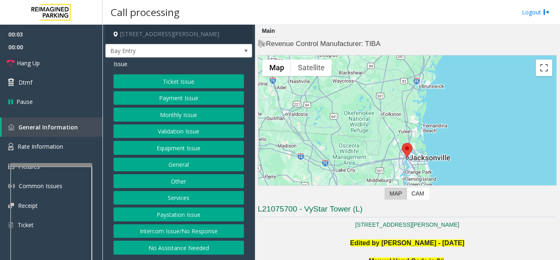
scroll to position [164, 0]
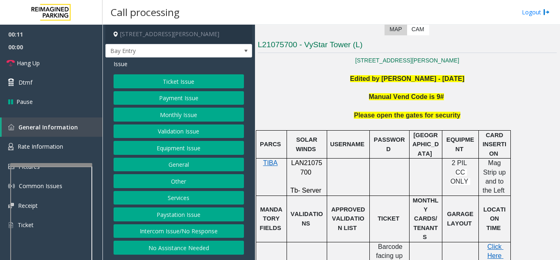
drag, startPoint x: 192, startPoint y: 228, endPoint x: 187, endPoint y: 192, distance: 36.8
click at [192, 228] on button "Intercom Issue/No Response" at bounding box center [179, 231] width 130 height 14
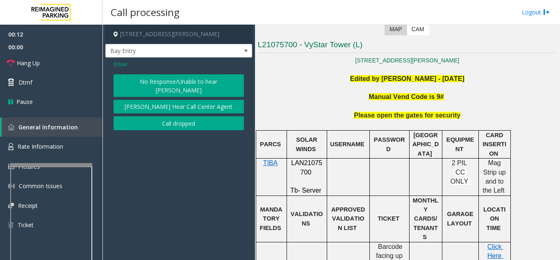
click at [177, 82] on button "No Response/Unable to hear [PERSON_NAME]" at bounding box center [179, 85] width 130 height 23
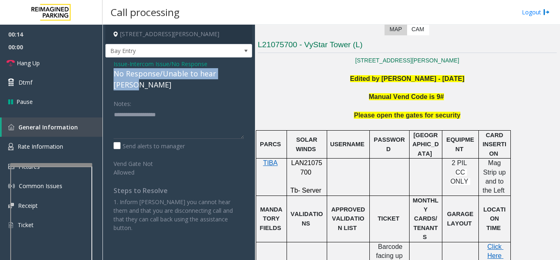
drag, startPoint x: 121, startPoint y: 74, endPoint x: 244, endPoint y: 71, distance: 122.7
click at [244, 71] on div "Issue - Intercom Issue/No Response No Response/Unable to hear [PERSON_NAME] Not…" at bounding box center [178, 148] width 147 height 183
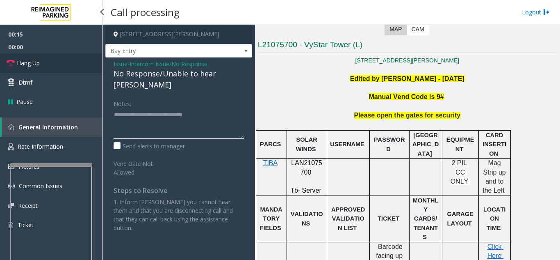
type textarea "**********"
click at [55, 59] on link "Hang Up" at bounding box center [51, 62] width 103 height 19
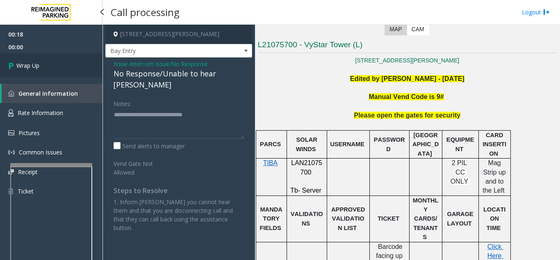
click at [59, 68] on link "Wrap Up" at bounding box center [51, 65] width 103 height 24
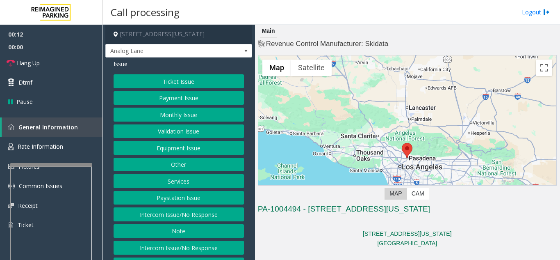
click at [220, 221] on button "Intercom Issue/No Response" at bounding box center [179, 214] width 130 height 14
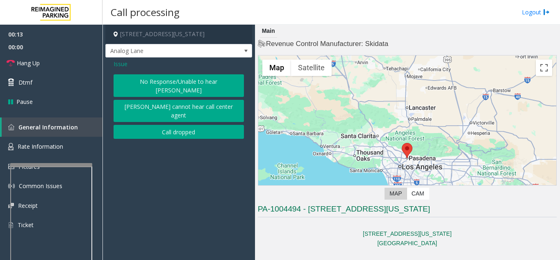
click at [169, 79] on button "No Response/Unable to hear [PERSON_NAME]" at bounding box center [179, 85] width 130 height 23
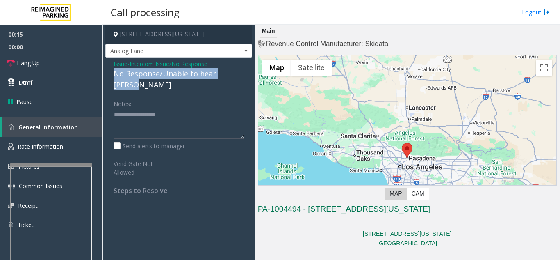
drag, startPoint x: 112, startPoint y: 73, endPoint x: 242, endPoint y: 73, distance: 129.2
click at [242, 73] on div "Issue - Intercom Issue/No Response No Response/Unable to hear [PERSON_NAME] Not…" at bounding box center [178, 129] width 147 height 145
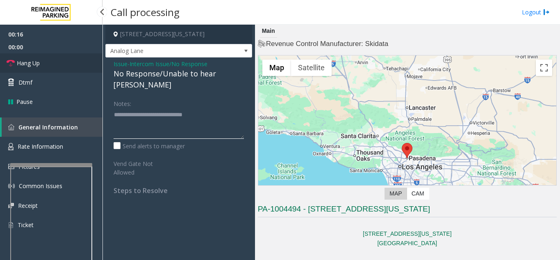
type textarea "**********"
click at [75, 62] on link "Hang Up" at bounding box center [51, 62] width 103 height 19
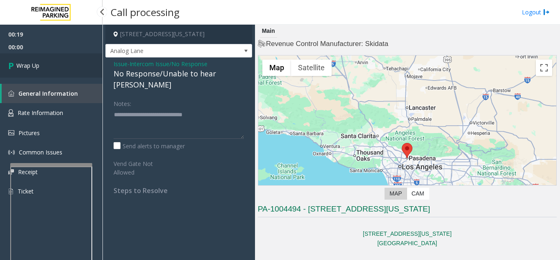
click at [66, 69] on link "Wrap Up" at bounding box center [51, 65] width 103 height 24
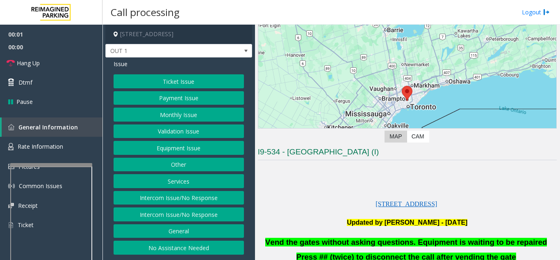
scroll to position [164, 0]
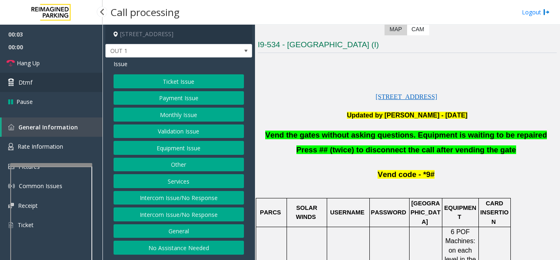
click at [43, 87] on link "Dtmf" at bounding box center [51, 82] width 103 height 19
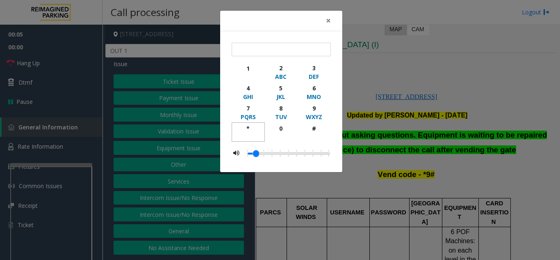
click at [248, 129] on div "*" at bounding box center [248, 128] width 23 height 9
click at [312, 110] on div "9" at bounding box center [314, 108] width 23 height 9
click at [313, 137] on div "button" at bounding box center [314, 135] width 23 height 7
type input "***"
click at [331, 18] on span "×" at bounding box center [328, 20] width 5 height 11
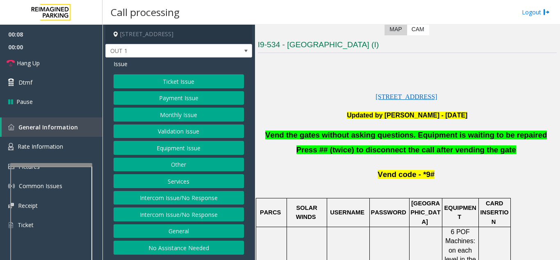
click at [209, 145] on button "Equipment Issue" at bounding box center [179, 148] width 130 height 14
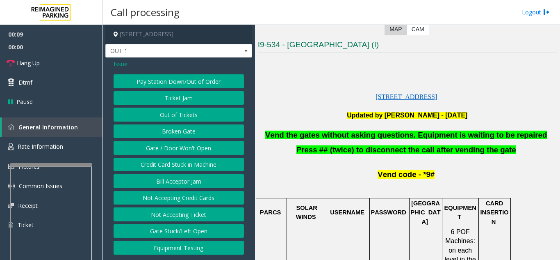
click at [206, 148] on button "Gate / Door Won't Open" at bounding box center [179, 148] width 130 height 14
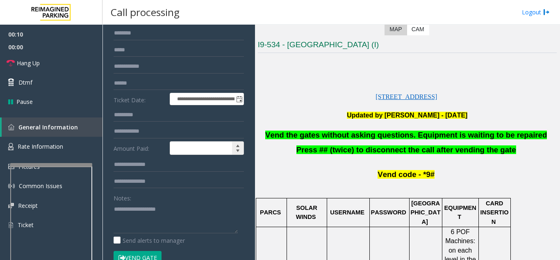
scroll to position [82, 0]
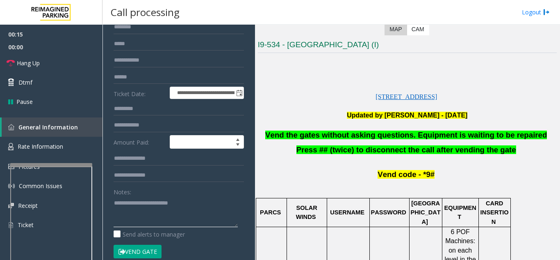
click at [212, 202] on textarea at bounding box center [176, 211] width 124 height 31
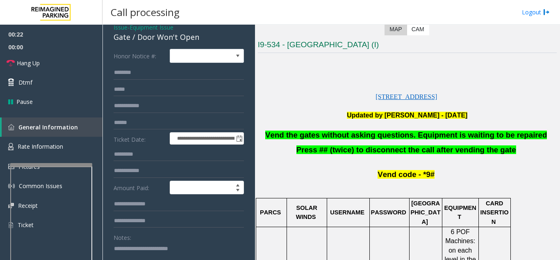
scroll to position [0, 0]
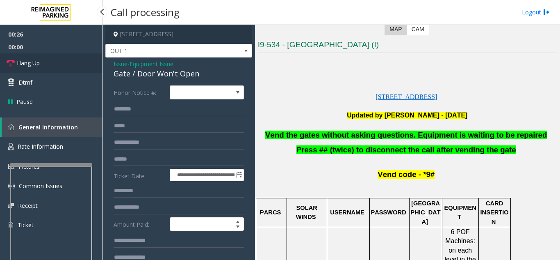
type textarea "**********"
click at [64, 69] on link "Hang Up" at bounding box center [51, 62] width 103 height 19
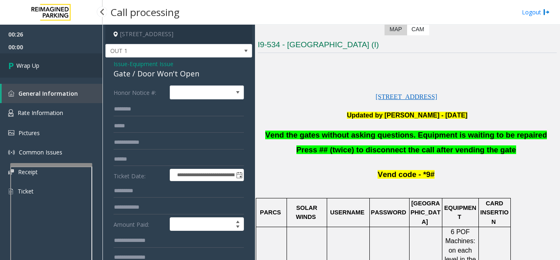
click at [63, 70] on link "Wrap Up" at bounding box center [51, 65] width 103 height 24
